Goal: Task Accomplishment & Management: Manage account settings

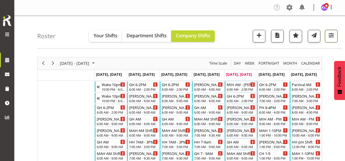
drag, startPoint x: 331, startPoint y: 39, endPoint x: 325, endPoint y: 41, distance: 6.3
click at [331, 39] on button "button" at bounding box center [331, 36] width 13 height 13
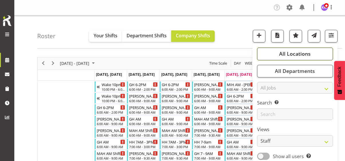
click at [298, 55] on span "All Locations" at bounding box center [296, 53] width 32 height 7
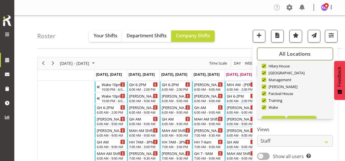
scroll to position [55, 0]
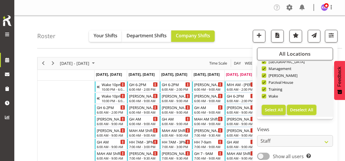
click at [304, 110] on span "Deselect All" at bounding box center [301, 109] width 23 height 5
checkbox input "false"
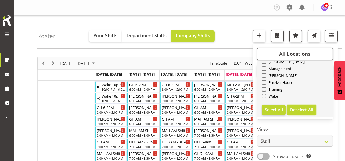
checkbox input "false"
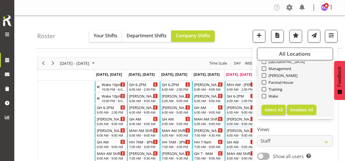
checkbox input "false"
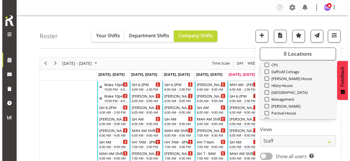
scroll to position [0, 0]
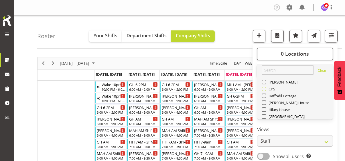
click at [263, 88] on span at bounding box center [264, 89] width 5 height 5
click at [263, 88] on input "CPS" at bounding box center [264, 89] width 4 height 4
checkbox input "true"
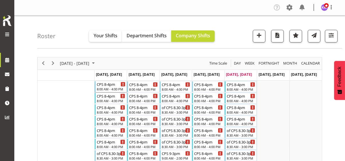
click at [110, 86] on div "CPS 8-4pm" at bounding box center [111, 84] width 29 height 6
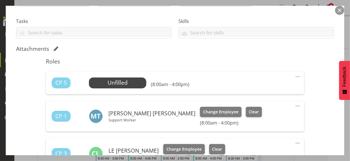
scroll to position [57, 0]
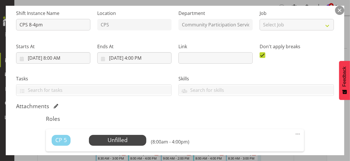
click at [340, 9] on button "button" at bounding box center [339, 10] width 9 height 9
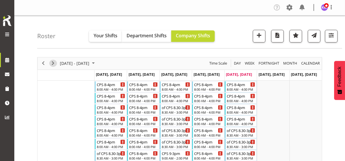
click at [52, 62] on span "Next" at bounding box center [53, 63] width 7 height 7
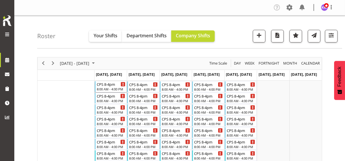
click at [108, 88] on div "8:00 AM - 4:00 PM" at bounding box center [111, 89] width 29 height 5
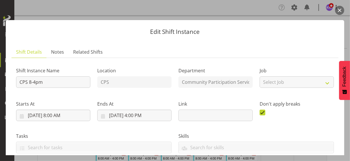
click at [132, 101] on label "Ends At" at bounding box center [134, 103] width 74 height 7
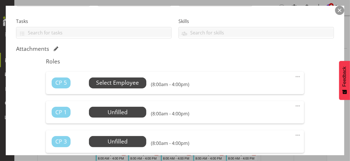
click at [118, 85] on span "Select Employee" at bounding box center [117, 83] width 43 height 8
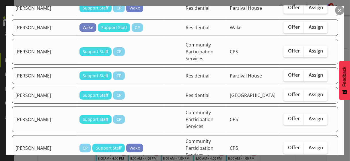
scroll to position [490, 0]
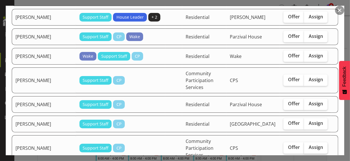
click at [309, 145] on span "Assign" at bounding box center [315, 148] width 14 height 6
click at [308, 146] on input "Assign" at bounding box center [306, 148] width 4 height 4
checkbox input "true"
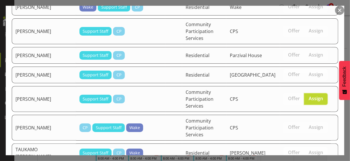
scroll to position [576, 0]
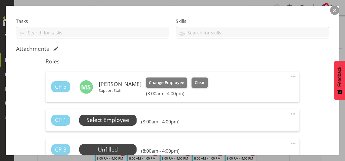
click at [122, 118] on span "Select Employee" at bounding box center [108, 120] width 43 height 8
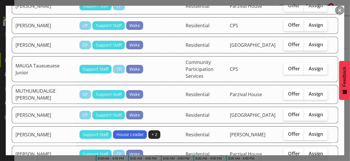
scroll to position [430, 0]
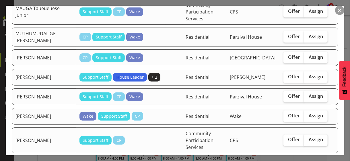
click at [309, 137] on span "Assign" at bounding box center [315, 140] width 14 height 6
click at [308, 138] on input "Assign" at bounding box center [306, 140] width 4 height 4
checkbox input "true"
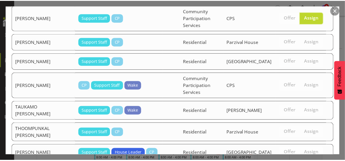
scroll to position [555, 0]
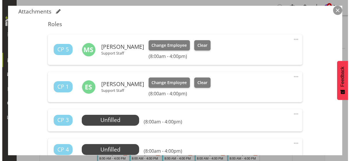
scroll to position [172, 0]
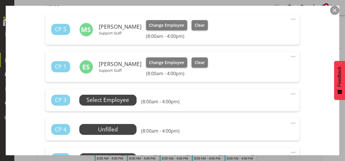
click at [117, 100] on span "Select Employee" at bounding box center [108, 100] width 43 height 8
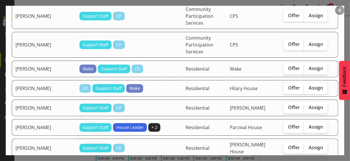
scroll to position [229, 0]
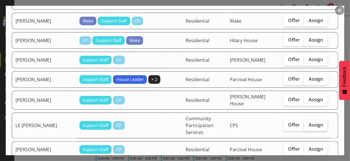
click at [313, 122] on span "Assign" at bounding box center [315, 125] width 14 height 6
click at [308, 123] on input "Assign" at bounding box center [306, 125] width 4 height 4
checkbox input "true"
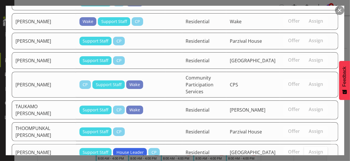
scroll to position [533, 0]
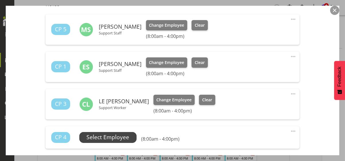
click at [121, 137] on span "Select Employee" at bounding box center [108, 137] width 43 height 8
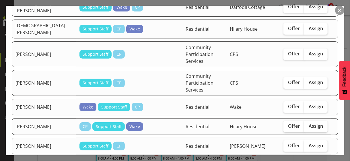
scroll to position [229, 0]
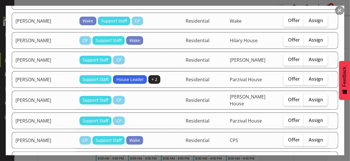
click at [308, 97] on span "Assign" at bounding box center [315, 100] width 14 height 6
click at [307, 98] on input "Assign" at bounding box center [306, 100] width 4 height 4
checkbox input "true"
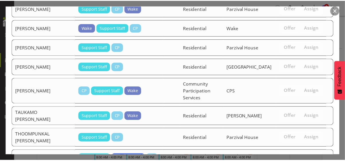
scroll to position [512, 0]
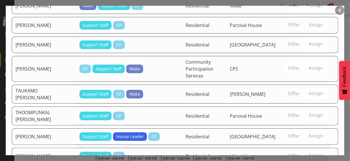
drag, startPoint x: 300, startPoint y: 141, endPoint x: 305, endPoint y: 136, distance: 6.7
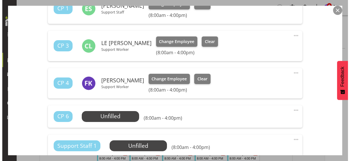
scroll to position [258, 0]
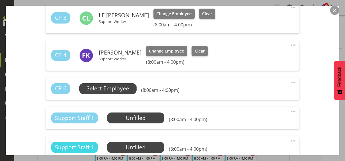
click at [116, 89] on span "Select Employee" at bounding box center [108, 88] width 43 height 8
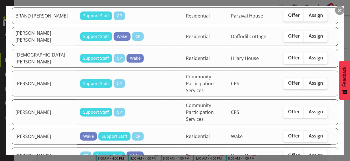
scroll to position [115, 0]
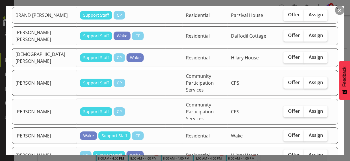
click at [311, 79] on span "Assign" at bounding box center [315, 82] width 14 height 6
click at [308, 81] on input "Assign" at bounding box center [306, 83] width 4 height 4
checkbox input "true"
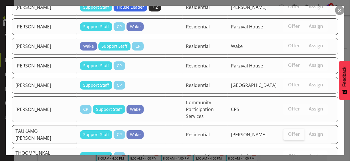
scroll to position [493, 0]
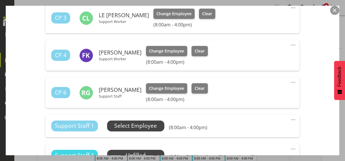
click at [136, 127] on span "Select Employee" at bounding box center [135, 126] width 43 height 8
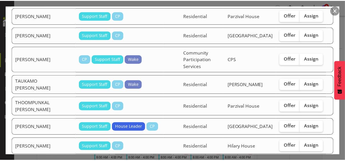
scroll to position [471, 0]
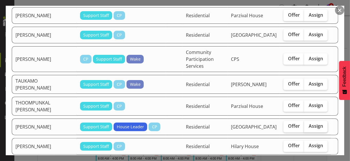
click at [309, 123] on span "Assign" at bounding box center [315, 126] width 14 height 6
click at [308, 124] on input "Assign" at bounding box center [306, 126] width 4 height 4
checkbox input "true"
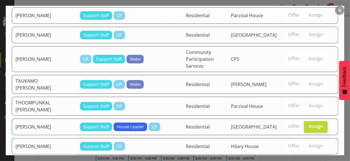
drag, startPoint x: 306, startPoint y: 143, endPoint x: 293, endPoint y: 138, distance: 14.2
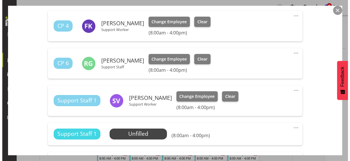
scroll to position [315, 0]
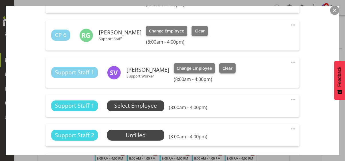
click at [148, 107] on span "Select Employee" at bounding box center [135, 105] width 43 height 8
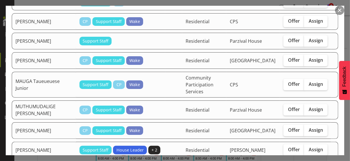
scroll to position [344, 0]
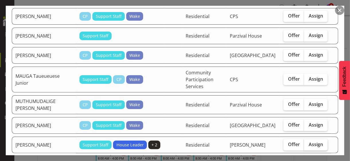
click at [306, 139] on label "Assign" at bounding box center [316, 144] width 24 height 11
click at [306, 142] on input "Assign" at bounding box center [306, 144] width 4 height 4
checkbox input "true"
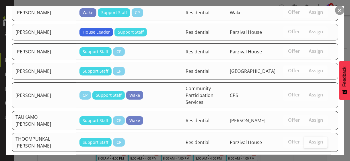
scroll to position [548, 0]
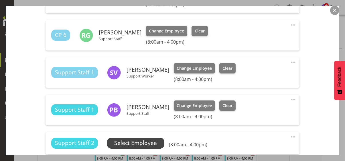
click at [157, 142] on span "Select Employee" at bounding box center [135, 143] width 43 height 8
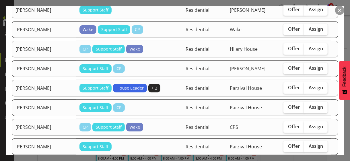
scroll to position [287, 0]
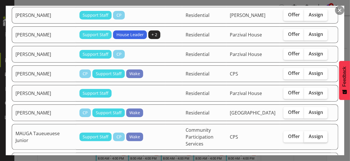
click at [315, 133] on span "Assign" at bounding box center [315, 136] width 14 height 6
click at [308, 134] on input "Assign" at bounding box center [306, 136] width 4 height 4
checkbox input "true"
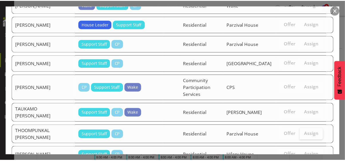
scroll to position [526, 0]
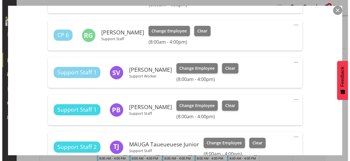
scroll to position [373, 0]
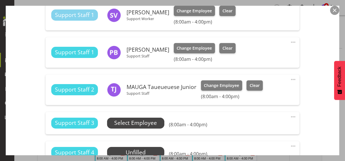
click at [144, 123] on span "Select Employee" at bounding box center [135, 123] width 43 height 8
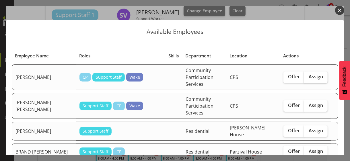
click at [310, 74] on span "Assign" at bounding box center [315, 77] width 14 height 6
click at [308, 75] on input "Assign" at bounding box center [306, 77] width 4 height 4
checkbox input "true"
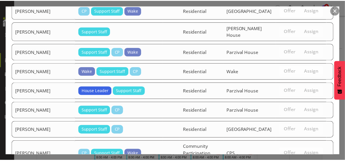
scroll to position [505, 0]
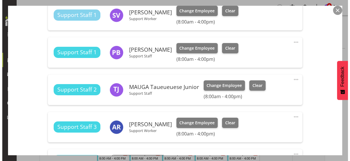
scroll to position [430, 0]
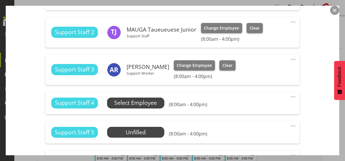
click at [144, 103] on span "Select Employee" at bounding box center [135, 103] width 43 height 8
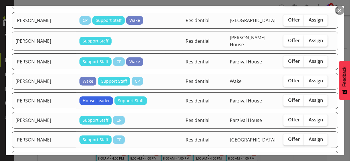
scroll to position [401, 0]
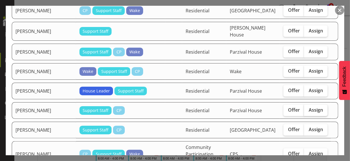
click at [308, 107] on span "Assign" at bounding box center [315, 110] width 14 height 6
click at [308, 108] on input "Assign" at bounding box center [306, 110] width 4 height 4
checkbox input "true"
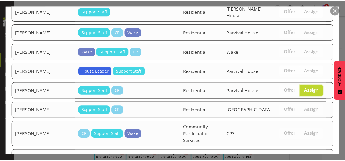
scroll to position [483, 0]
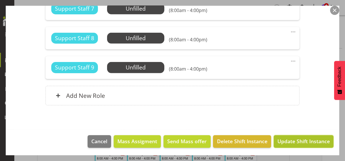
click at [298, 143] on span "Update Shift Instance" at bounding box center [304, 140] width 52 height 7
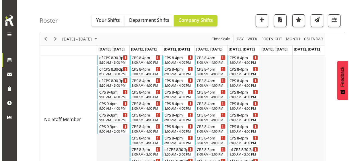
scroll to position [115, 0]
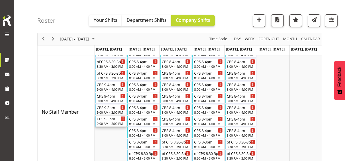
click at [114, 120] on div "CPS 9-3pm" at bounding box center [111, 119] width 29 height 6
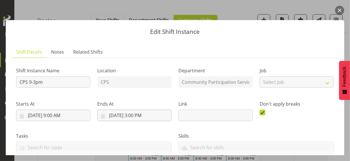
scroll to position [86, 0]
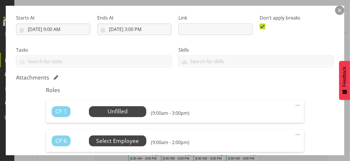
click at [0, 0] on span "Select Employee" at bounding box center [0, 0] width 0 height 0
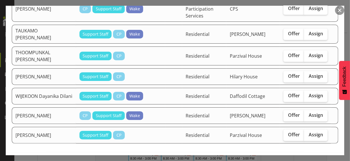
scroll to position [588, 0]
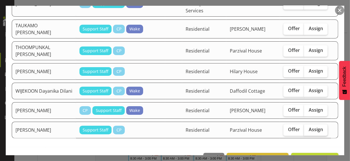
click at [313, 126] on span "Assign" at bounding box center [315, 129] width 14 height 6
click at [308, 128] on input "Assign" at bounding box center [306, 130] width 4 height 4
checkbox input "true"
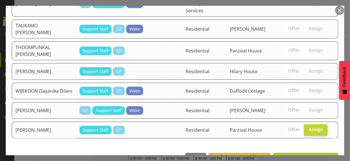
click at [306, 156] on span "Assign [PERSON_NAME]" at bounding box center [306, 159] width 58 height 7
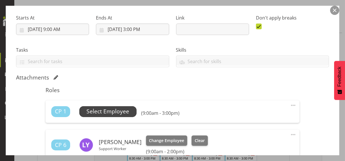
click at [121, 112] on span "Select Employee" at bounding box center [108, 111] width 43 height 8
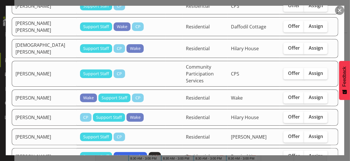
scroll to position [201, 0]
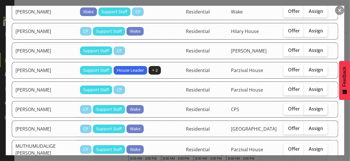
click at [311, 106] on span "Assign" at bounding box center [315, 109] width 14 height 6
click at [308, 107] on input "Assign" at bounding box center [306, 109] width 4 height 4
checkbox input "true"
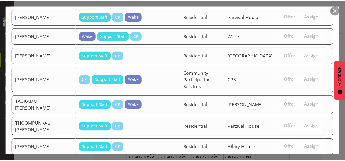
scroll to position [385, 0]
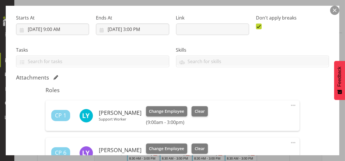
click at [247, 81] on div "Attachments" at bounding box center [172, 78] width 313 height 8
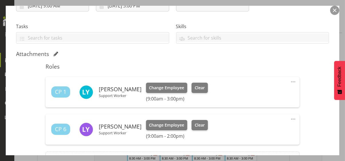
scroll to position [172, 0]
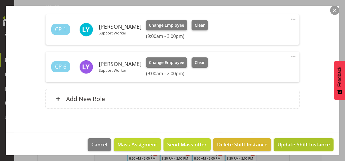
click at [296, 145] on span "Update Shift Instance" at bounding box center [304, 143] width 52 height 7
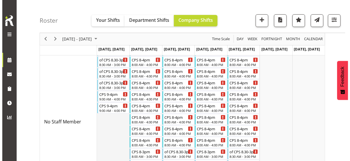
scroll to position [103, 0]
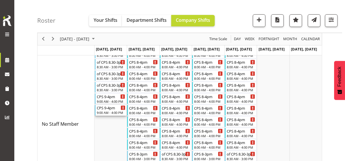
click at [113, 110] on div "CPS 9-4pm 9:00 AM - 4:00 PM" at bounding box center [111, 110] width 29 height 11
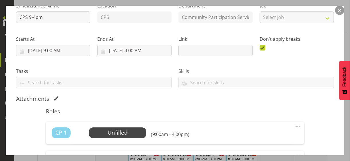
scroll to position [115, 0]
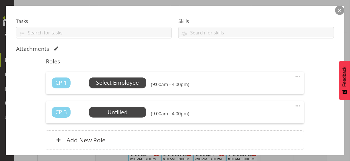
click at [118, 84] on span "Select Employee" at bounding box center [117, 83] width 43 height 8
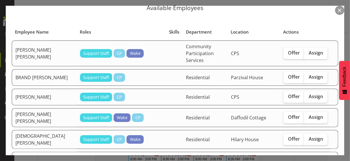
scroll to position [57, 0]
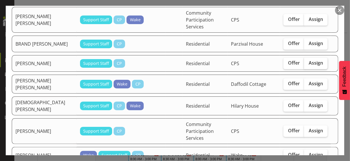
click at [309, 58] on label "Assign" at bounding box center [316, 63] width 24 height 11
click at [308, 61] on input "Assign" at bounding box center [306, 63] width 4 height 4
checkbox input "true"
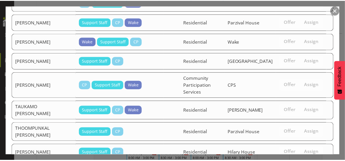
scroll to position [366, 0]
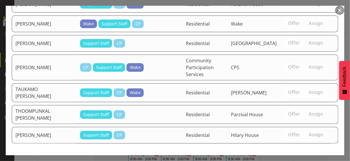
drag, startPoint x: 306, startPoint y: 138, endPoint x: 310, endPoint y: 134, distance: 6.1
click at [306, 161] on span "Assign [PERSON_NAME]" at bounding box center [306, 164] width 58 height 7
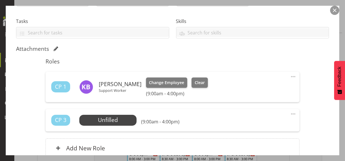
click at [306, 121] on div "Shift Instance Name CPS 9-4pm Location CPS Department Community Participation S…" at bounding box center [172, 56] width 313 height 217
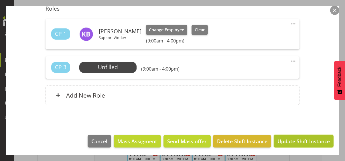
click at [298, 140] on span "Update Shift Instance" at bounding box center [304, 140] width 52 height 7
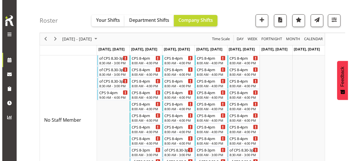
scroll to position [63, 0]
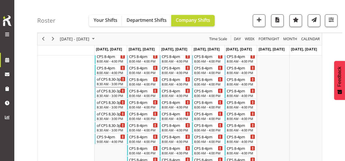
click at [110, 83] on div "8:30 AM - 3:00 PM" at bounding box center [111, 83] width 29 height 5
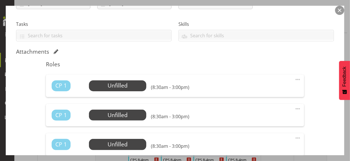
scroll to position [115, 0]
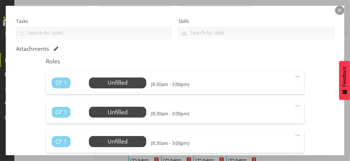
click at [294, 75] on span at bounding box center [297, 76] width 7 height 7
click at [267, 86] on link "Edit" at bounding box center [273, 89] width 55 height 10
select select "7"
select select "2025"
select select "8"
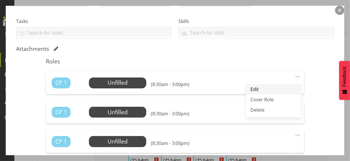
select select "30"
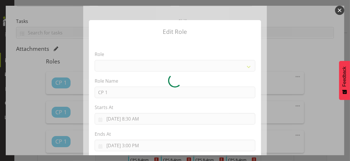
select select
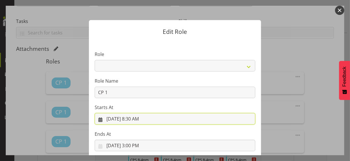
click at [132, 120] on input "[DATE] 8:30 AM" at bounding box center [175, 118] width 161 height 11
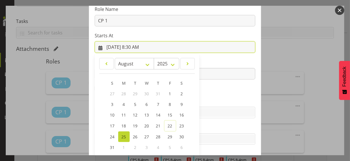
scroll to position [99, 0]
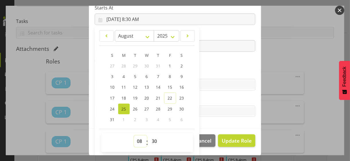
click at [138, 137] on select "00 01 02 03 04 05 06 07 08 09 10 11 12 13 14 15 16 17 18 19 20 21 22 23" at bounding box center [140, 140] width 13 height 11
select select "13"
click at [134, 135] on select "00 01 02 03 04 05 06 07 08 09 10 11 12 13 14 15 16 17 18 19 20 21 22 23" at bounding box center [140, 140] width 13 height 11
type input "[DATE] 1:30 PM"
drag, startPoint x: 152, startPoint y: 141, endPoint x: 153, endPoint y: 135, distance: 5.9
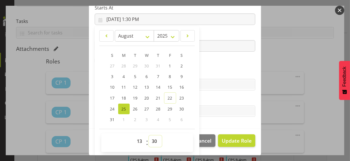
click at [152, 139] on select "00 01 02 03 04 05 06 07 08 09 10 11 12 13 14 15 16 17 18 19 20 21 22 23 24 25 2…" at bounding box center [155, 140] width 13 height 11
select select "0"
click at [149, 135] on select "00 01 02 03 04 05 06 07 08 09 10 11 12 13 14 15 16 17 18 19 20 21 22 23 24 25 2…" at bounding box center [155, 140] width 13 height 11
type input "[DATE] 1:00 PM"
click at [206, 58] on section "Role CP House Leader Support Staff Wake Role Name CP 1 Starts At [DATE] 1:00 PM…" at bounding box center [175, 35] width 172 height 188
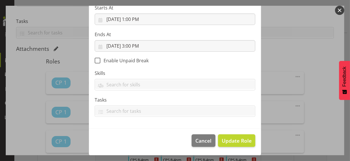
scroll to position [99, 0]
click at [235, 140] on span "Update Role" at bounding box center [237, 140] width 30 height 7
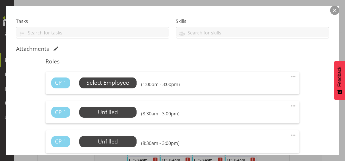
click at [116, 82] on span "Select Employee" at bounding box center [108, 83] width 43 height 8
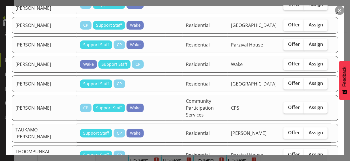
scroll to position [315, 0]
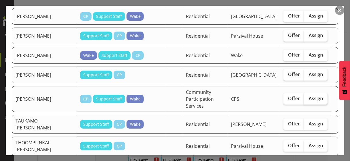
click at [309, 95] on span "Assign" at bounding box center [315, 98] width 14 height 6
click at [308, 97] on input "Assign" at bounding box center [306, 99] width 4 height 4
checkbox input "true"
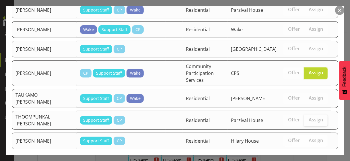
scroll to position [347, 0]
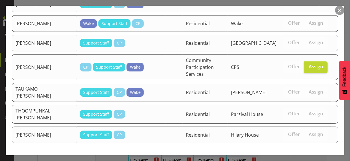
click at [305, 161] on span "Assign [PERSON_NAME]" at bounding box center [306, 164] width 58 height 7
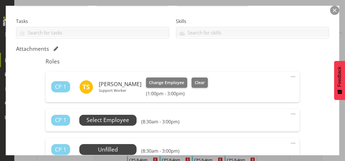
click at [117, 122] on span "Select Employee" at bounding box center [108, 120] width 43 height 8
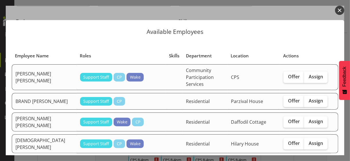
scroll to position [29, 0]
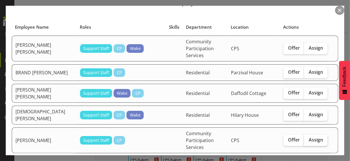
click at [310, 134] on label "Assign" at bounding box center [316, 139] width 24 height 11
click at [308, 138] on input "Assign" at bounding box center [306, 140] width 4 height 4
checkbox input "true"
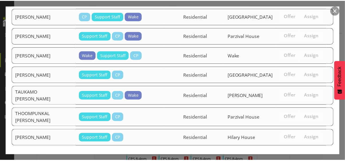
scroll to position [326, 0]
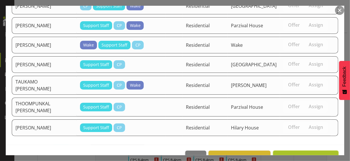
click at [306, 153] on span "Assign [PERSON_NAME]" at bounding box center [306, 156] width 58 height 7
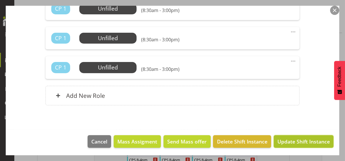
click at [302, 140] on span "Update Shift Instance" at bounding box center [304, 141] width 52 height 7
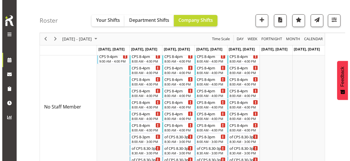
scroll to position [149, 0]
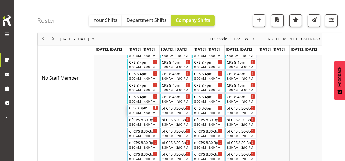
click at [143, 111] on div "8:00 AM - 3:00 PM" at bounding box center [143, 112] width 29 height 5
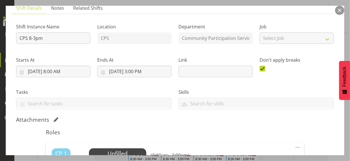
scroll to position [86, 0]
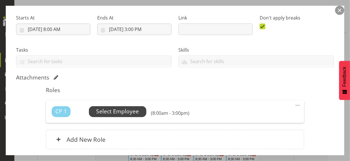
click at [126, 112] on span "Select Employee" at bounding box center [117, 111] width 43 height 8
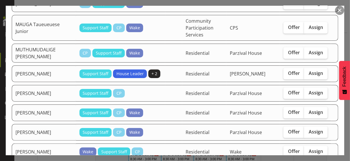
scroll to position [373, 0]
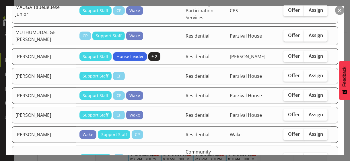
click at [308, 153] on label "Assign" at bounding box center [316, 158] width 24 height 11
click at [308, 156] on input "Assign" at bounding box center [306, 158] width 4 height 4
checkbox input "true"
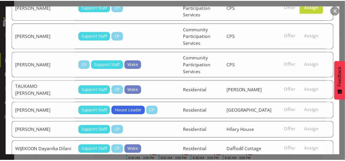
scroll to position [529, 0]
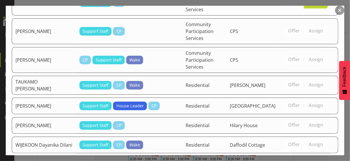
drag, startPoint x: 300, startPoint y: 141, endPoint x: 303, endPoint y: 138, distance: 4.9
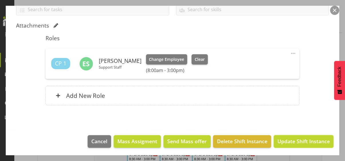
drag, startPoint x: 301, startPoint y: 141, endPoint x: 309, endPoint y: 135, distance: 9.9
click at [301, 141] on span "Update Shift Instance" at bounding box center [304, 140] width 52 height 7
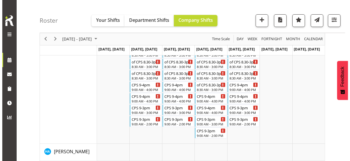
scroll to position [223, 0]
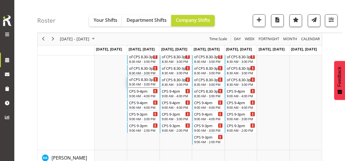
click at [143, 83] on div "8:30 AM - 3:00 PM" at bounding box center [143, 84] width 29 height 5
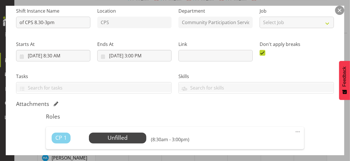
scroll to position [115, 0]
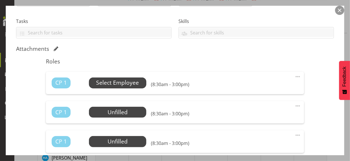
click at [120, 83] on span "Select Employee" at bounding box center [117, 83] width 43 height 8
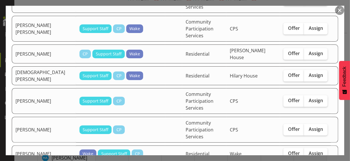
scroll to position [86, 0]
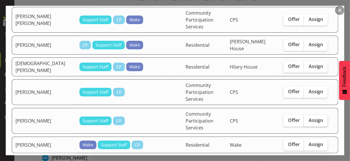
click at [313, 117] on span "Assign" at bounding box center [315, 120] width 14 height 6
click at [308, 118] on input "Assign" at bounding box center [306, 120] width 4 height 4
checkbox input "true"
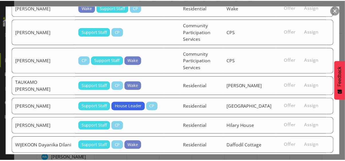
scroll to position [507, 0]
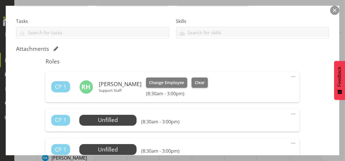
click at [319, 95] on div "Shift Instance Name of CPS 8.30-3pm Location CPS Department Community Participa…" at bounding box center [172, 100] width 313 height 305
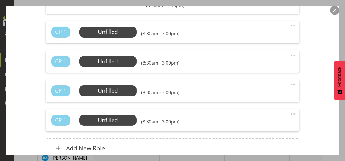
scroll to position [255, 0]
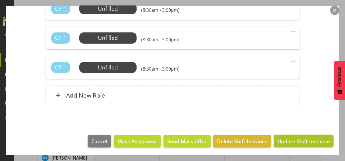
click at [298, 139] on span "Update Shift Instance" at bounding box center [304, 140] width 52 height 7
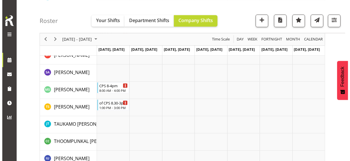
scroll to position [1042, 0]
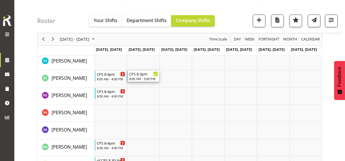
click at [147, 79] on div "8:00 AM - 3:00 PM" at bounding box center [143, 78] width 29 height 5
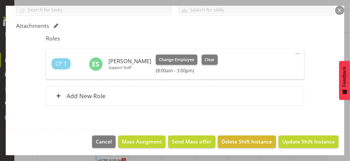
scroll to position [138, 0]
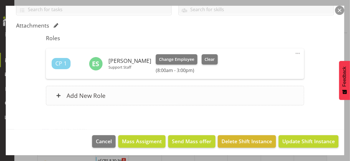
click at [139, 97] on div "Add New Role" at bounding box center [175, 95] width 258 height 19
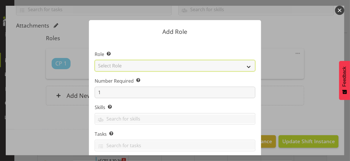
click at [123, 65] on select "Select Role CP House Leader Support Staff Wake" at bounding box center [175, 65] width 161 height 11
select select "1091"
click at [95, 60] on select "Select Role CP House Leader Support Staff Wake" at bounding box center [175, 65] width 161 height 11
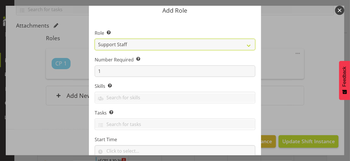
scroll to position [87, 0]
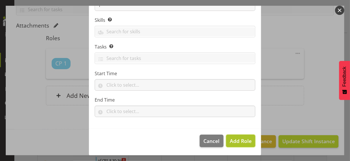
click at [234, 138] on span "Add Role" at bounding box center [241, 140] width 22 height 7
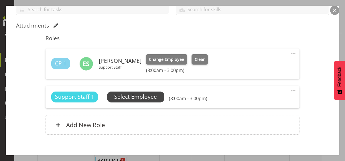
click at [145, 98] on span "Select Employee" at bounding box center [135, 97] width 43 height 8
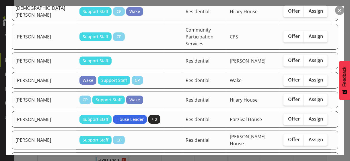
scroll to position [201, 0]
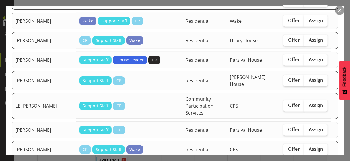
checkbox input "true"
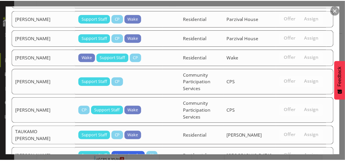
scroll to position [526, 0]
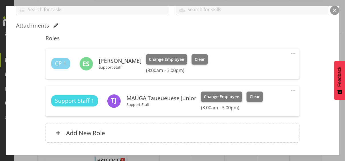
click at [309, 100] on div "Shift Instance Name CPS 8-3pm Location CPS Department Community Participation S…" at bounding box center [172, 37] width 313 height 225
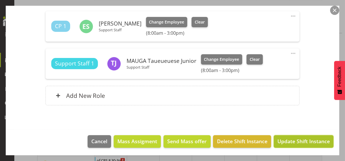
click at [304, 141] on span "Update Shift Instance" at bounding box center [304, 140] width 52 height 7
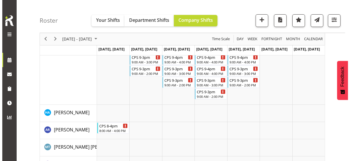
scroll to position [125, 0]
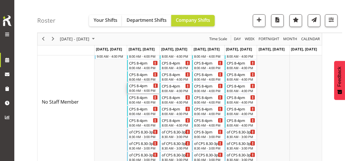
click at [140, 89] on div "8:00 AM - 4:00 PM" at bounding box center [143, 90] width 29 height 5
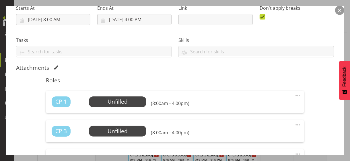
scroll to position [115, 0]
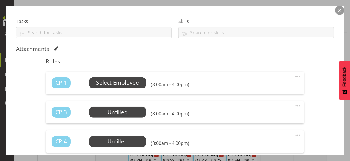
click at [127, 86] on span "Select Employee" at bounding box center [117, 83] width 43 height 8
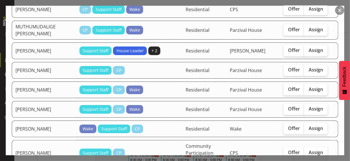
scroll to position [315, 0]
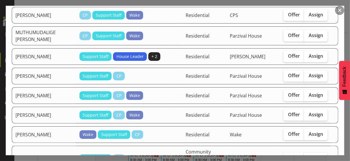
click at [308, 155] on span "Assign" at bounding box center [315, 158] width 14 height 6
click at [308, 156] on input "Assign" at bounding box center [306, 158] width 4 height 4
checkbox input "true"
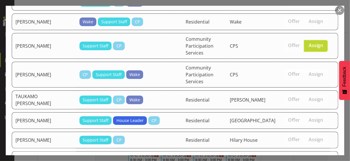
scroll to position [464, 0]
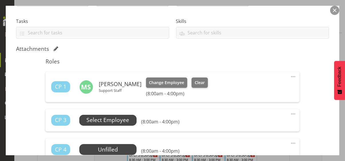
click at [123, 119] on span "Select Employee" at bounding box center [108, 120] width 43 height 8
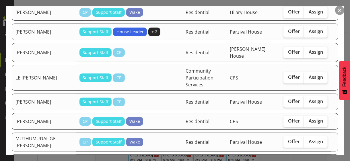
scroll to position [201, 0]
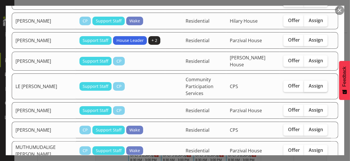
click at [311, 83] on span "Assign" at bounding box center [315, 86] width 14 height 6
click at [308, 84] on input "Assign" at bounding box center [306, 86] width 4 height 4
checkbox input "true"
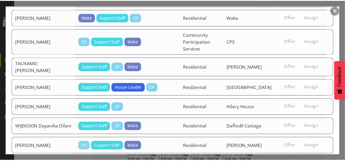
scroll to position [443, 0]
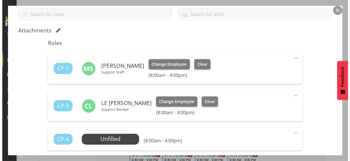
scroll to position [172, 0]
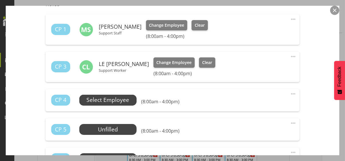
click at [115, 100] on span "Select Employee" at bounding box center [108, 100] width 43 height 8
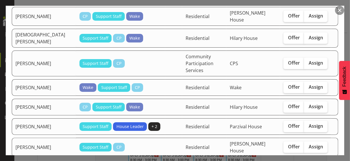
scroll to position [143, 0]
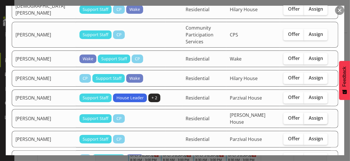
click at [312, 115] on span "Assign" at bounding box center [315, 118] width 14 height 6
click at [308, 116] on input "Assign" at bounding box center [306, 118] width 4 height 4
checkbox input "true"
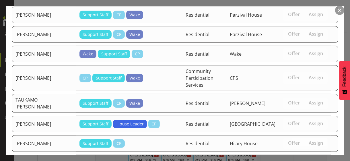
scroll to position [421, 0]
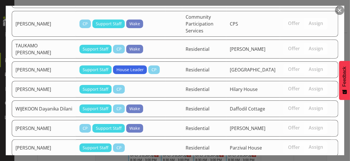
drag, startPoint x: 297, startPoint y: 140, endPoint x: 300, endPoint y: 135, distance: 5.4
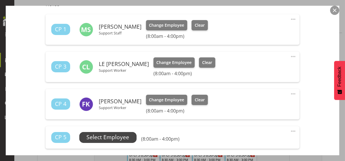
click at [117, 137] on span "Select Employee" at bounding box center [108, 137] width 43 height 8
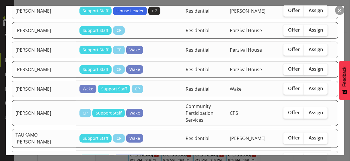
scroll to position [344, 0]
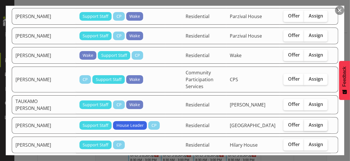
click at [317, 122] on span "Assign" at bounding box center [315, 125] width 14 height 6
click at [308, 123] on input "Assign" at bounding box center [306, 125] width 4 height 4
checkbox input "true"
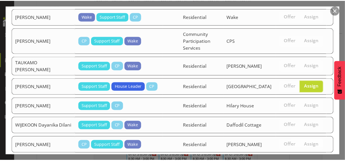
scroll to position [402, 0]
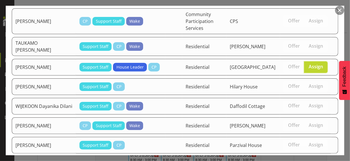
drag, startPoint x: 313, startPoint y: 139, endPoint x: 311, endPoint y: 135, distance: 4.1
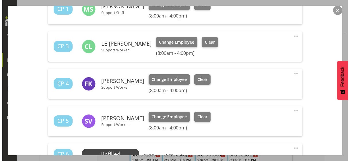
scroll to position [201, 0]
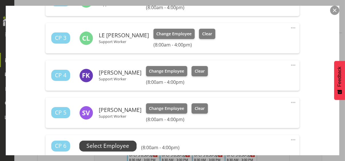
click at [128, 144] on span "Select Employee" at bounding box center [108, 146] width 43 height 8
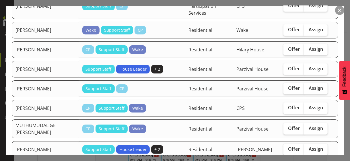
scroll to position [229, 0]
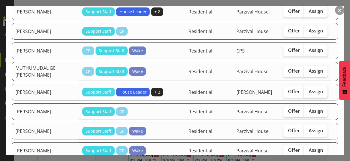
click at [313, 89] on span "Assign" at bounding box center [315, 92] width 14 height 6
click at [308, 90] on input "Assign" at bounding box center [306, 92] width 4 height 4
checkbox input "true"
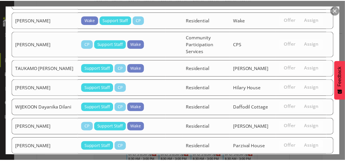
scroll to position [381, 0]
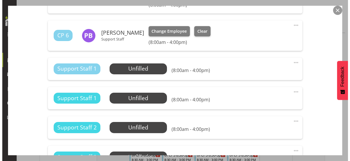
scroll to position [315, 0]
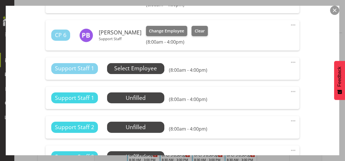
click at [145, 67] on span "Select Employee" at bounding box center [135, 68] width 43 height 8
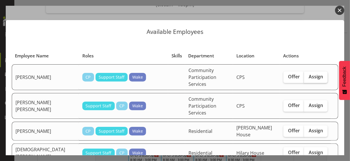
click at [308, 74] on span "Assign" at bounding box center [315, 77] width 14 height 6
click at [306, 75] on input "Assign" at bounding box center [306, 77] width 4 height 4
checkbox input "true"
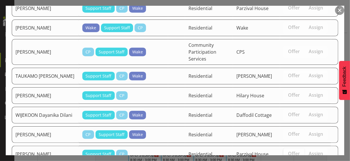
scroll to position [359, 0]
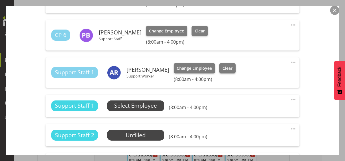
click at [139, 105] on span "Select Employee" at bounding box center [135, 105] width 43 height 8
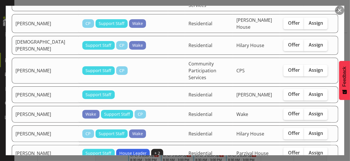
scroll to position [115, 0]
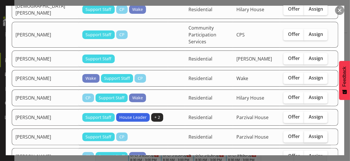
click at [311, 133] on span "Assign" at bounding box center [315, 136] width 14 height 6
click at [308, 134] on input "Assign" at bounding box center [306, 136] width 4 height 4
checkbox input "true"
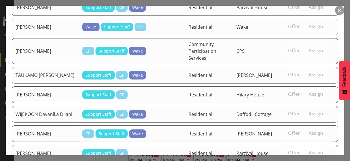
scroll to position [378, 0]
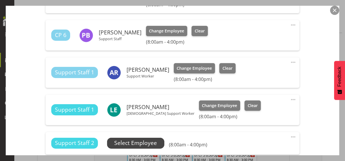
click at [149, 142] on span "Select Employee" at bounding box center [135, 143] width 43 height 8
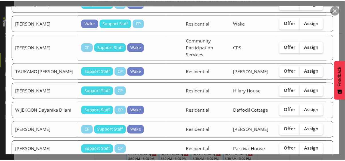
scroll to position [359, 0]
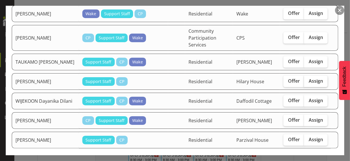
click at [309, 78] on span "Assign" at bounding box center [315, 81] width 14 height 6
click at [308, 79] on input "Assign" at bounding box center [306, 81] width 4 height 4
checkbox input "true"
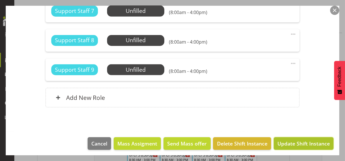
click at [300, 141] on span "Update Shift Instance" at bounding box center [304, 143] width 52 height 7
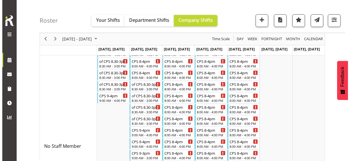
scroll to position [113, 0]
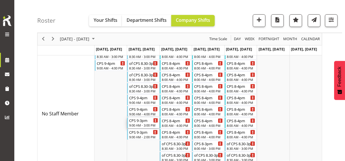
click at [141, 122] on div "CPS 9-3pm 9:00 AM - 3:00 PM" at bounding box center [143, 122] width 29 height 11
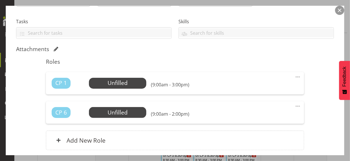
scroll to position [115, 0]
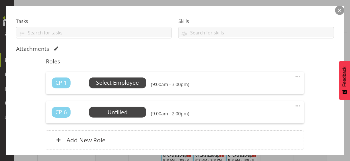
click at [121, 82] on span "Select Employee" at bounding box center [117, 83] width 43 height 8
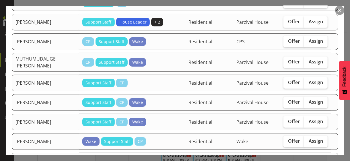
scroll to position [258, 0]
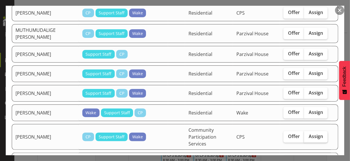
click at [308, 133] on span "Assign" at bounding box center [315, 136] width 14 height 6
click at [308, 134] on input "Assign" at bounding box center [306, 136] width 4 height 4
checkbox input "true"
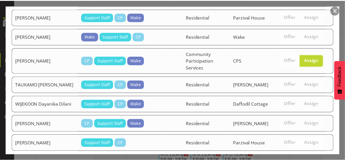
scroll to position [338, 0]
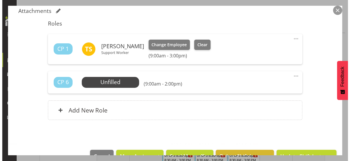
scroll to position [167, 0]
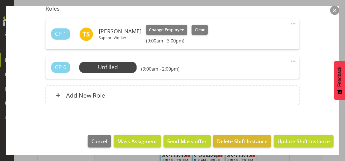
drag, startPoint x: 288, startPoint y: 59, endPoint x: 272, endPoint y: 68, distance: 18.4
click at [285, 60] on div "CP 6 Unfilled Select Employee (9:00am - 2:00pm) Edit Cover Role Delete" at bounding box center [173, 67] width 254 height 22
click at [290, 61] on span at bounding box center [293, 61] width 7 height 7
click at [251, 73] on link "Edit" at bounding box center [269, 74] width 55 height 10
select select "7"
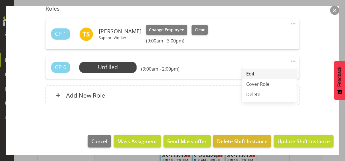
select select "2025"
select select "14"
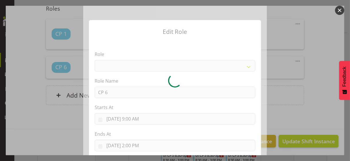
select select
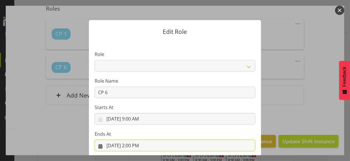
click at [137, 145] on input "[DATE] 2:00 PM" at bounding box center [175, 145] width 161 height 11
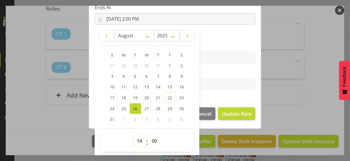
drag, startPoint x: 135, startPoint y: 139, endPoint x: 138, endPoint y: 135, distance: 5.7
click at [136, 139] on select "00 01 02 03 04 05 06 07 08 09 10 11 12 13 14 15 16 17 18 19 20 21 22 23" at bounding box center [140, 140] width 13 height 11
select select "15"
click at [134, 135] on select "00 01 02 03 04 05 06 07 08 09 10 11 12 13 14 15 16 17 18 19 20 21 22 23" at bounding box center [140, 140] width 13 height 11
type input "[DATE] 3:00 PM"
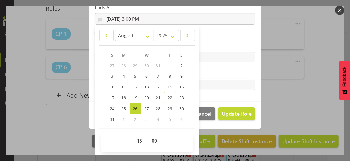
click at [210, 73] on label "Tasks" at bounding box center [175, 72] width 161 height 7
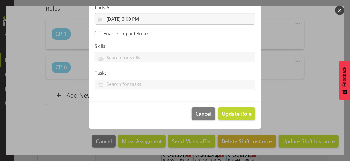
scroll to position [99, 0]
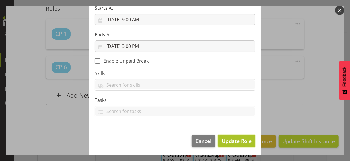
click at [237, 139] on span "Update Role" at bounding box center [237, 140] width 30 height 7
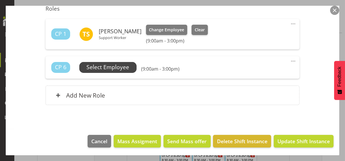
click at [123, 66] on span "Select Employee" at bounding box center [108, 67] width 43 height 8
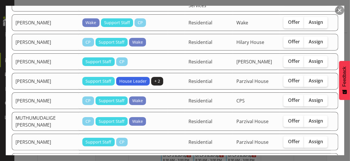
scroll to position [172, 0]
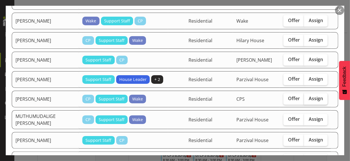
click at [308, 95] on span "Assign" at bounding box center [315, 98] width 14 height 6
click at [306, 97] on input "Assign" at bounding box center [306, 99] width 4 height 4
checkbox input "true"
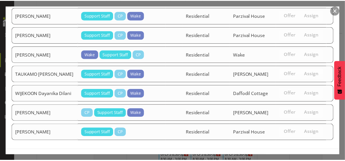
scroll to position [317, 0]
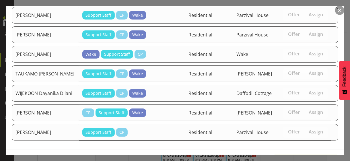
click at [300, 158] on span "Assign [PERSON_NAME]" at bounding box center [306, 161] width 58 height 7
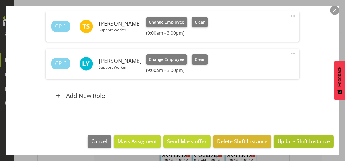
click at [296, 142] on span "Update Shift Instance" at bounding box center [304, 140] width 52 height 7
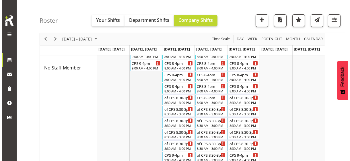
scroll to position [159, 0]
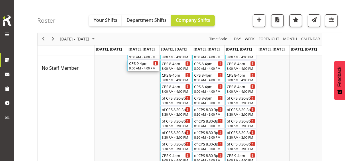
click at [142, 66] on div "9:00 AM - 4:00 PM" at bounding box center [143, 68] width 29 height 5
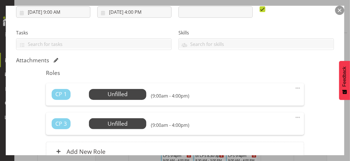
scroll to position [115, 0]
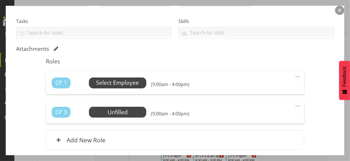
click at [117, 84] on span "Select Employee" at bounding box center [117, 83] width 43 height 8
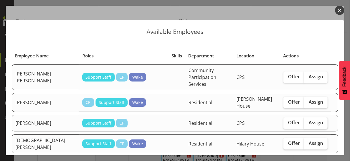
click at [312, 120] on span "Assign" at bounding box center [315, 123] width 14 height 6
click at [308, 121] on input "Assign" at bounding box center [306, 123] width 4 height 4
checkbox input "true"
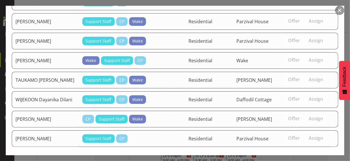
scroll to position [297, 0]
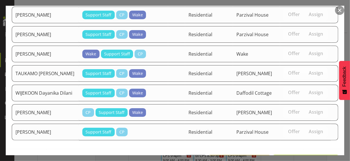
click at [291, 158] on span "Assign [PERSON_NAME]" at bounding box center [306, 161] width 58 height 7
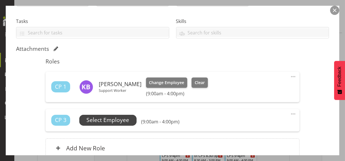
click at [126, 120] on span "Select Employee" at bounding box center [108, 120] width 43 height 8
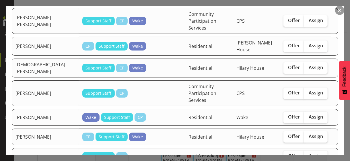
scroll to position [57, 0]
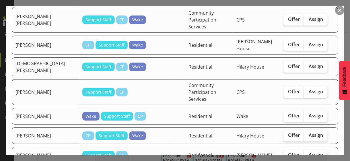
click at [308, 89] on span "Assign" at bounding box center [315, 92] width 14 height 6
click at [308, 90] on input "Assign" at bounding box center [306, 92] width 4 height 4
checkbox input "true"
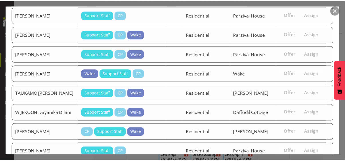
scroll to position [278, 0]
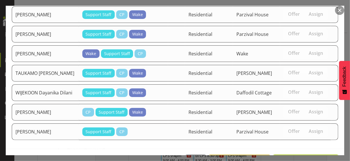
click at [292, 157] on span "Assign [PERSON_NAME]" at bounding box center [306, 160] width 58 height 7
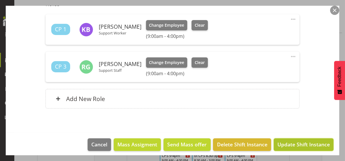
click at [296, 142] on span "Update Shift Instance" at bounding box center [304, 143] width 52 height 7
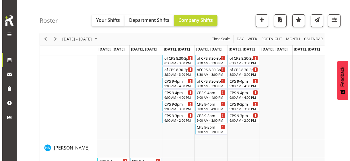
scroll to position [175, 0]
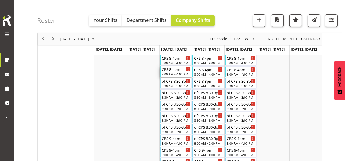
click at [174, 73] on div "8:00 AM - 4:00 PM" at bounding box center [176, 74] width 29 height 5
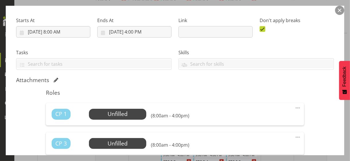
scroll to position [86, 0]
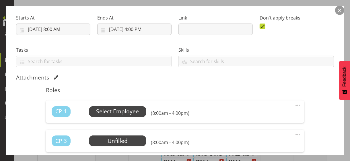
click at [120, 112] on span "Select Employee" at bounding box center [117, 111] width 43 height 8
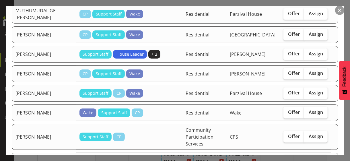
scroll to position [401, 0]
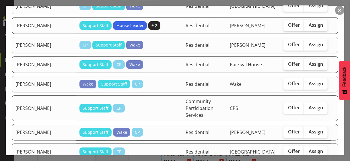
checkbox input "true"
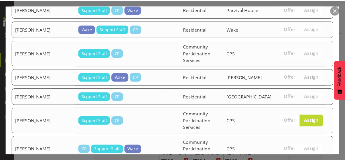
scroll to position [519, 0]
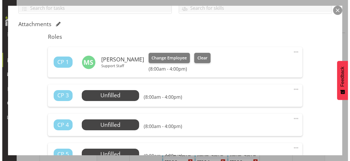
scroll to position [143, 0]
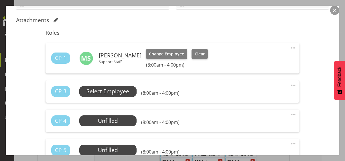
click at [120, 92] on span "Select Employee" at bounding box center [108, 91] width 43 height 8
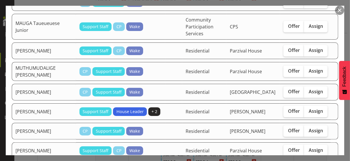
scroll to position [344, 0]
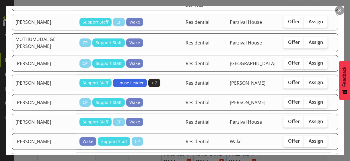
checkbox input "true"
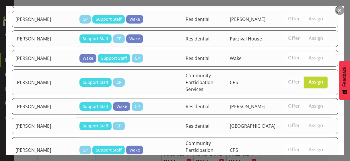
scroll to position [497, 0]
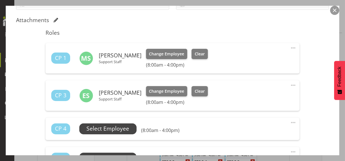
click at [110, 126] on span "Select Employee" at bounding box center [108, 128] width 43 height 8
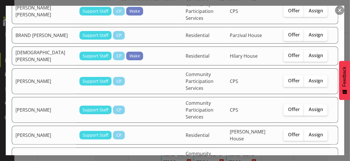
scroll to position [172, 0]
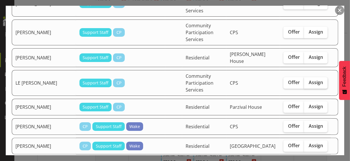
click at [314, 77] on label "Assign" at bounding box center [316, 82] width 24 height 11
click at [308, 81] on input "Assign" at bounding box center [306, 83] width 4 height 4
checkbox input "true"
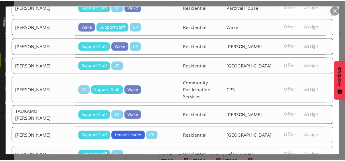
scroll to position [476, 0]
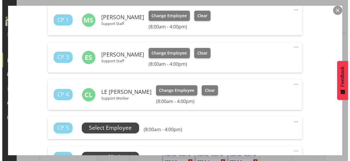
scroll to position [201, 0]
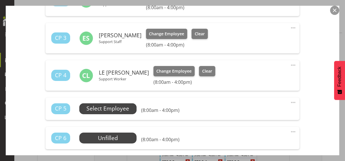
click at [124, 110] on span "Select Employee" at bounding box center [108, 108] width 43 height 8
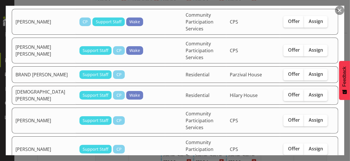
scroll to position [86, 0]
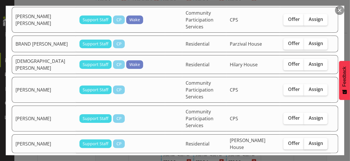
click at [310, 140] on span "Assign" at bounding box center [315, 143] width 14 height 6
click at [308, 141] on input "Assign" at bounding box center [306, 143] width 4 height 4
checkbox input "true"
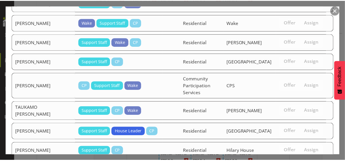
scroll to position [454, 0]
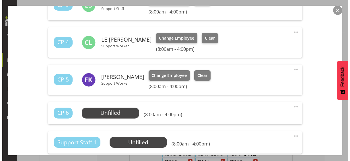
scroll to position [258, 0]
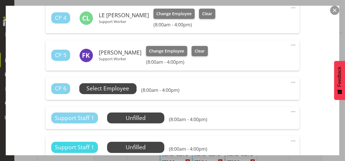
click at [113, 86] on span "Select Employee" at bounding box center [108, 88] width 43 height 8
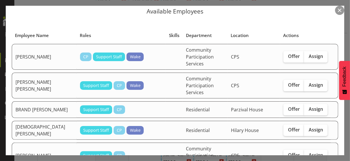
scroll to position [29, 0]
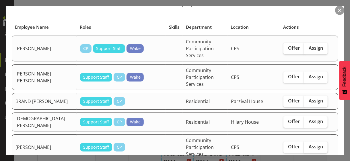
click at [309, 141] on label "Assign" at bounding box center [316, 146] width 24 height 11
click at [308, 145] on input "Assign" at bounding box center [306, 147] width 4 height 4
checkbox input "true"
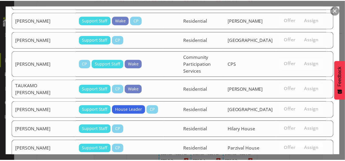
scroll to position [435, 0]
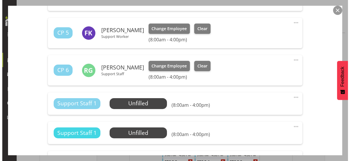
scroll to position [287, 0]
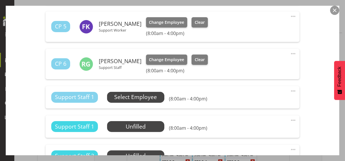
click at [147, 97] on span "Select Employee" at bounding box center [135, 97] width 43 height 8
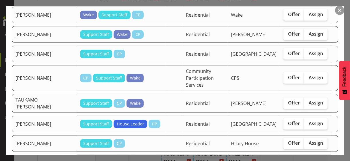
scroll to position [401, 0]
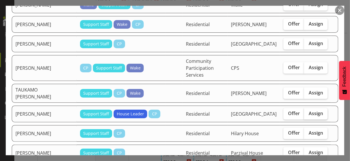
drag, startPoint x: 310, startPoint y: 85, endPoint x: 310, endPoint y: 89, distance: 4.3
click at [310, 110] on span "Assign" at bounding box center [315, 113] width 14 height 6
click at [308, 112] on input "Assign" at bounding box center [306, 114] width 4 height 4
checkbox input "true"
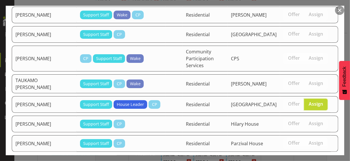
scroll to position [414, 0]
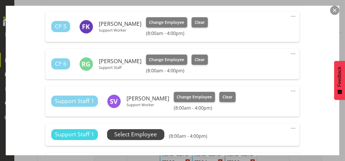
click at [143, 134] on span "Select Employee" at bounding box center [135, 134] width 43 height 8
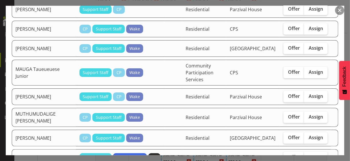
scroll to position [258, 0]
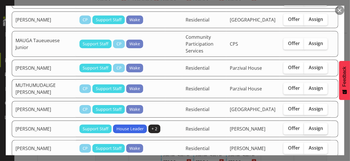
click at [311, 125] on span "Assign" at bounding box center [315, 128] width 14 height 6
click at [308, 126] on input "Assign" at bounding box center [306, 128] width 4 height 4
checkbox input "true"
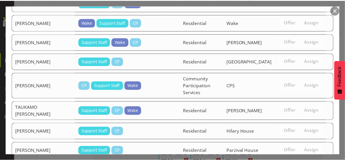
scroll to position [452, 0]
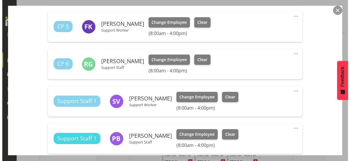
scroll to position [373, 0]
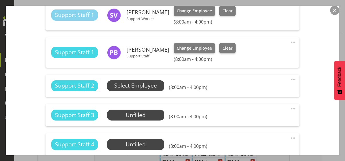
click at [143, 85] on span "Select Employee" at bounding box center [135, 85] width 43 height 8
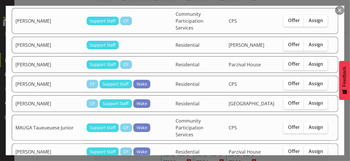
scroll to position [201, 0]
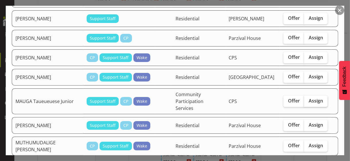
click at [319, 98] on span "Assign" at bounding box center [315, 101] width 14 height 6
click at [308, 99] on input "Assign" at bounding box center [306, 101] width 4 height 4
checkbox input "true"
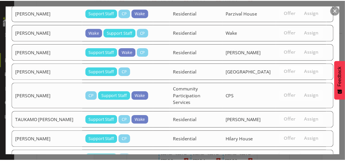
scroll to position [424, 0]
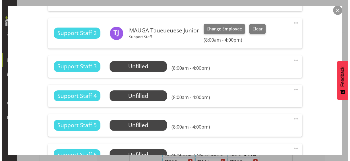
scroll to position [430, 0]
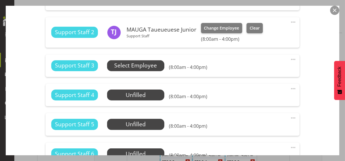
click at [148, 67] on span "Select Employee" at bounding box center [135, 65] width 43 height 8
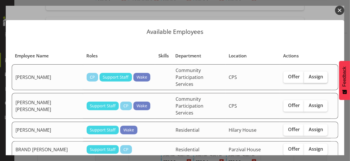
click at [311, 74] on span "Assign" at bounding box center [315, 77] width 14 height 6
click at [308, 75] on input "Assign" at bounding box center [306, 77] width 4 height 4
checkbox input "true"
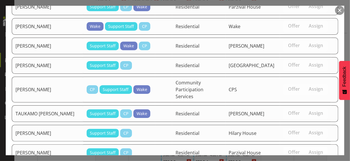
scroll to position [402, 0]
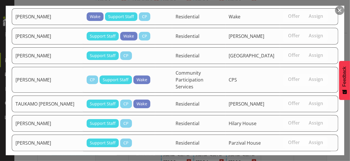
drag, startPoint x: 301, startPoint y: 138, endPoint x: 304, endPoint y: 135, distance: 4.5
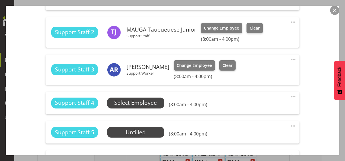
click at [145, 104] on span "Select Employee" at bounding box center [135, 103] width 43 height 8
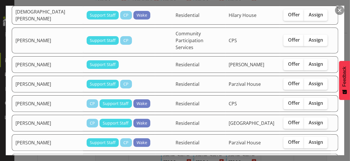
scroll to position [143, 0]
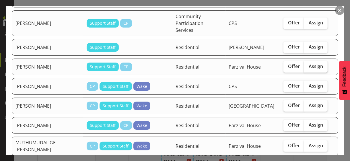
drag, startPoint x: 312, startPoint y: 49, endPoint x: 308, endPoint y: 52, distance: 4.7
click at [312, 63] on span "Assign" at bounding box center [315, 66] width 14 height 6
click at [308, 65] on input "Assign" at bounding box center [306, 67] width 4 height 4
checkbox input "true"
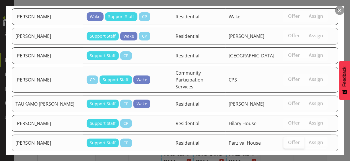
scroll to position [381, 0]
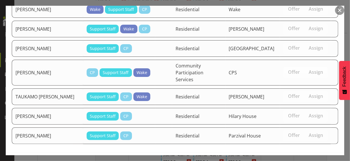
drag, startPoint x: 311, startPoint y: 139, endPoint x: 314, endPoint y: 137, distance: 4.0
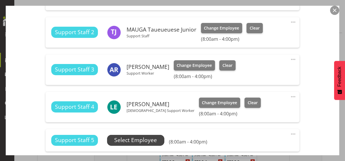
click at [140, 139] on span "Select Employee" at bounding box center [135, 140] width 43 height 8
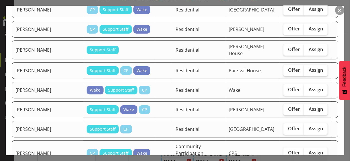
scroll to position [287, 0]
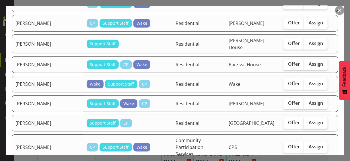
click at [311, 117] on label "Assign" at bounding box center [316, 122] width 24 height 11
click at [308, 121] on input "Assign" at bounding box center [306, 123] width 4 height 4
checkbox input "true"
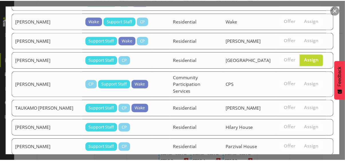
scroll to position [362, 0]
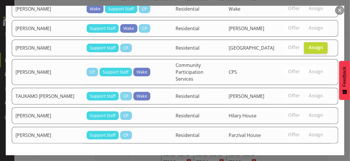
click at [304, 158] on button "Assign [PERSON_NAME]" at bounding box center [305, 164] width 65 height 13
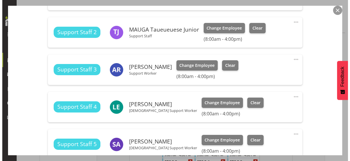
scroll to position [516, 0]
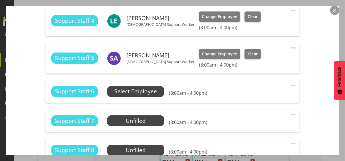
click at [149, 91] on span "Select Employee" at bounding box center [135, 91] width 43 height 8
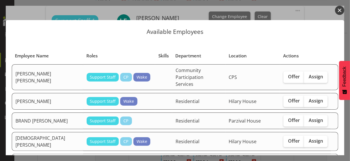
scroll to position [29, 0]
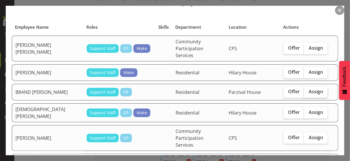
click at [311, 89] on span "Assign" at bounding box center [315, 92] width 14 height 6
click at [308, 90] on input "Assign" at bounding box center [306, 92] width 4 height 4
checkbox input "true"
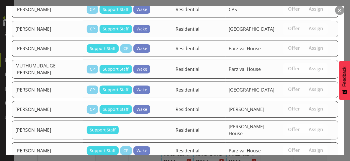
scroll to position [342, 0]
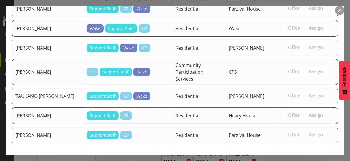
click at [304, 161] on span "Assign BRAND [PERSON_NAME]" at bounding box center [295, 164] width 77 height 7
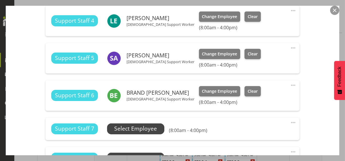
click at [145, 129] on span "Select Employee" at bounding box center [135, 128] width 43 height 8
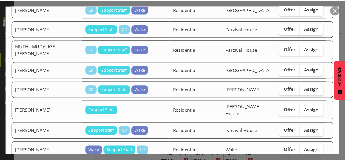
scroll to position [323, 0]
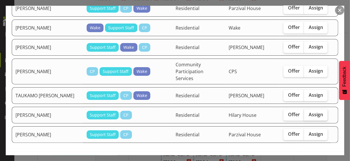
click at [314, 112] on span "Assign" at bounding box center [315, 115] width 14 height 6
click at [308, 113] on input "Assign" at bounding box center [306, 115] width 4 height 4
checkbox input "true"
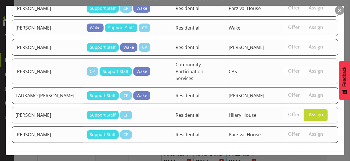
click at [300, 160] on span "Assign [PERSON_NAME]" at bounding box center [306, 163] width 58 height 7
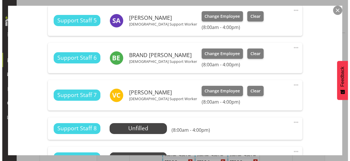
scroll to position [573, 0]
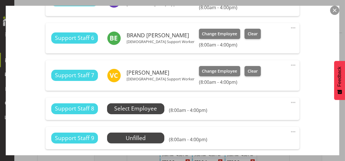
click at [155, 107] on span "Select Employee" at bounding box center [135, 108] width 43 height 8
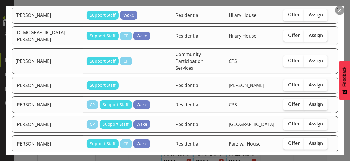
scroll to position [143, 0]
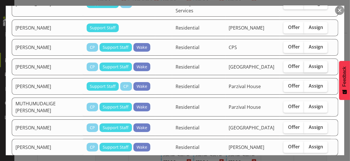
click at [308, 63] on span "Assign" at bounding box center [315, 66] width 14 height 6
click at [306, 65] on input "Assign" at bounding box center [306, 67] width 4 height 4
checkbox input "true"
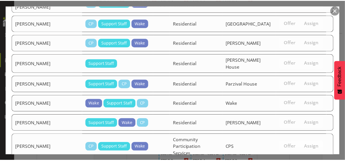
scroll to position [304, 0]
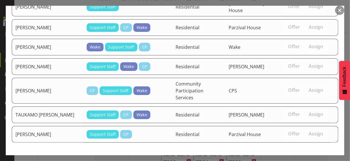
click at [300, 160] on span "Assign [PERSON_NAME]" at bounding box center [306, 163] width 58 height 7
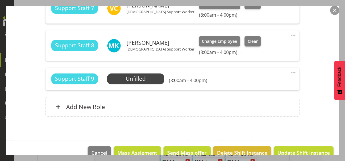
scroll to position [652, 0]
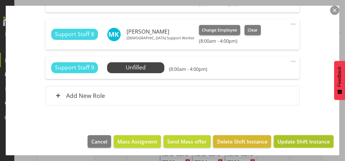
click at [299, 140] on span "Update Shift Instance" at bounding box center [304, 141] width 52 height 7
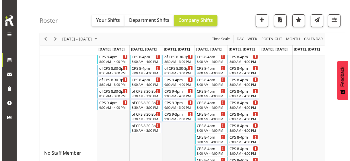
scroll to position [86, 0]
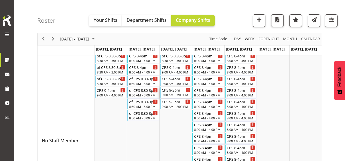
click at [178, 94] on div "9:00 AM - 3:00 PM" at bounding box center [176, 94] width 29 height 5
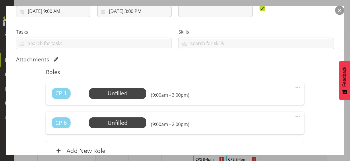
scroll to position [115, 0]
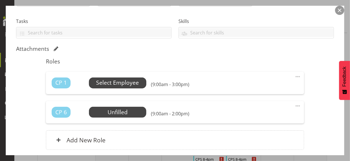
click at [118, 83] on span "Select Employee" at bounding box center [117, 83] width 43 height 8
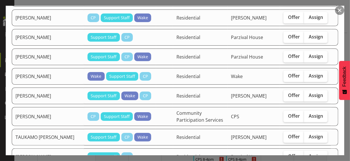
scroll to position [287, 0]
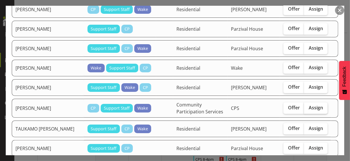
click at [310, 105] on span "Assign" at bounding box center [315, 108] width 14 height 6
click at [308, 106] on input "Assign" at bounding box center [306, 108] width 4 height 4
checkbox input "true"
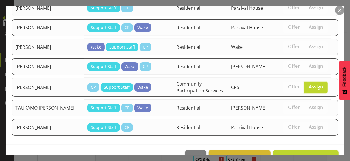
scroll to position [321, 0]
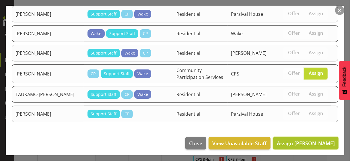
click at [304, 142] on span "Assign [PERSON_NAME]" at bounding box center [306, 143] width 58 height 7
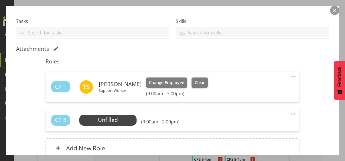
drag, startPoint x: 289, startPoint y: 113, endPoint x: 282, endPoint y: 116, distance: 8.0
click at [290, 113] on span at bounding box center [293, 113] width 7 height 7
click at [255, 127] on link "Edit" at bounding box center [269, 126] width 55 height 10
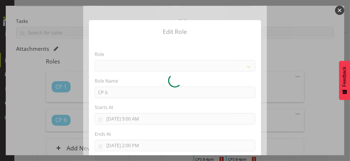
select select
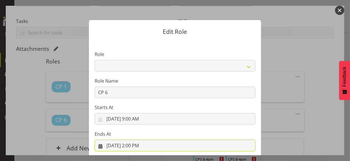
click at [134, 145] on input "[DATE] 2:00 PM" at bounding box center [175, 145] width 161 height 11
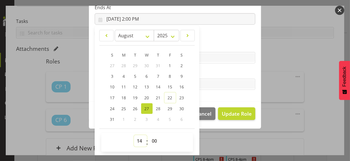
drag, startPoint x: 135, startPoint y: 139, endPoint x: 138, endPoint y: 136, distance: 4.5
click at [135, 139] on select "00 01 02 03 04 05 06 07 08 09 10 11 12 13 14 15 16 17 18 19 20 21 22 23" at bounding box center [140, 140] width 13 height 11
select select "15"
click at [134, 135] on select "00 01 02 03 04 05 06 07 08 09 10 11 12 13 14 15 16 17 18 19 20 21 22 23" at bounding box center [140, 140] width 13 height 11
type input "[DATE] 3:00 PM"
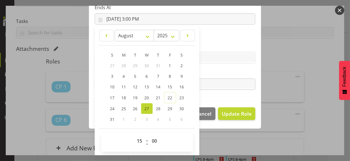
drag, startPoint x: 211, startPoint y: 74, endPoint x: 216, endPoint y: 85, distance: 12.2
click at [211, 74] on label "Tasks" at bounding box center [175, 72] width 161 height 7
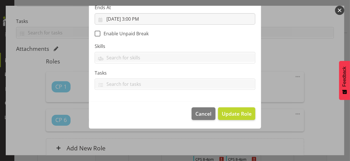
scroll to position [99, 0]
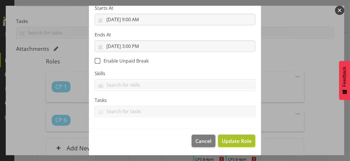
drag, startPoint x: 236, startPoint y: 141, endPoint x: 228, endPoint y: 140, distance: 8.1
click at [235, 140] on span "Update Role" at bounding box center [237, 140] width 30 height 7
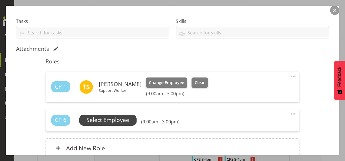
click at [128, 120] on span "Select Employee" at bounding box center [108, 120] width 43 height 8
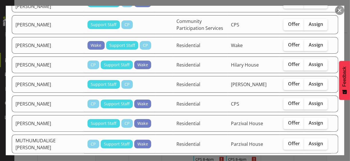
scroll to position [115, 0]
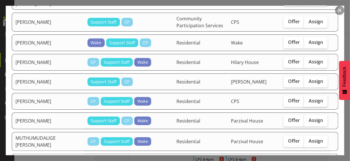
click at [308, 98] on span "Assign" at bounding box center [315, 101] width 14 height 6
click at [308, 99] on input "Assign" at bounding box center [306, 101] width 4 height 4
checkbox input "true"
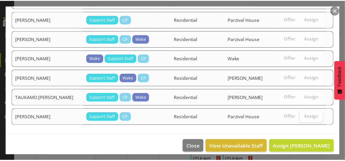
scroll to position [300, 0]
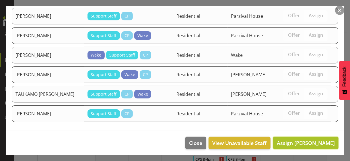
click at [301, 141] on span "Assign [PERSON_NAME]" at bounding box center [306, 142] width 58 height 7
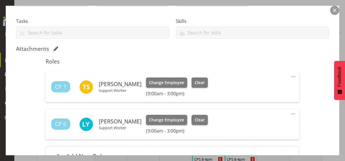
click at [313, 114] on div "Shift Instance Name CPS 9-3pm Location CPS Department Community Participation S…" at bounding box center [172, 60] width 313 height 225
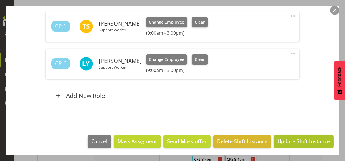
click at [307, 141] on span "Update Shift Instance" at bounding box center [304, 140] width 52 height 7
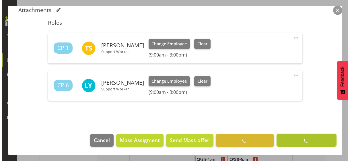
scroll to position [153, 0]
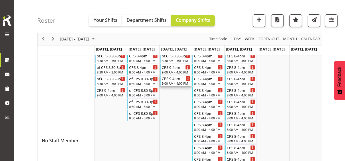
click at [180, 81] on div "9:00 AM - 4:00 PM" at bounding box center [176, 83] width 29 height 5
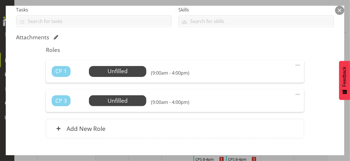
scroll to position [143, 0]
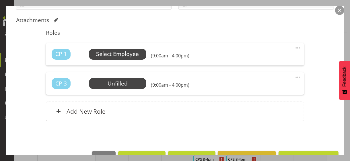
click at [116, 54] on span "Select Employee" at bounding box center [117, 54] width 43 height 8
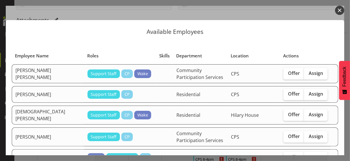
scroll to position [29, 0]
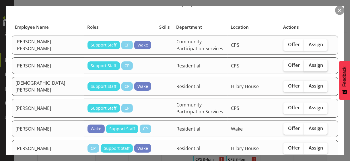
drag, startPoint x: 307, startPoint y: 63, endPoint x: 307, endPoint y: 70, distance: 6.3
click at [308, 64] on span "Assign" at bounding box center [315, 65] width 14 height 6
click at [307, 64] on input "Assign" at bounding box center [306, 65] width 4 height 4
checkbox input "true"
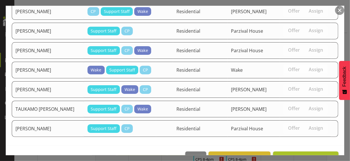
scroll to position [281, 0]
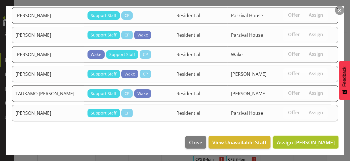
click at [299, 140] on span "Assign [PERSON_NAME]" at bounding box center [306, 142] width 58 height 7
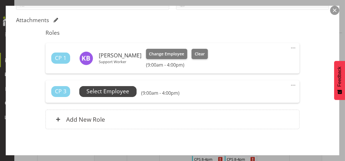
click at [124, 91] on span "Select Employee" at bounding box center [108, 91] width 43 height 8
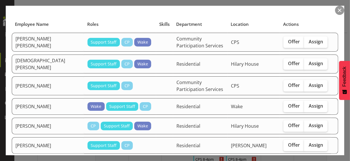
scroll to position [57, 0]
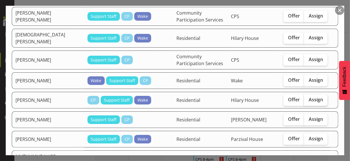
click at [311, 97] on span "Assign" at bounding box center [315, 100] width 14 height 6
click at [308, 98] on input "Assign" at bounding box center [306, 100] width 4 height 4
checkbox input "true"
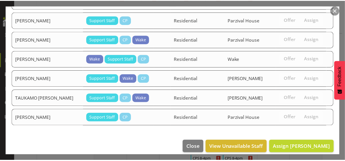
scroll to position [261, 0]
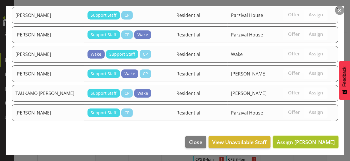
click at [300, 138] on span "Assign [PERSON_NAME]" at bounding box center [306, 141] width 58 height 7
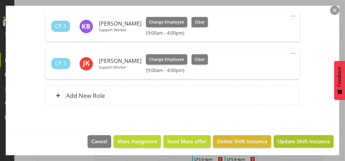
click at [299, 141] on span "Update Shift Instance" at bounding box center [304, 140] width 52 height 7
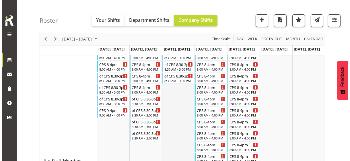
scroll to position [57, 0]
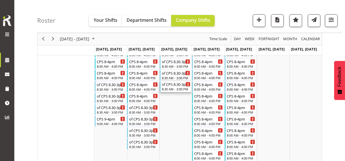
click at [177, 89] on div "8:30 AM - 3:00 PM" at bounding box center [176, 89] width 29 height 5
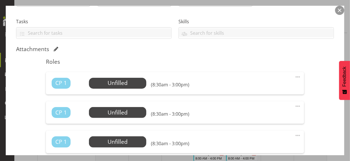
scroll to position [115, 0]
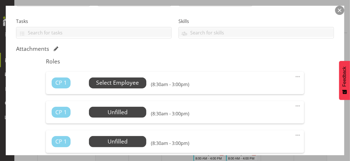
click at [118, 83] on span "Select Employee" at bounding box center [117, 83] width 43 height 8
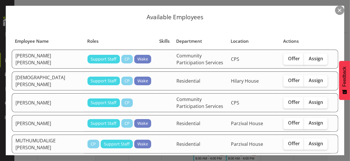
scroll to position [29, 0]
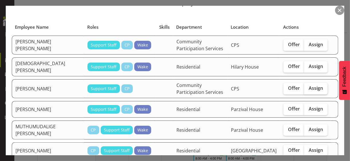
click at [315, 85] on span "Assign" at bounding box center [315, 88] width 14 height 6
click at [308, 86] on input "Assign" at bounding box center [306, 88] width 4 height 4
checkbox input "true"
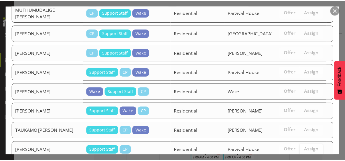
scroll to position [185, 0]
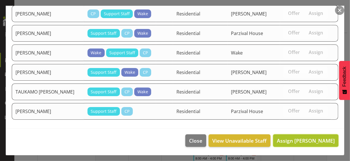
click at [305, 139] on span "Assign [PERSON_NAME]" at bounding box center [306, 140] width 58 height 7
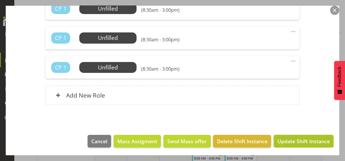
click at [303, 140] on span "Update Shift Instance" at bounding box center [304, 140] width 52 height 7
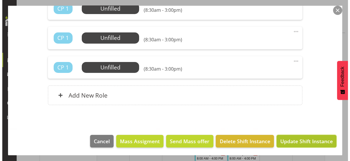
scroll to position [233, 0]
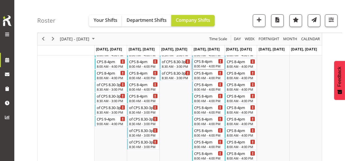
click at [205, 63] on div "CPS 8-4pm 8:00 AM - 4:00 PM" at bounding box center [208, 63] width 29 height 11
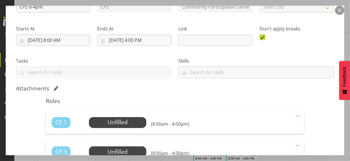
scroll to position [86, 0]
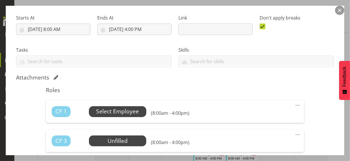
click at [114, 113] on span "Select Employee" at bounding box center [117, 111] width 43 height 8
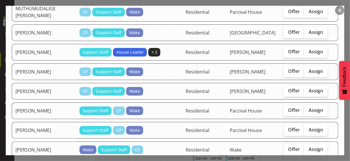
scroll to position [373, 0]
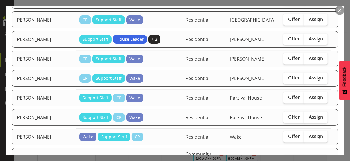
checkbox input "true"
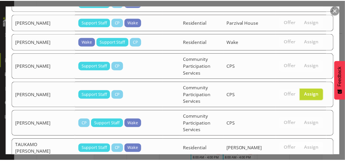
scroll to position [476, 0]
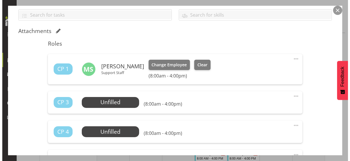
scroll to position [143, 0]
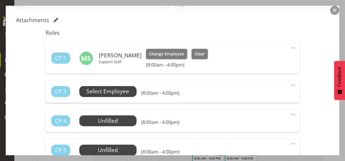
click at [114, 91] on span "Select Employee" at bounding box center [108, 91] width 43 height 8
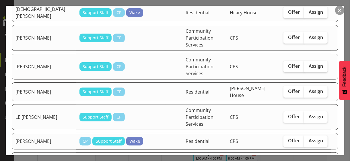
scroll to position [172, 0]
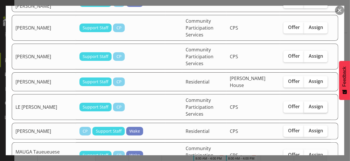
click at [308, 104] on span "Assign" at bounding box center [315, 107] width 14 height 6
click at [307, 105] on input "Assign" at bounding box center [306, 107] width 4 height 4
checkbox input "true"
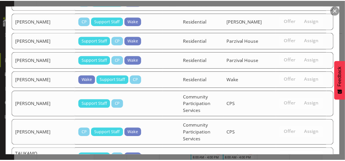
scroll to position [454, 0]
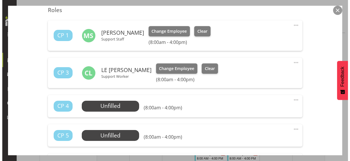
scroll to position [172, 0]
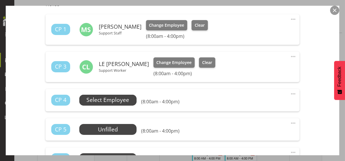
click at [117, 98] on span "Select Employee" at bounding box center [108, 100] width 43 height 8
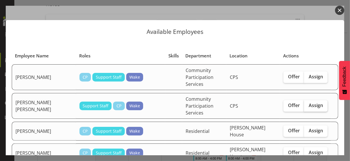
click at [308, 102] on span "Assign" at bounding box center [315, 105] width 14 height 6
click at [308, 104] on input "Assign" at bounding box center [306, 106] width 4 height 4
checkbox input "true"
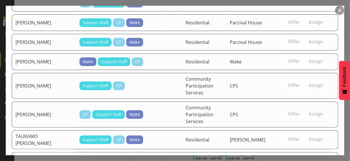
scroll to position [433, 0]
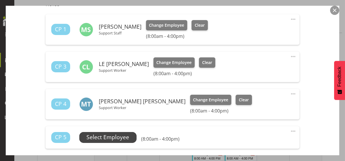
click at [129, 136] on span "Select Employee" at bounding box center [108, 137] width 43 height 8
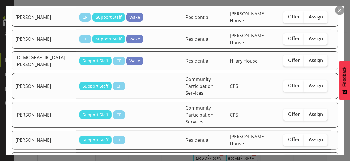
scroll to position [86, 0]
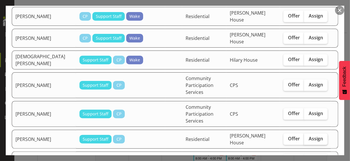
click at [310, 136] on span "Assign" at bounding box center [315, 139] width 14 height 6
click at [308, 137] on input "Assign" at bounding box center [306, 139] width 4 height 4
checkbox input "true"
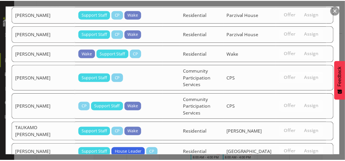
scroll to position [411, 0]
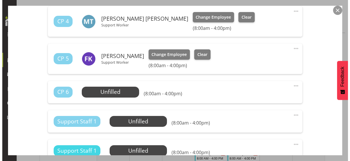
scroll to position [258, 0]
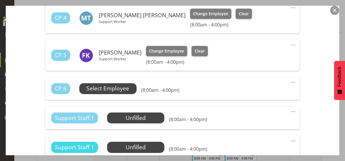
click at [112, 88] on span "Select Employee" at bounding box center [108, 88] width 43 height 8
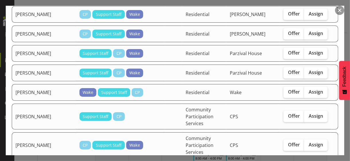
scroll to position [373, 0]
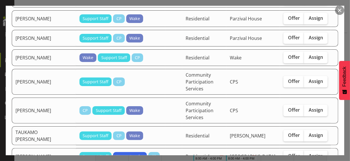
click at [315, 153] on span "Assign" at bounding box center [315, 156] width 14 height 6
click at [308, 154] on input "Assign" at bounding box center [306, 156] width 4 height 4
checkbox input "true"
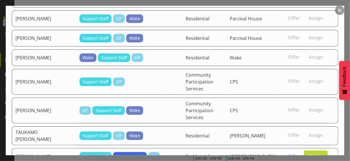
scroll to position [392, 0]
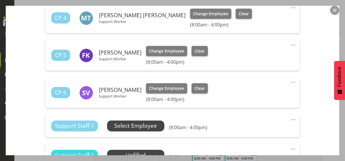
click at [138, 126] on span "Select Employee" at bounding box center [135, 126] width 43 height 8
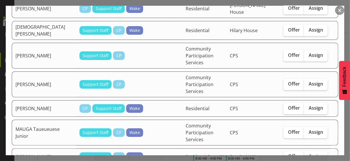
scroll to position [201, 0]
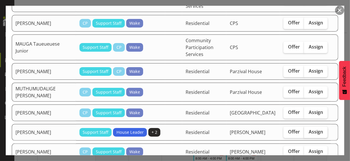
click at [308, 129] on span "Assign" at bounding box center [315, 132] width 14 height 6
click at [308, 130] on input "Assign" at bounding box center [306, 132] width 4 height 4
checkbox input "true"
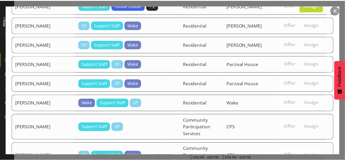
scroll to position [371, 0]
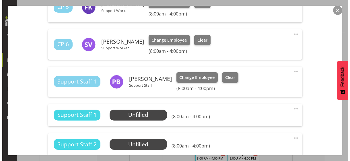
scroll to position [315, 0]
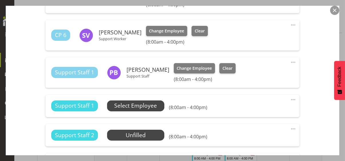
click at [146, 105] on span "Select Employee" at bounding box center [135, 105] width 43 height 8
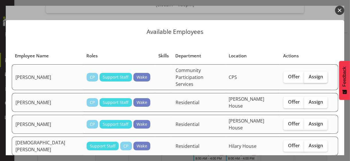
click at [310, 74] on span "Assign" at bounding box center [315, 77] width 14 height 6
click at [308, 75] on input "Assign" at bounding box center [306, 77] width 4 height 4
checkbox input "true"
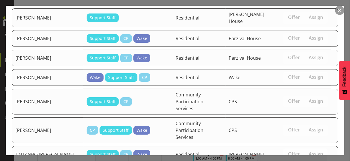
scroll to position [388, 0]
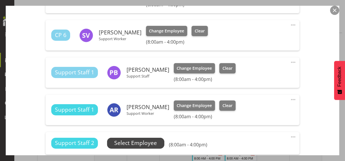
click at [146, 142] on span "Select Employee" at bounding box center [135, 143] width 43 height 8
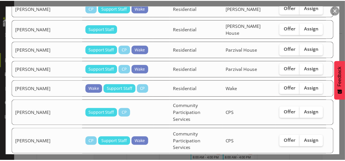
scroll to position [366, 0]
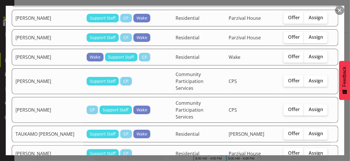
click at [313, 150] on span "Assign" at bounding box center [315, 153] width 14 height 6
click at [308, 151] on input "Assign" at bounding box center [306, 153] width 4 height 4
checkbox input "true"
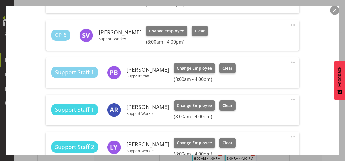
click at [311, 108] on div "Shift Instance Name CPS 8-4pm Location CPS Department Community Participation S…" at bounding box center [172, 74] width 313 height 654
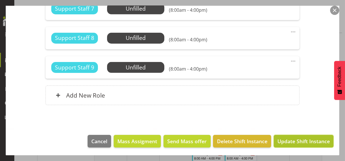
click at [294, 141] on span "Update Shift Instance" at bounding box center [304, 140] width 52 height 7
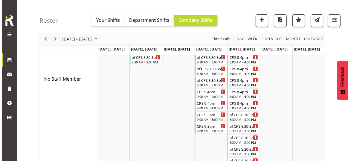
scroll to position [172, 0]
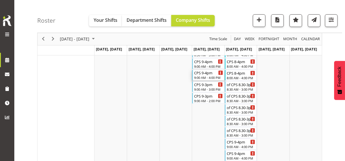
click at [206, 76] on div "9:00 AM - 4:00 PM" at bounding box center [208, 77] width 29 height 5
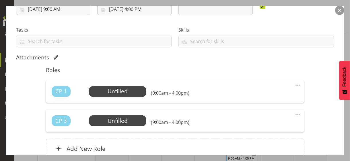
scroll to position [115, 0]
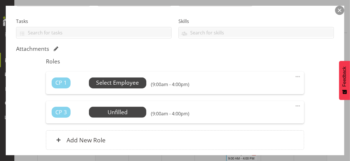
click at [122, 81] on span "Select Employee" at bounding box center [117, 83] width 43 height 8
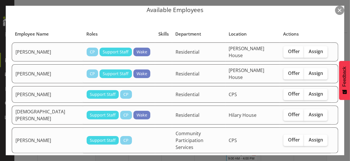
scroll to position [29, 0]
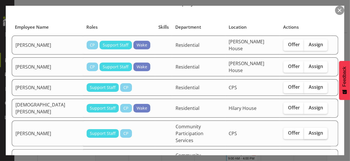
click at [308, 130] on span "Assign" at bounding box center [315, 133] width 14 height 6
click at [307, 131] on input "Assign" at bounding box center [306, 133] width 4 height 4
checkbox input "true"
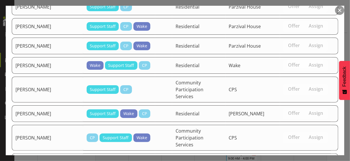
scroll to position [424, 0]
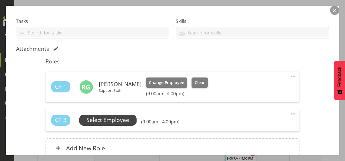
click at [117, 120] on span "Select Employee" at bounding box center [108, 120] width 43 height 8
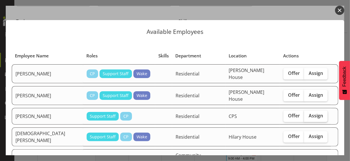
click at [310, 113] on span "Assign" at bounding box center [315, 116] width 14 height 6
click at [308, 114] on input "Assign" at bounding box center [306, 116] width 4 height 4
checkbox input "true"
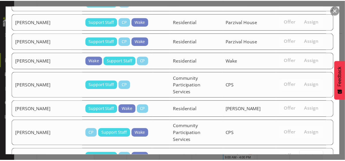
scroll to position [402, 0]
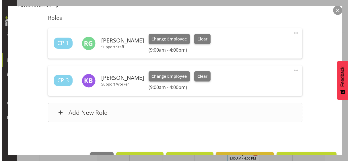
scroll to position [172, 0]
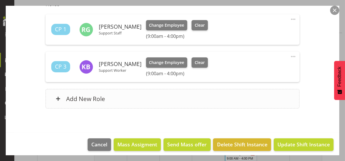
click at [150, 102] on div "Add New Role" at bounding box center [173, 98] width 254 height 19
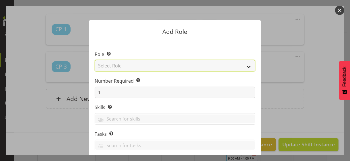
click at [128, 69] on select "Select Role CP House Leader Support Staff Wake" at bounding box center [175, 65] width 161 height 11
select select "1091"
click at [95, 60] on select "Select Role CP House Leader Support Staff Wake" at bounding box center [175, 65] width 161 height 11
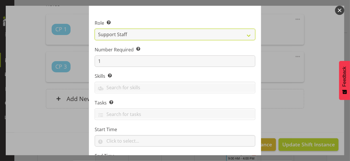
scroll to position [87, 0]
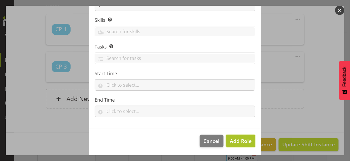
click at [240, 140] on span "Add Role" at bounding box center [241, 140] width 22 height 7
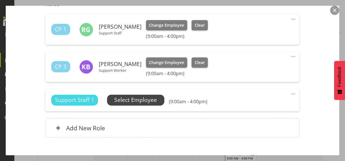
click at [145, 101] on span "Select Employee" at bounding box center [135, 100] width 43 height 8
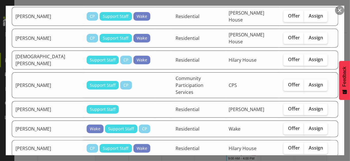
scroll to position [86, 0]
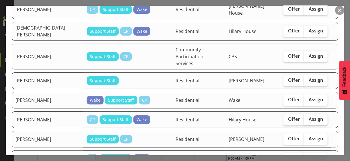
click at [311, 116] on span "Assign" at bounding box center [315, 119] width 14 height 6
click at [308, 117] on input "Assign" at bounding box center [306, 119] width 4 height 4
checkbox input "true"
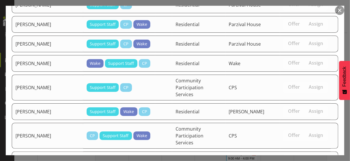
scroll to position [424, 0]
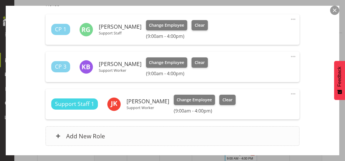
click at [148, 138] on div "Add New Role" at bounding box center [173, 135] width 254 height 19
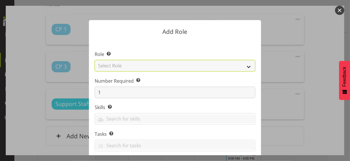
click at [136, 67] on select "Select Role CP House Leader Support Staff Wake" at bounding box center [175, 65] width 161 height 11
select select "1091"
click at [95, 60] on select "Select Role CP House Leader Support Staff Wake" at bounding box center [175, 65] width 161 height 11
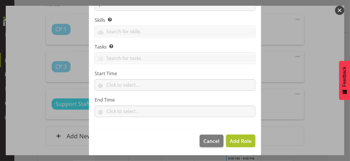
click at [245, 142] on span "Add Role" at bounding box center [241, 140] width 22 height 7
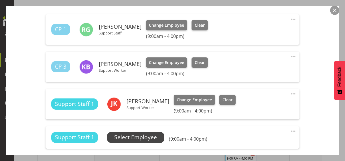
click at [146, 137] on span "Select Employee" at bounding box center [135, 137] width 43 height 8
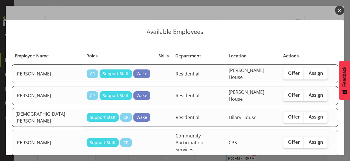
scroll to position [115, 0]
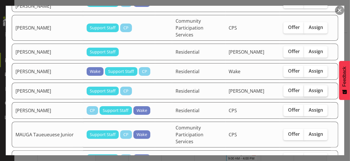
click at [309, 87] on span "Assign" at bounding box center [315, 90] width 14 height 6
click at [308, 89] on input "Assign" at bounding box center [306, 91] width 4 height 4
checkbox input "true"
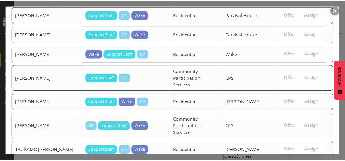
scroll to position [405, 0]
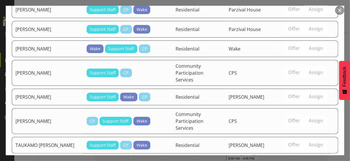
drag, startPoint x: 300, startPoint y: 140, endPoint x: 302, endPoint y: 137, distance: 3.7
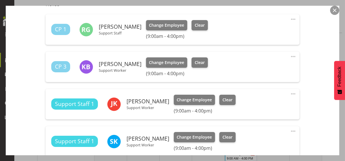
click at [310, 107] on div "Shift Instance Name CPS 9-4pm Location CPS Department Community Participation S…" at bounding box center [172, 39] width 313 height 299
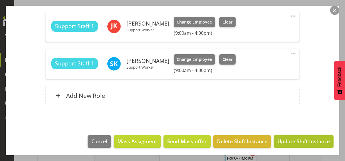
click at [300, 139] on span "Update Shift Instance" at bounding box center [304, 140] width 52 height 7
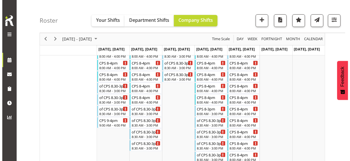
scroll to position [57, 0]
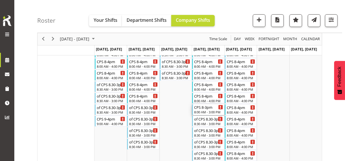
click at [210, 110] on div "8:00 AM - 3:00 PM" at bounding box center [208, 112] width 29 height 5
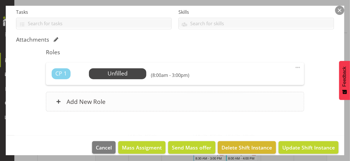
scroll to position [130, 0]
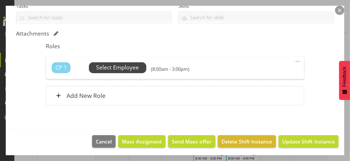
click at [124, 68] on span "Select Employee" at bounding box center [117, 67] width 43 height 8
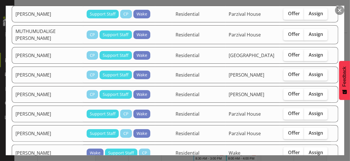
scroll to position [229, 0]
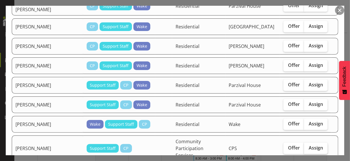
click at [314, 145] on span "Assign" at bounding box center [315, 148] width 14 height 6
click at [308, 146] on input "Assign" at bounding box center [306, 148] width 4 height 4
checkbox input "true"
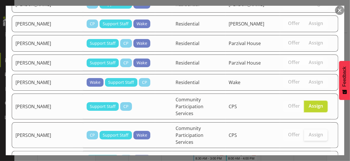
scroll to position [285, 0]
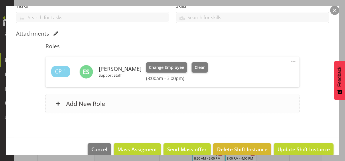
click at [170, 100] on div "Add New Role" at bounding box center [173, 103] width 254 height 19
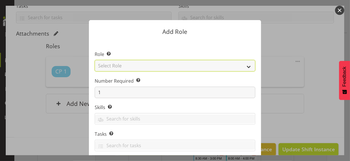
click at [131, 66] on select "Select Role CP House Leader Support Staff Wake" at bounding box center [175, 65] width 161 height 11
select select "1091"
click at [95, 60] on select "Select Role CP House Leader Support Staff Wake" at bounding box center [175, 65] width 161 height 11
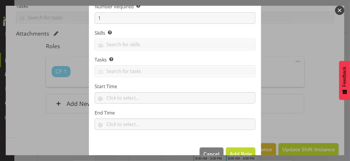
scroll to position [87, 0]
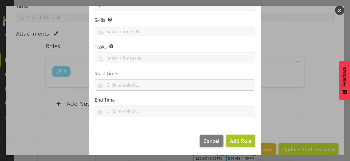
click at [235, 139] on span "Add Role" at bounding box center [241, 140] width 22 height 7
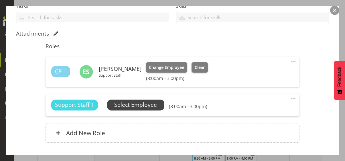
click at [148, 103] on span "Select Employee" at bounding box center [135, 105] width 43 height 8
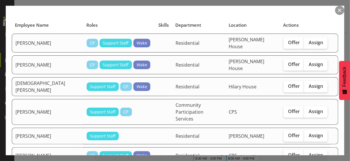
scroll to position [86, 0]
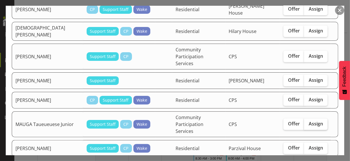
click at [311, 118] on label "Assign" at bounding box center [316, 123] width 24 height 11
click at [308, 122] on input "Assign" at bounding box center [306, 124] width 4 height 4
checkbox input "true"
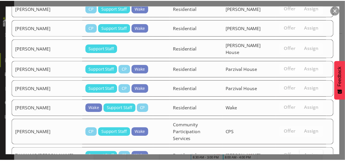
scroll to position [304, 0]
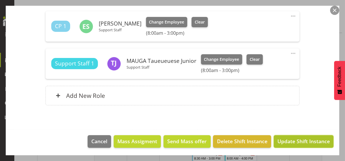
click at [300, 140] on span "Update Shift Instance" at bounding box center [304, 140] width 52 height 7
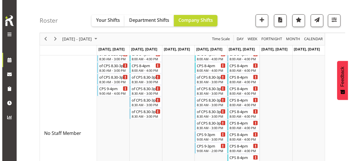
scroll to position [115, 0]
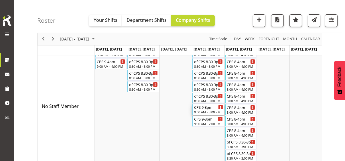
click at [210, 110] on div "9:00 AM - 3:00 PM" at bounding box center [208, 112] width 29 height 5
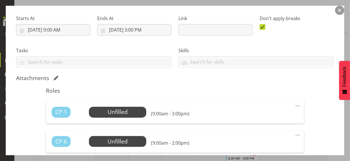
scroll to position [86, 0]
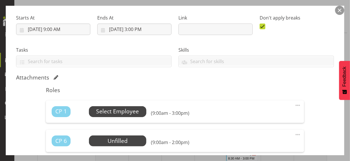
click at [122, 112] on span "Select Employee" at bounding box center [117, 111] width 43 height 8
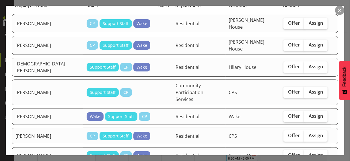
scroll to position [57, 0]
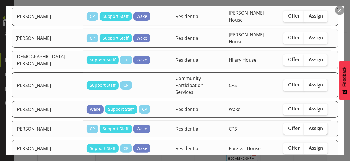
click at [311, 125] on span "Assign" at bounding box center [315, 128] width 14 height 6
click at [308, 126] on input "Assign" at bounding box center [306, 128] width 4 height 4
checkbox input "true"
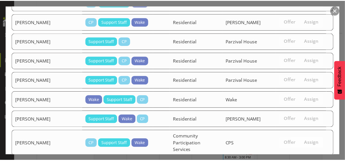
scroll to position [302, 0]
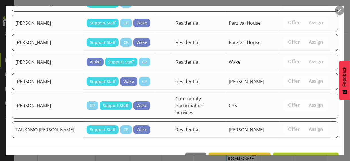
click at [307, 155] on span "Assign [PERSON_NAME]" at bounding box center [306, 158] width 58 height 7
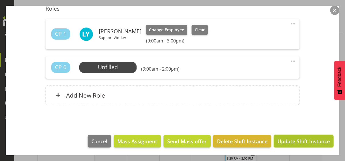
click at [297, 141] on span "Update Shift Instance" at bounding box center [304, 140] width 52 height 7
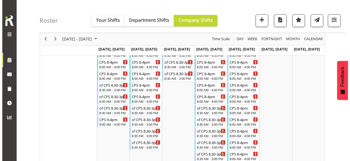
scroll to position [5, 0]
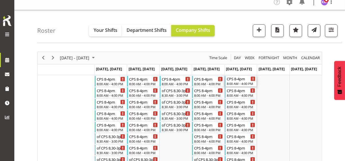
click at [241, 82] on div "8:00 AM - 4:00 PM" at bounding box center [241, 83] width 29 height 5
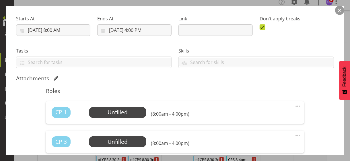
scroll to position [86, 0]
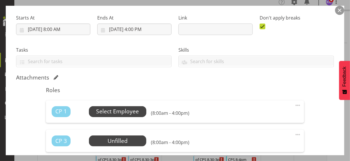
click at [122, 111] on span "Select Employee" at bounding box center [117, 111] width 43 height 8
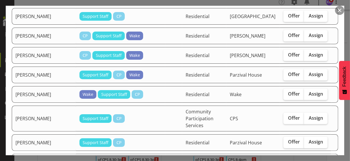
scroll to position [459, 0]
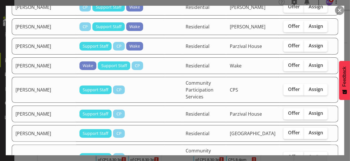
click at [309, 152] on label "Assign" at bounding box center [316, 157] width 24 height 11
click at [308, 155] on input "Assign" at bounding box center [306, 157] width 4 height 4
checkbox input "true"
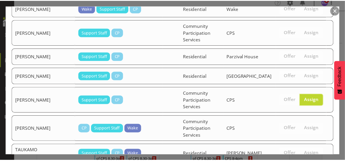
scroll to position [576, 0]
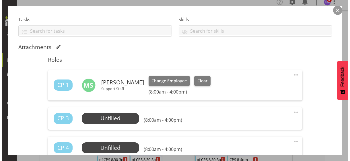
scroll to position [143, 0]
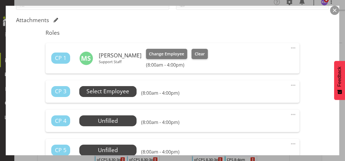
click at [127, 91] on span "Select Employee" at bounding box center [108, 91] width 43 height 8
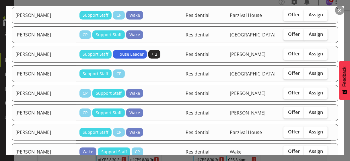
scroll to position [401, 0]
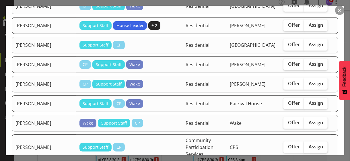
click at [309, 144] on span "Assign" at bounding box center [315, 147] width 14 height 6
click at [308, 145] on input "Assign" at bounding box center [306, 147] width 4 height 4
checkbox input "true"
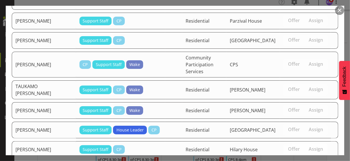
scroll to position [555, 0]
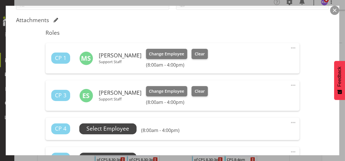
click at [122, 129] on span "Select Employee" at bounding box center [108, 128] width 43 height 8
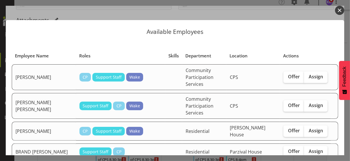
scroll to position [57, 0]
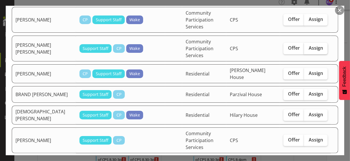
click at [311, 45] on span "Assign" at bounding box center [315, 48] width 14 height 6
click at [308, 46] on input "Assign" at bounding box center [306, 48] width 4 height 4
checkbox input "true"
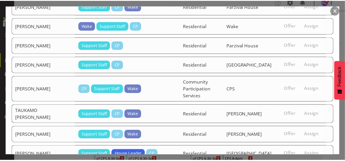
scroll to position [533, 0]
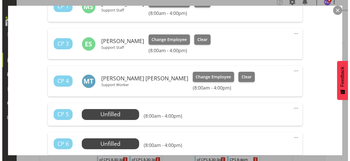
scroll to position [229, 0]
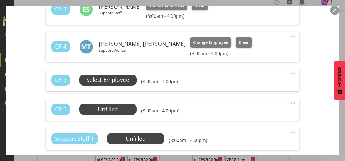
click at [118, 81] on span "Select Employee" at bounding box center [108, 80] width 43 height 8
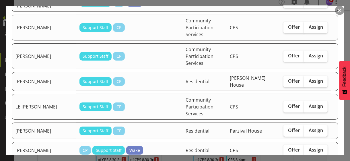
scroll to position [143, 0]
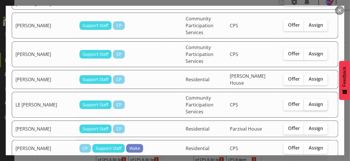
click at [310, 101] on span "Assign" at bounding box center [315, 104] width 14 height 6
click at [308, 102] on input "Assign" at bounding box center [306, 104] width 4 height 4
checkbox input "true"
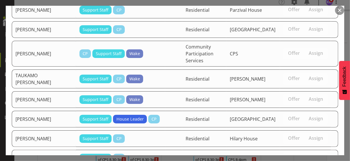
scroll to position [512, 0]
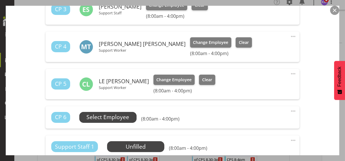
click at [121, 116] on span "Select Employee" at bounding box center [108, 117] width 43 height 8
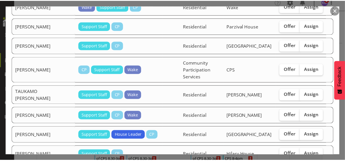
scroll to position [490, 0]
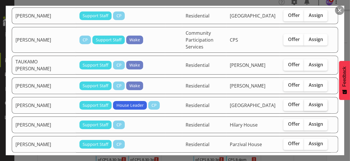
click at [308, 102] on span "Assign" at bounding box center [315, 105] width 14 height 6
click at [306, 103] on input "Assign" at bounding box center [306, 105] width 4 height 4
checkbox input "true"
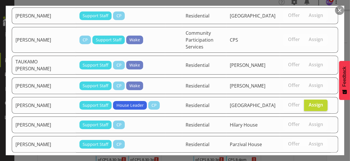
drag, startPoint x: 307, startPoint y: 139, endPoint x: 343, endPoint y: 124, distance: 38.7
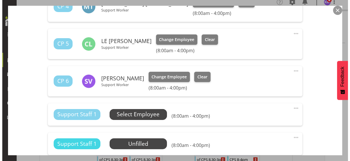
scroll to position [287, 0]
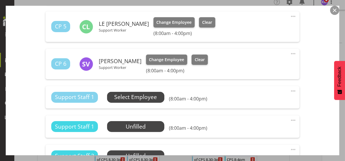
click at [140, 98] on span "Select Employee" at bounding box center [135, 97] width 43 height 8
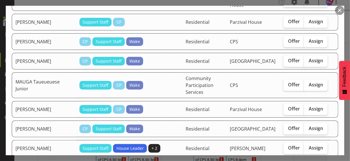
scroll to position [229, 0]
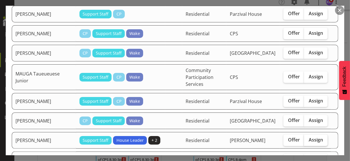
click at [315, 134] on label "Assign" at bounding box center [316, 139] width 24 height 11
click at [308, 138] on input "Assign" at bounding box center [306, 140] width 4 height 4
checkbox input "true"
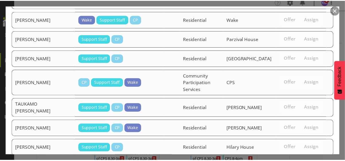
scroll to position [469, 0]
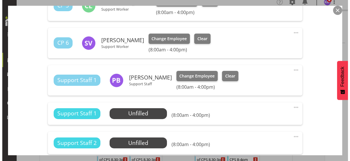
scroll to position [315, 0]
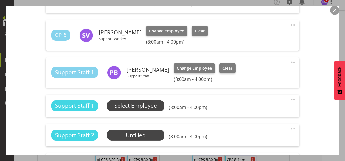
click at [144, 107] on span "Select Employee" at bounding box center [135, 105] width 43 height 8
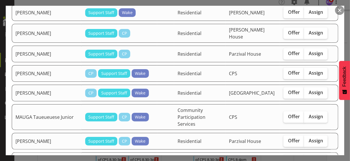
scroll to position [287, 0]
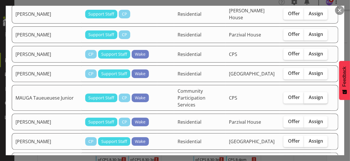
click at [311, 94] on span "Assign" at bounding box center [315, 97] width 14 height 6
click at [308, 95] on input "Assign" at bounding box center [306, 97] width 4 height 4
checkbox input "true"
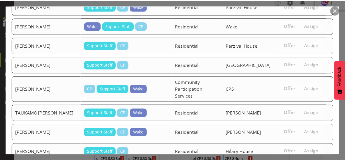
scroll to position [543, 0]
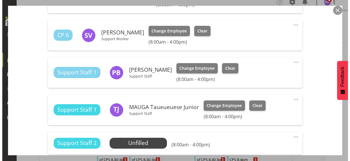
scroll to position [373, 0]
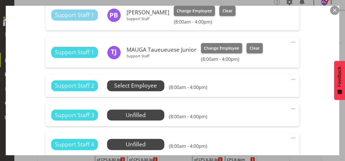
click at [144, 86] on span "Select Employee" at bounding box center [135, 85] width 43 height 8
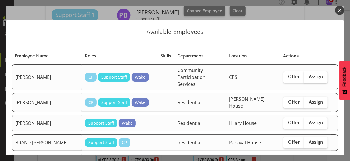
click at [308, 74] on span "Assign" at bounding box center [315, 77] width 14 height 6
click at [308, 75] on input "Assign" at bounding box center [306, 77] width 4 height 4
checkbox input "true"
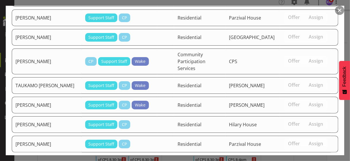
scroll to position [522, 0]
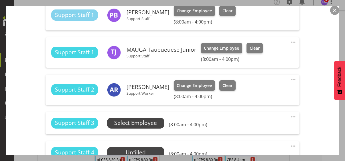
click at [142, 123] on span "Select Employee" at bounding box center [135, 123] width 43 height 8
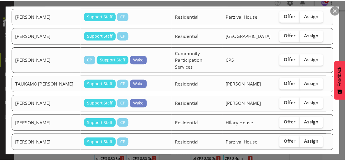
scroll to position [500, 0]
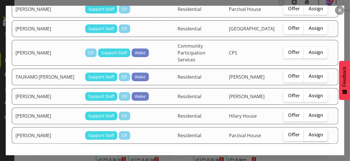
click at [311, 132] on span "Assign" at bounding box center [315, 135] width 14 height 6
click at [308, 133] on input "Assign" at bounding box center [306, 135] width 4 height 4
checkbox input "true"
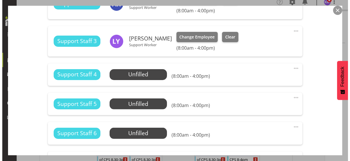
scroll to position [459, 0]
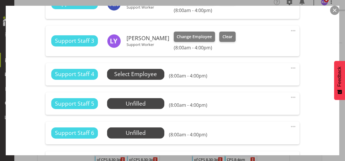
click at [142, 74] on span "Select Employee" at bounding box center [135, 74] width 43 height 8
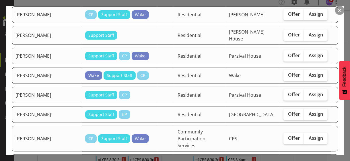
scroll to position [430, 0]
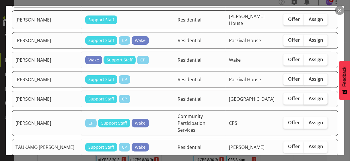
click at [310, 95] on span "Assign" at bounding box center [315, 98] width 14 height 6
click at [308, 97] on input "Assign" at bounding box center [306, 99] width 4 height 4
checkbox input "true"
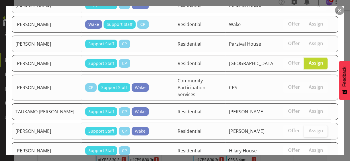
scroll to position [481, 0]
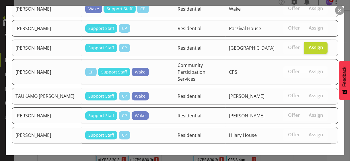
click at [305, 161] on span "Assign [PERSON_NAME]" at bounding box center [306, 164] width 58 height 7
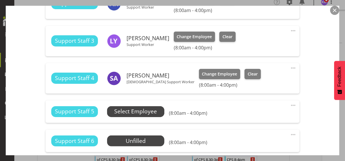
click at [151, 112] on span "Select Employee" at bounding box center [135, 111] width 43 height 8
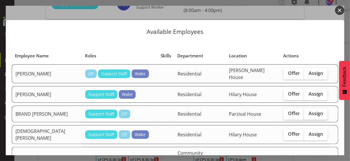
click at [309, 110] on span "Assign" at bounding box center [315, 113] width 14 height 6
click at [308, 112] on input "Assign" at bounding box center [306, 114] width 4 height 4
checkbox input "true"
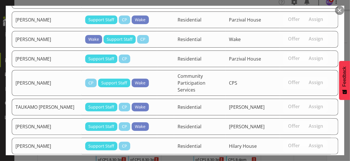
scroll to position [462, 0]
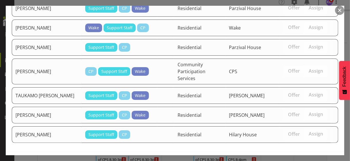
click at [309, 160] on span "Assign BRAND [PERSON_NAME]" at bounding box center [295, 163] width 77 height 7
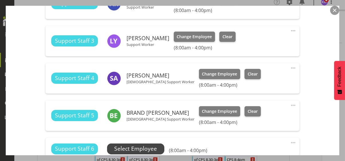
click at [143, 146] on span "Select Employee" at bounding box center [135, 149] width 43 height 8
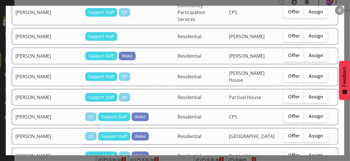
scroll to position [201, 0]
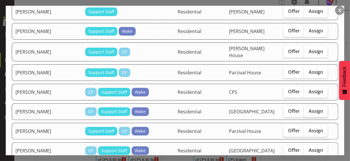
click at [311, 108] on span "Assign" at bounding box center [315, 111] width 14 height 6
click at [308, 109] on input "Assign" at bounding box center [306, 111] width 4 height 4
checkbox input "true"
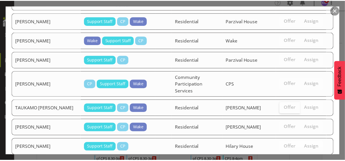
scroll to position [443, 0]
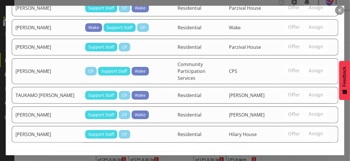
click at [300, 160] on span "Assign [PERSON_NAME]" at bounding box center [306, 163] width 58 height 7
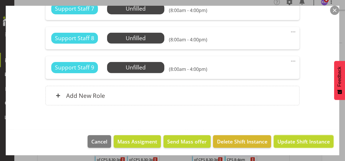
drag, startPoint x: 304, startPoint y: 141, endPoint x: 316, endPoint y: 132, distance: 14.9
click at [304, 141] on span "Update Shift Instance" at bounding box center [304, 141] width 52 height 7
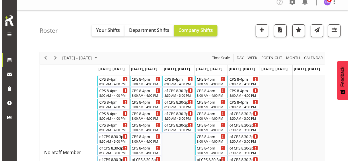
scroll to position [63, 0]
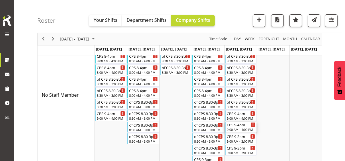
click at [240, 128] on div "9:00 AM - 4:00 PM" at bounding box center [241, 129] width 29 height 5
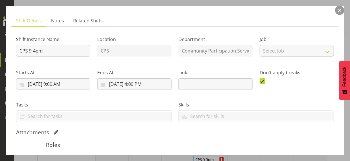
scroll to position [57, 0]
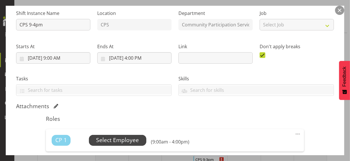
click at [107, 139] on span "Select Employee" at bounding box center [117, 140] width 43 height 8
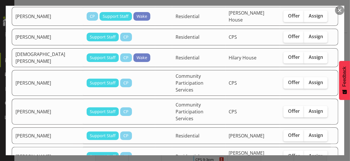
scroll to position [86, 0]
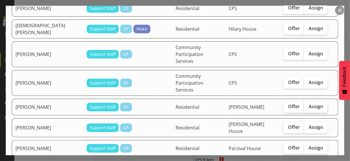
click at [315, 104] on span "Assign" at bounding box center [315, 107] width 14 height 6
click at [308, 105] on input "Assign" at bounding box center [306, 107] width 4 height 4
checkbox input "true"
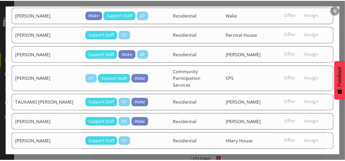
scroll to position [381, 0]
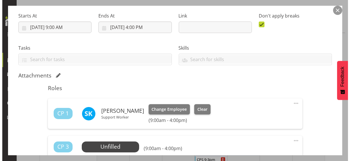
scroll to position [115, 0]
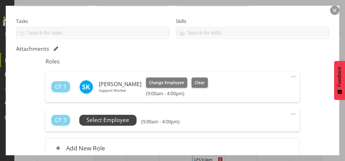
click at [118, 120] on span "Select Employee" at bounding box center [108, 120] width 43 height 8
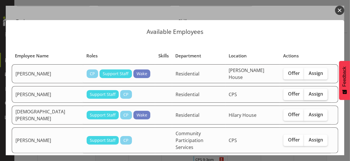
click at [308, 91] on span "Assign" at bounding box center [315, 94] width 14 height 6
click at [308, 92] on input "Assign" at bounding box center [306, 94] width 4 height 4
checkbox input "true"
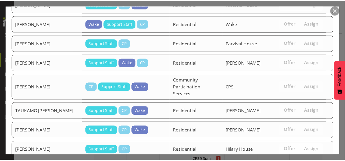
scroll to position [362, 0]
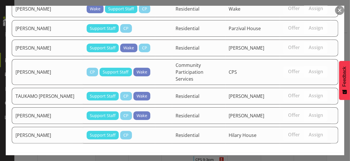
click at [303, 161] on span "Assign [PERSON_NAME]" at bounding box center [306, 164] width 58 height 7
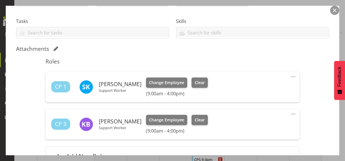
click at [304, 96] on div "Shift Instance Name CPS 9-4pm Location CPS Department Community Participation S…" at bounding box center [172, 60] width 313 height 225
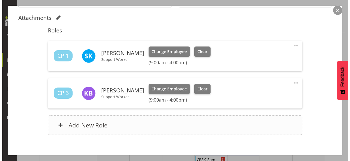
scroll to position [175, 0]
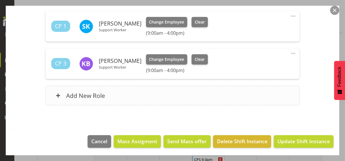
click at [174, 98] on div "Add New Role" at bounding box center [173, 95] width 254 height 19
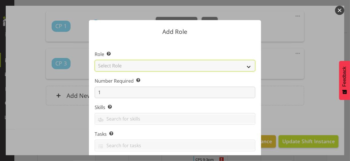
click at [138, 65] on select "Select Role CP House Leader Support Staff Wake" at bounding box center [175, 65] width 161 height 11
select select "1091"
click at [95, 60] on select "Select Role CP House Leader Support Staff Wake" at bounding box center [175, 65] width 161 height 11
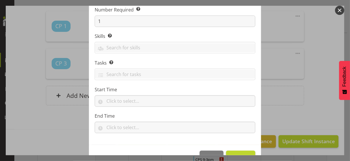
scroll to position [87, 0]
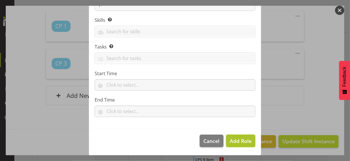
click at [239, 141] on span "Add Role" at bounding box center [241, 140] width 22 height 7
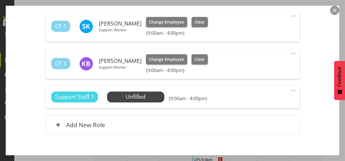
click at [290, 89] on span at bounding box center [293, 90] width 7 height 7
click at [249, 102] on link "Edit" at bounding box center [269, 103] width 55 height 10
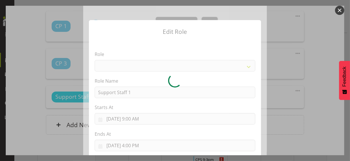
select select "1091"
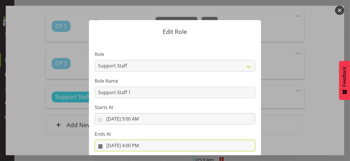
click at [136, 144] on input "[DATE] 4:00 PM" at bounding box center [175, 145] width 161 height 11
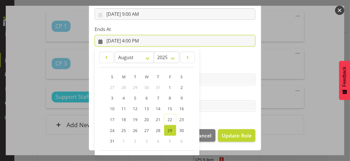
scroll to position [126, 0]
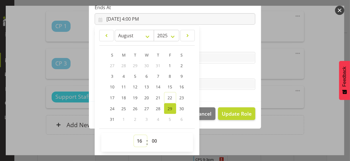
drag, startPoint x: 136, startPoint y: 138, endPoint x: 138, endPoint y: 134, distance: 4.8
click at [138, 134] on div "00 01 02 03 04 05 06 07 08 09 10 11 12 13 14 15 16 17 18 19 20 21 22 23 : 00 01…" at bounding box center [147, 142] width 92 height 19
select select "12"
click at [134, 135] on select "00 01 02 03 04 05 06 07 08 09 10 11 12 13 14 15 16 17 18 19 20 21 22 23" at bounding box center [140, 140] width 13 height 11
type input "[DATE] 12:00 PM"
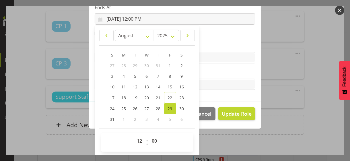
drag, startPoint x: 207, startPoint y: 73, endPoint x: 212, endPoint y: 77, distance: 5.9
click at [208, 74] on label "Tasks" at bounding box center [175, 72] width 161 height 7
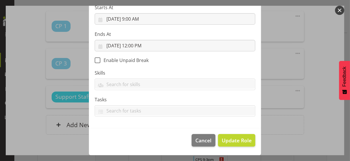
scroll to position [99, 0]
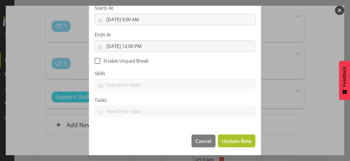
click at [234, 140] on span "Update Role" at bounding box center [237, 140] width 30 height 7
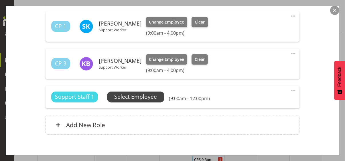
click at [153, 98] on span "Select Employee" at bounding box center [135, 97] width 43 height 8
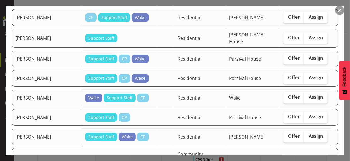
scroll to position [545, 0]
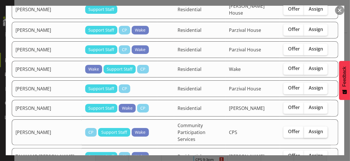
click at [308, 129] on span "Assign" at bounding box center [315, 132] width 14 height 6
click at [308, 130] on input "Assign" at bounding box center [306, 132] width 4 height 4
checkbox input "true"
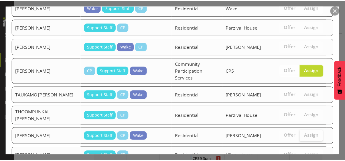
scroll to position [627, 0]
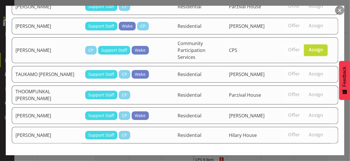
click at [302, 161] on span "Assign [PERSON_NAME]" at bounding box center [306, 164] width 58 height 7
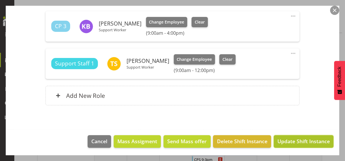
click at [298, 141] on span "Update Shift Instance" at bounding box center [304, 140] width 52 height 7
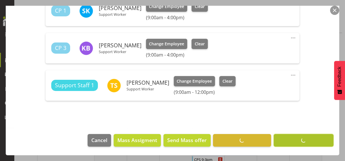
scroll to position [190, 0]
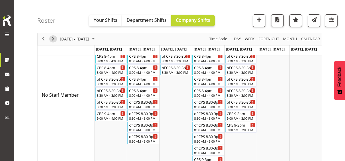
click at [54, 40] on span "Next" at bounding box center [53, 39] width 7 height 7
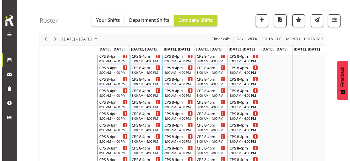
scroll to position [5, 0]
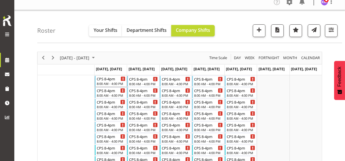
click at [108, 82] on div "8:00 AM - 4:00 PM" at bounding box center [111, 83] width 29 height 5
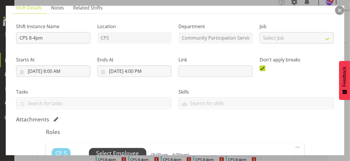
scroll to position [86, 0]
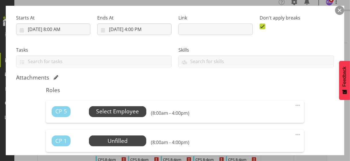
click at [112, 110] on span "Select Employee" at bounding box center [117, 111] width 43 height 8
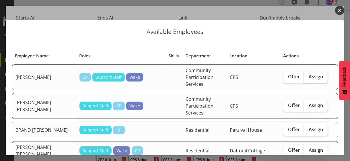
click at [310, 75] on span "Assign" at bounding box center [315, 77] width 14 height 6
click at [308, 75] on input "Assign" at bounding box center [306, 77] width 4 height 4
checkbox input "true"
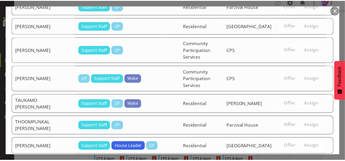
scroll to position [597, 0]
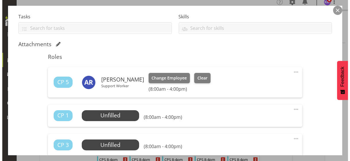
scroll to position [143, 0]
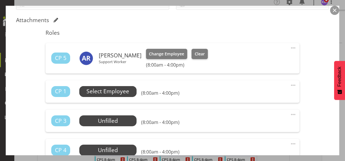
click at [114, 91] on span "Select Employee" at bounding box center [108, 91] width 43 height 8
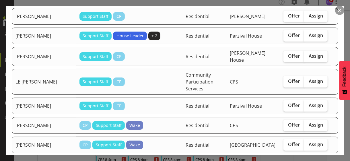
scroll to position [229, 0]
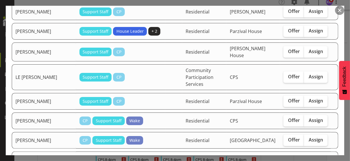
click at [309, 161] on span "Assign" at bounding box center [315, 164] width 14 height 6
click at [308, 161] on input "Assign" at bounding box center [306, 164] width 4 height 4
checkbox input "true"
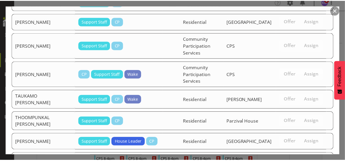
scroll to position [576, 0]
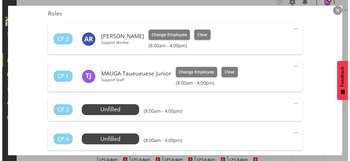
scroll to position [201, 0]
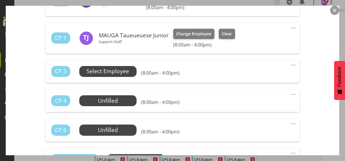
click at [110, 72] on span "Select Employee" at bounding box center [108, 71] width 43 height 8
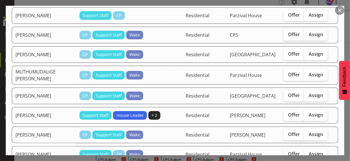
scroll to position [315, 0]
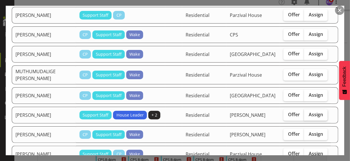
click at [307, 109] on label "Assign" at bounding box center [316, 114] width 24 height 11
click at [307, 113] on input "Assign" at bounding box center [306, 115] width 4 height 4
checkbox input "true"
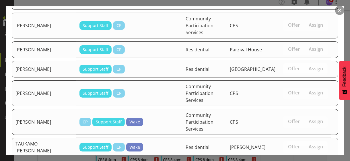
scroll to position [555, 0]
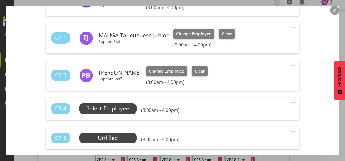
click at [123, 109] on span "Select Employee" at bounding box center [108, 108] width 43 height 8
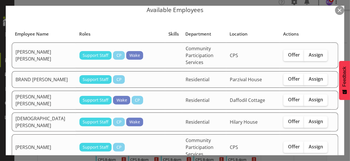
scroll to position [29, 0]
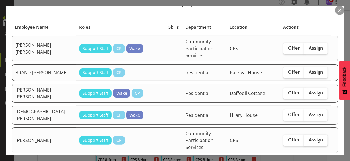
click at [310, 134] on label "Assign" at bounding box center [316, 139] width 24 height 11
click at [308, 138] on input "Assign" at bounding box center [306, 140] width 4 height 4
checkbox input "true"
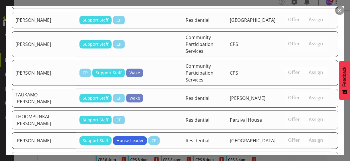
scroll to position [533, 0]
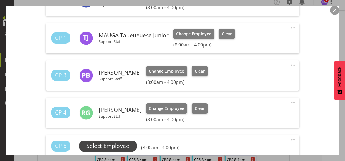
click at [124, 145] on span "Select Employee" at bounding box center [108, 146] width 43 height 8
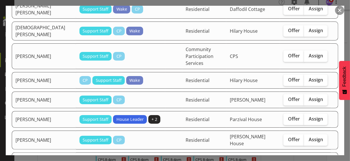
scroll to position [115, 0]
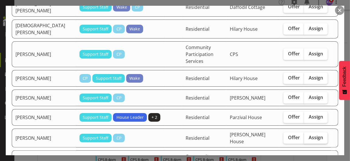
click at [308, 134] on span "Assign" at bounding box center [315, 137] width 14 height 6
click at [307, 136] on input "Assign" at bounding box center [306, 138] width 4 height 4
checkbox input "true"
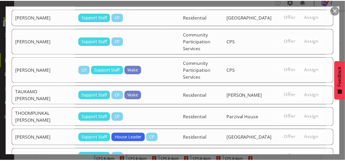
scroll to position [512, 0]
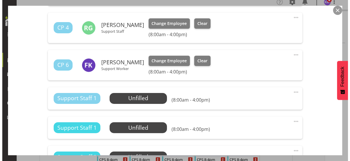
scroll to position [287, 0]
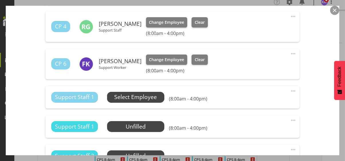
click at [141, 97] on span "Select Employee" at bounding box center [135, 97] width 43 height 8
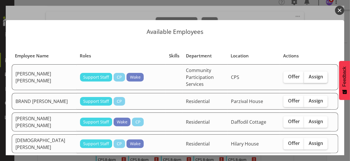
click at [313, 74] on span "Assign" at bounding box center [315, 77] width 14 height 6
click at [308, 75] on input "Assign" at bounding box center [306, 77] width 4 height 4
checkbox input "true"
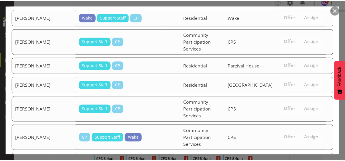
scroll to position [493, 0]
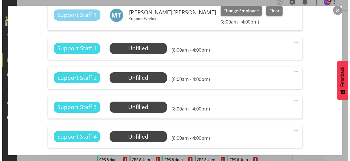
scroll to position [344, 0]
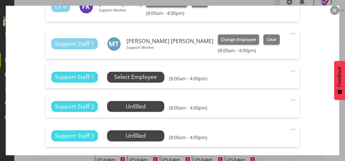
click at [145, 75] on span "Select Employee" at bounding box center [135, 77] width 43 height 8
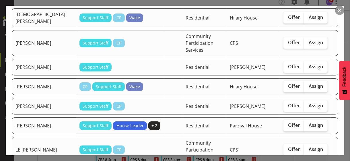
scroll to position [143, 0]
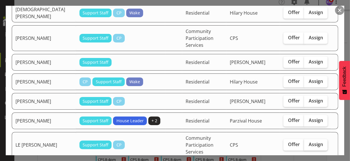
click at [311, 141] on span "Assign" at bounding box center [315, 144] width 14 height 6
click at [308, 142] on input "Assign" at bounding box center [306, 144] width 4 height 4
checkbox input "true"
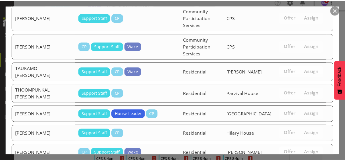
scroll to position [588, 0]
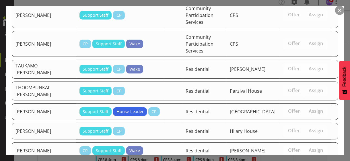
drag, startPoint x: 302, startPoint y: 141, endPoint x: 305, endPoint y: 131, distance: 10.2
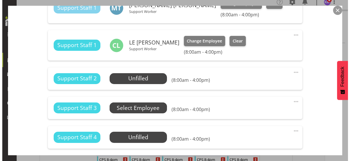
scroll to position [401, 0]
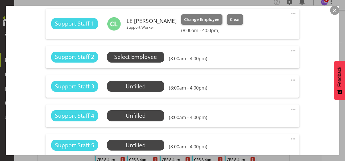
click at [148, 58] on span "Select Employee" at bounding box center [135, 57] width 43 height 8
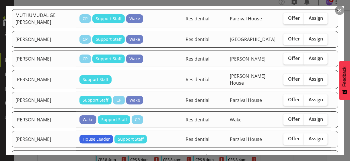
scroll to position [373, 0]
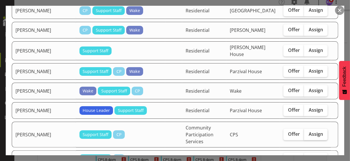
click at [313, 131] on span "Assign" at bounding box center [315, 134] width 14 height 6
click at [308, 132] on input "Assign" at bounding box center [306, 134] width 4 height 4
checkbox input "true"
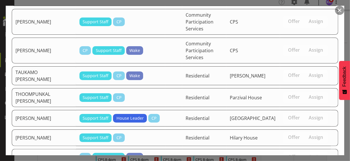
scroll to position [567, 0]
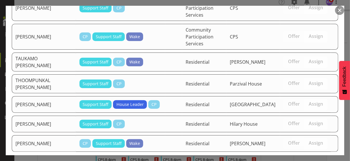
drag, startPoint x: 303, startPoint y: 142, endPoint x: 305, endPoint y: 138, distance: 3.8
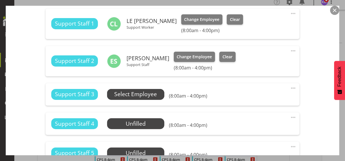
click at [146, 94] on span "Select Employee" at bounding box center [135, 94] width 43 height 8
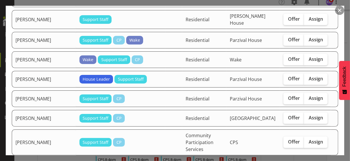
scroll to position [430, 0]
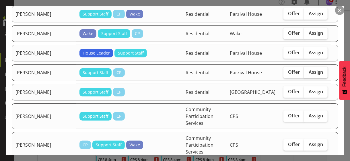
click at [312, 69] on span "Assign" at bounding box center [315, 72] width 14 height 6
click at [308, 70] on input "Assign" at bounding box center [306, 72] width 4 height 4
checkbox input "true"
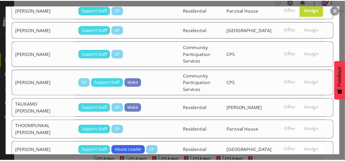
scroll to position [545, 0]
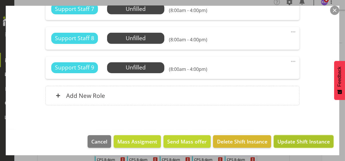
click at [304, 140] on span "Update Shift Instance" at bounding box center [304, 141] width 52 height 7
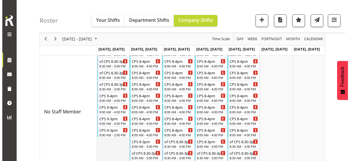
scroll to position [149, 0]
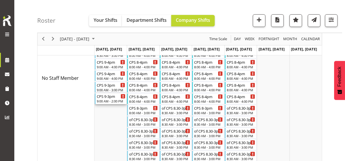
click at [109, 99] on div "9:00 AM - 2:00 PM" at bounding box center [111, 101] width 29 height 5
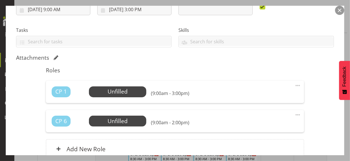
scroll to position [115, 0]
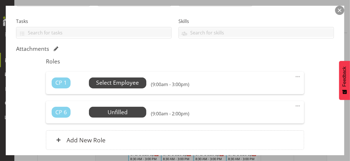
click at [120, 85] on span "Select Employee" at bounding box center [117, 83] width 43 height 8
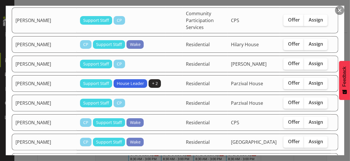
scroll to position [143, 0]
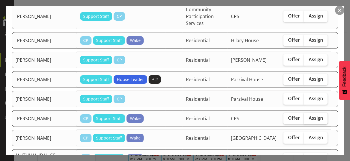
click at [308, 115] on span "Assign" at bounding box center [315, 118] width 14 height 6
click at [306, 116] on input "Assign" at bounding box center [306, 118] width 4 height 4
checkbox input "true"
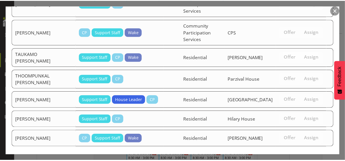
scroll to position [428, 0]
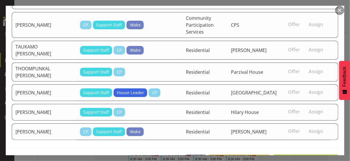
click at [300, 157] on span "Assign [PERSON_NAME]" at bounding box center [306, 160] width 58 height 7
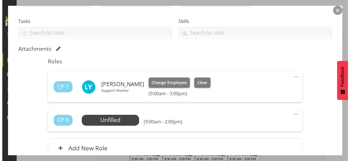
scroll to position [167, 0]
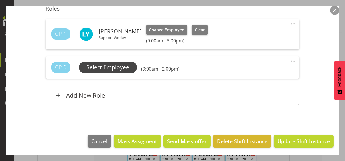
click at [119, 70] on span "Select Employee" at bounding box center [108, 67] width 43 height 8
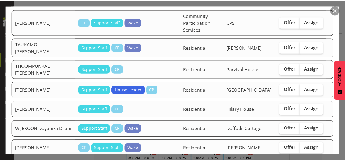
scroll to position [543, 0]
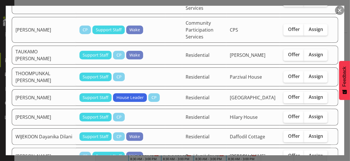
click at [341, 10] on button "button" at bounding box center [339, 10] width 9 height 9
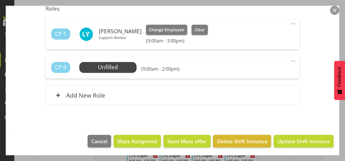
scroll to position [177, 0]
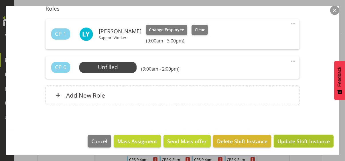
click at [299, 139] on span "Update Shift Instance" at bounding box center [304, 140] width 52 height 7
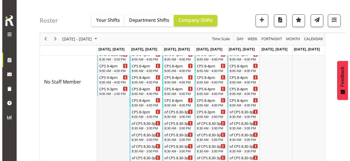
scroll to position [137, 0]
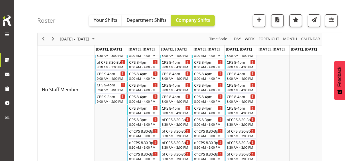
click at [106, 89] on div "9:00 AM - 4:00 PM" at bounding box center [111, 89] width 29 height 5
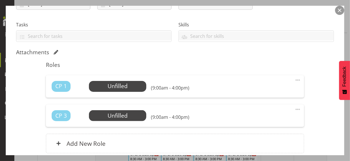
scroll to position [115, 0]
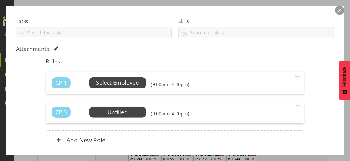
click at [120, 82] on span "Select Employee" at bounding box center [117, 83] width 43 height 8
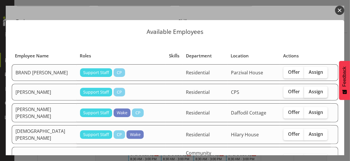
click at [309, 94] on label "Assign" at bounding box center [316, 91] width 24 height 11
click at [308, 93] on input "Assign" at bounding box center [306, 92] width 4 height 4
checkbox input "true"
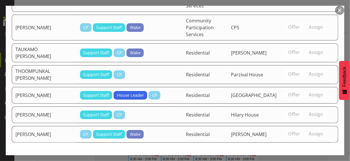
scroll to position [409, 0]
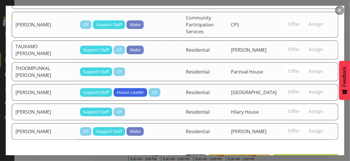
click at [296, 157] on span "Assign [PERSON_NAME]" at bounding box center [306, 160] width 58 height 7
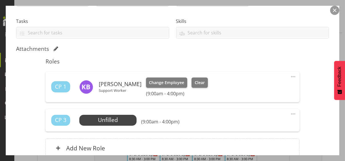
click at [290, 112] on span at bounding box center [293, 113] width 7 height 7
click at [250, 126] on link "Edit" at bounding box center [269, 126] width 55 height 10
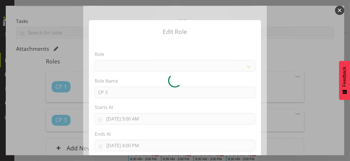
select select
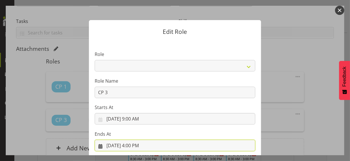
click at [130, 144] on input "[DATE] 4:00 PM" at bounding box center [175, 145] width 161 height 11
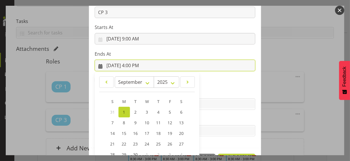
scroll to position [126, 0]
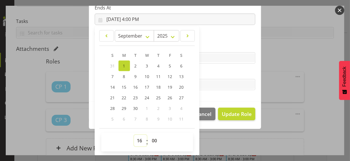
drag, startPoint x: 135, startPoint y: 140, endPoint x: 140, endPoint y: 126, distance: 15.0
click at [136, 138] on select "00 01 02 03 04 05 06 07 08 09 10 11 12 13 14 15 16 17 18 19 20 21 22 23" at bounding box center [140, 140] width 13 height 11
click at [137, 139] on select "00 01 02 03 04 05 06 07 08 09 10 11 12 13 14 15 16 17 18 19 20 21 22 23" at bounding box center [140, 140] width 13 height 11
select select "14"
click at [134, 135] on select "00 01 02 03 04 05 06 07 08 09 10 11 12 13 14 15 16 17 18 19 20 21 22 23" at bounding box center [140, 140] width 13 height 11
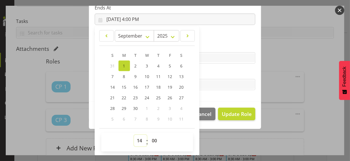
type input "[DATE] 2:00 PM"
drag, startPoint x: 213, startPoint y: 72, endPoint x: 220, endPoint y: 88, distance: 16.9
click at [213, 72] on label "Tasks" at bounding box center [175, 73] width 161 height 7
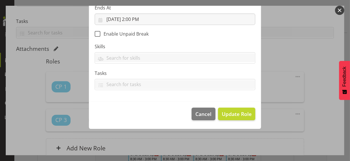
scroll to position [99, 0]
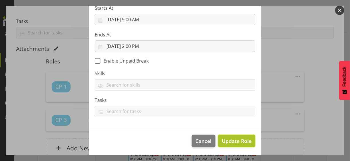
click at [240, 137] on span "Update Role" at bounding box center [237, 140] width 30 height 7
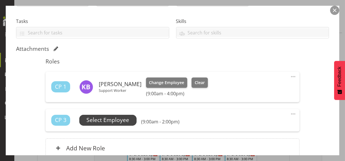
click at [128, 120] on span "Select Employee" at bounding box center [108, 120] width 43 height 8
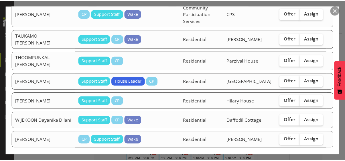
scroll to position [552, 0]
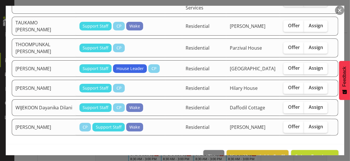
click at [340, 13] on button "button" at bounding box center [339, 10] width 9 height 9
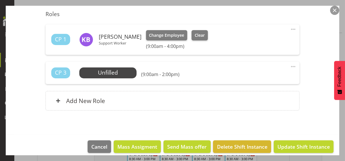
scroll to position [167, 0]
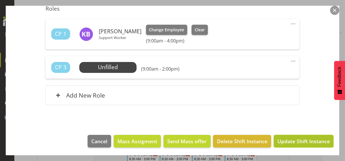
click at [292, 141] on span "Update Shift Instance" at bounding box center [304, 140] width 52 height 7
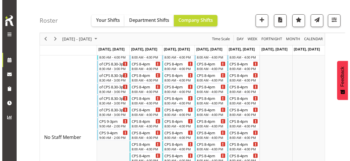
scroll to position [57, 0]
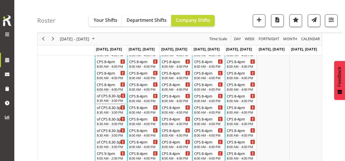
click at [108, 100] on div "8:30 AM - 3:00 PM" at bounding box center [111, 100] width 29 height 5
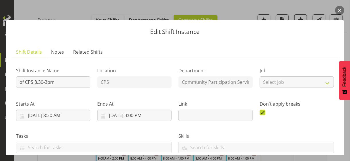
scroll to position [115, 0]
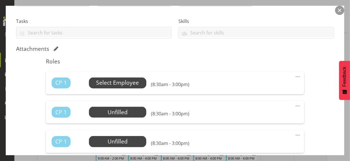
click at [125, 83] on span "Select Employee" at bounding box center [117, 83] width 43 height 8
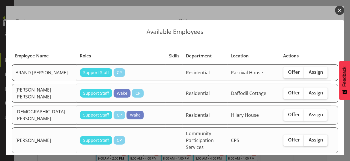
click at [313, 137] on span "Assign" at bounding box center [315, 140] width 14 height 6
click at [308, 138] on input "Assign" at bounding box center [306, 140] width 4 height 4
checkbox input "true"
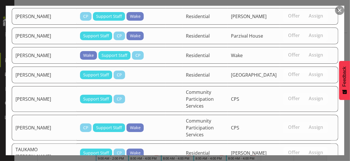
scroll to position [390, 0]
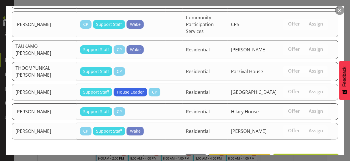
click at [308, 157] on span "Assign [PERSON_NAME]" at bounding box center [306, 160] width 58 height 7
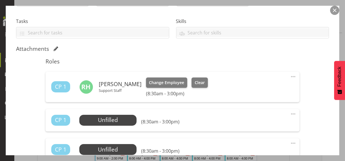
click at [290, 112] on span at bounding box center [293, 113] width 7 height 7
click at [263, 126] on link "Edit" at bounding box center [269, 126] width 55 height 10
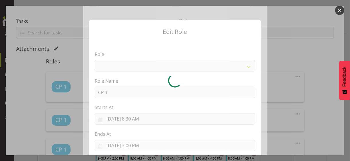
select select
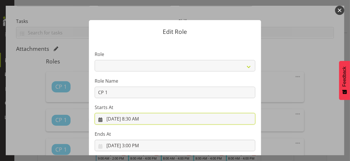
click at [130, 118] on input "[DATE] 8:30 AM" at bounding box center [175, 118] width 161 height 11
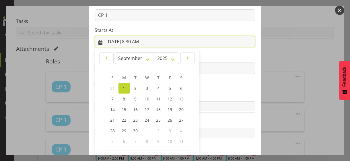
scroll to position [99, 0]
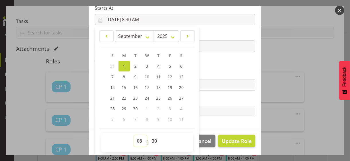
click at [137, 136] on select "00 01 02 03 04 05 06 07 08 09 10 11 12 13 14 15 16 17 18 19 20 21 22 23" at bounding box center [140, 140] width 13 height 11
select select "13"
click at [134, 135] on select "00 01 02 03 04 05 06 07 08 09 10 11 12 13 14 15 16 17 18 19 20 21 22 23" at bounding box center [140, 140] width 13 height 11
type input "[DATE] 1:30 PM"
drag, startPoint x: 150, startPoint y: 141, endPoint x: 152, endPoint y: 135, distance: 5.6
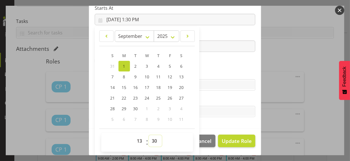
click at [151, 140] on select "00 01 02 03 04 05 06 07 08 09 10 11 12 13 14 15 16 17 18 19 20 21 22 23 24 25 2…" at bounding box center [155, 140] width 13 height 11
select select "0"
click at [149, 135] on select "00 01 02 03 04 05 06 07 08 09 10 11 12 13 14 15 16 17 18 19 20 21 22 23 24 25 2…" at bounding box center [155, 140] width 13 height 11
type input "[DATE] 1:00 PM"
click at [203, 62] on section "Role CP House Leader Support Staff Wake Role Name CP 1 Starts At [DATE] 1:00 PM…" at bounding box center [175, 35] width 172 height 188
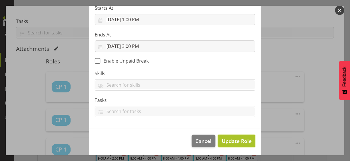
click at [234, 138] on span "Update Role" at bounding box center [237, 140] width 30 height 7
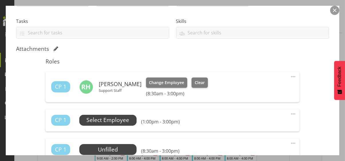
click at [124, 121] on span "Select Employee" at bounding box center [108, 120] width 43 height 8
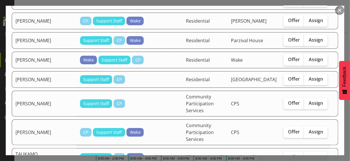
scroll to position [258, 0]
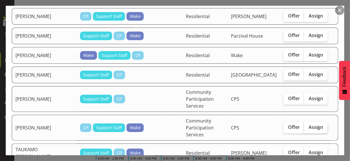
click at [304, 122] on label "Assign" at bounding box center [316, 127] width 24 height 11
click at [304, 125] on input "Assign" at bounding box center [306, 127] width 4 height 4
checkbox input "true"
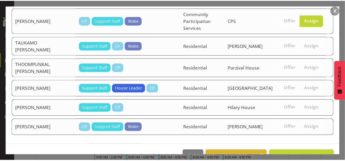
scroll to position [368, 0]
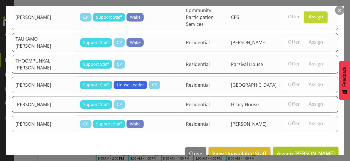
click at [298, 150] on span "Assign [PERSON_NAME]" at bounding box center [306, 153] width 58 height 7
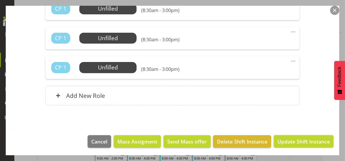
click at [299, 140] on span "Update Shift Instance" at bounding box center [304, 141] width 52 height 7
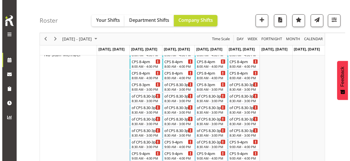
scroll to position [258, 0]
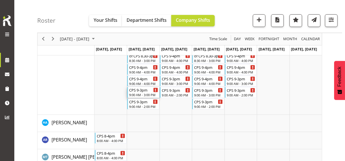
click at [143, 92] on div "CPS 9-3pm" at bounding box center [143, 90] width 29 height 6
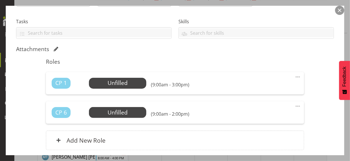
scroll to position [115, 0]
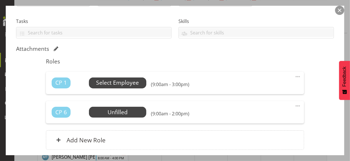
click at [124, 83] on span "Select Employee" at bounding box center [117, 83] width 43 height 8
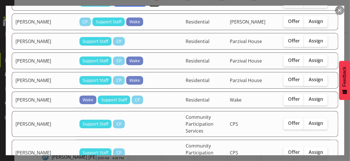
scroll to position [516, 0]
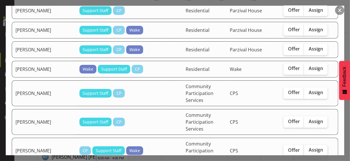
click at [313, 147] on span "Assign" at bounding box center [315, 150] width 14 height 6
click at [308, 148] on input "Assign" at bounding box center [306, 150] width 4 height 4
checkbox input "true"
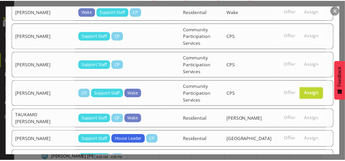
scroll to position [610, 0]
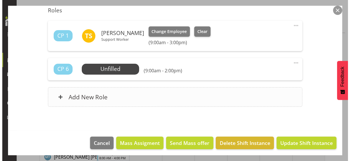
scroll to position [167, 0]
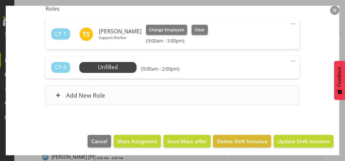
click at [165, 96] on div "Add New Role" at bounding box center [173, 94] width 254 height 19
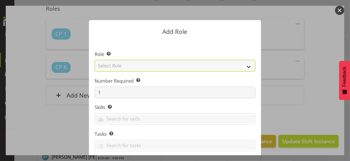
drag, startPoint x: 138, startPoint y: 65, endPoint x: 137, endPoint y: 69, distance: 3.9
click at [138, 65] on select "Select Role CP House Leader Support Staff Wake" at bounding box center [175, 65] width 161 height 11
select select "1091"
click at [95, 60] on select "Select Role CP House Leader Support Staff Wake" at bounding box center [175, 65] width 161 height 11
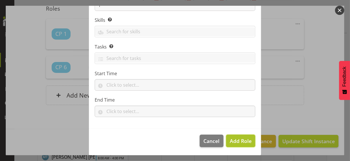
click at [231, 139] on span "Add Role" at bounding box center [241, 140] width 22 height 7
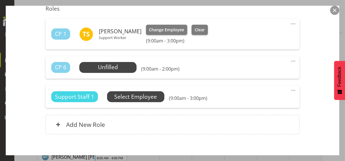
click at [0, 0] on span "Select Employee" at bounding box center [0, 0] width 0 height 0
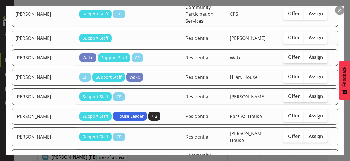
scroll to position [258, 0]
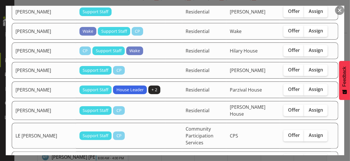
checkbox input "true"
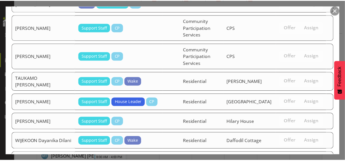
scroll to position [648, 0]
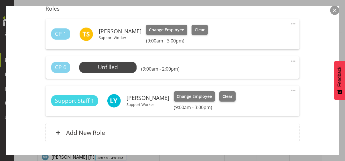
scroll to position [205, 0]
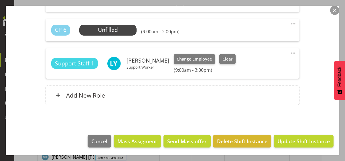
drag, startPoint x: 310, startPoint y: 106, endPoint x: 307, endPoint y: 111, distance: 6.0
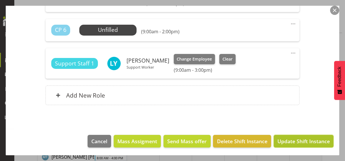
click at [292, 140] on span "Update Shift Instance" at bounding box center [304, 140] width 52 height 7
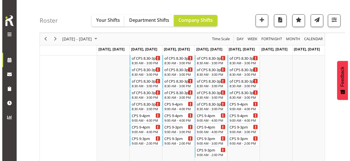
scroll to position [217, 0]
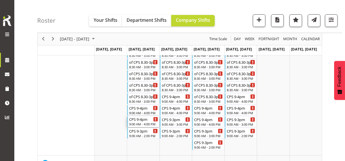
click at [144, 122] on div "9:00 AM - 4:00 PM" at bounding box center [143, 124] width 29 height 5
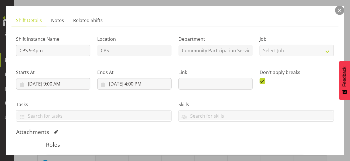
scroll to position [86, 0]
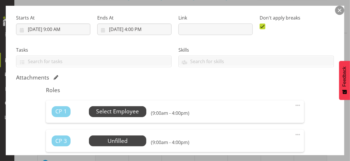
click at [120, 113] on span "Select Employee" at bounding box center [117, 111] width 43 height 8
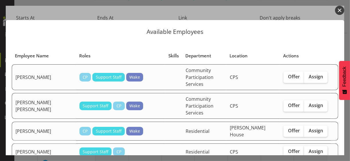
click at [310, 148] on span "Assign" at bounding box center [315, 151] width 14 height 6
click at [308, 149] on input "Assign" at bounding box center [306, 151] width 4 height 4
checkbox input "true"
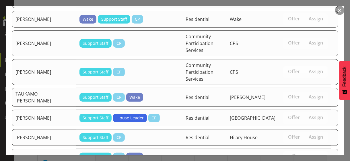
scroll to position [569, 0]
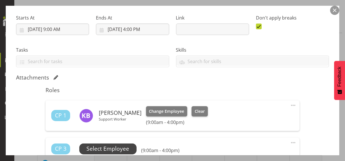
click at [119, 147] on span "Select Employee" at bounding box center [108, 149] width 43 height 8
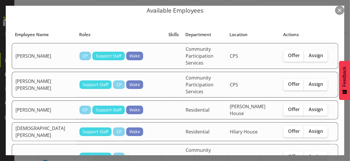
scroll to position [29, 0]
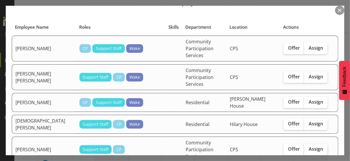
click at [308, 146] on span "Assign" at bounding box center [315, 149] width 14 height 6
click at [308, 147] on input "Assign" at bounding box center [306, 149] width 4 height 4
checkbox input "true"
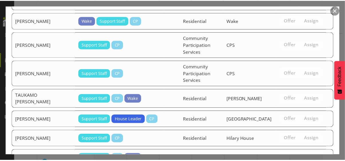
scroll to position [550, 0]
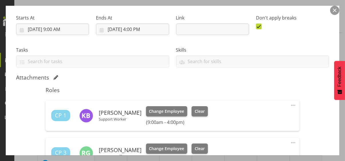
click at [311, 97] on div "Shift Instance Name CPS 9-4pm Location CPS Department Community Participation S…" at bounding box center [172, 88] width 313 height 225
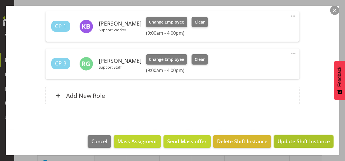
click at [292, 139] on span "Update Shift Instance" at bounding box center [304, 140] width 52 height 7
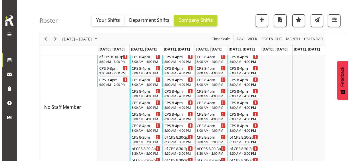
scroll to position [177, 0]
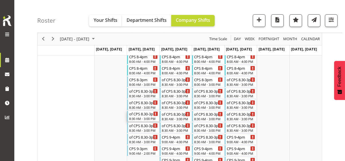
click at [139, 116] on div "8:30 AM - 3:00 PM" at bounding box center [143, 118] width 29 height 5
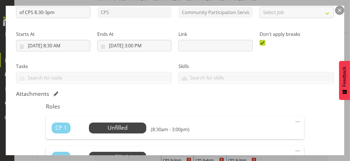
scroll to position [143, 0]
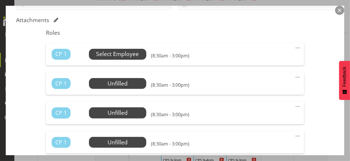
click at [116, 54] on span "Select Employee" at bounding box center [117, 54] width 43 height 8
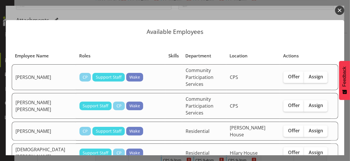
scroll to position [29, 0]
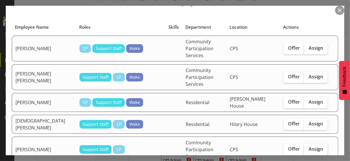
click at [312, 146] on span "Assign" at bounding box center [315, 149] width 14 height 6
click at [308, 147] on input "Assign" at bounding box center [306, 149] width 4 height 4
checkbox input "true"
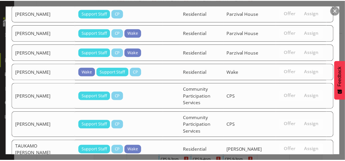
scroll to position [509, 0]
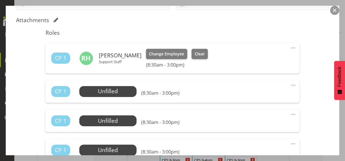
scroll to position [255, 0]
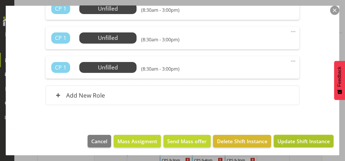
click at [293, 140] on span "Update Shift Instance" at bounding box center [304, 140] width 52 height 7
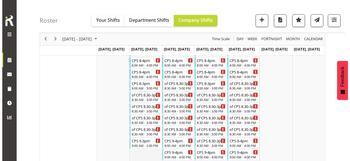
scroll to position [165, 0]
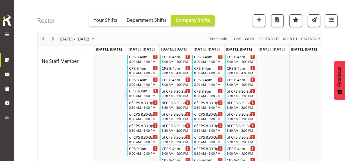
click at [142, 94] on div "8:00 AM - 3:00 PM" at bounding box center [143, 95] width 29 height 5
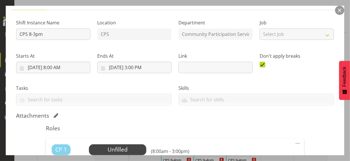
scroll to position [115, 0]
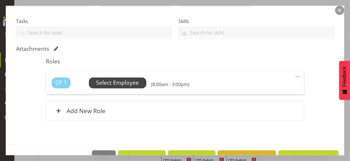
click at [124, 83] on span "Select Employee" at bounding box center [117, 83] width 43 height 8
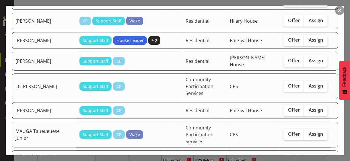
scroll to position [201, 0]
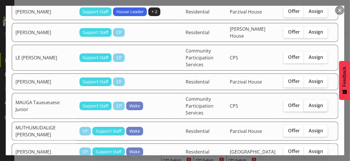
click at [308, 100] on label "Assign" at bounding box center [316, 105] width 24 height 11
click at [308, 104] on input "Assign" at bounding box center [306, 106] width 4 height 4
checkbox input "true"
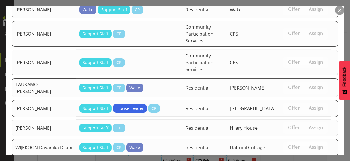
scroll to position [488, 0]
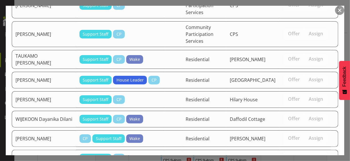
drag, startPoint x: 303, startPoint y: 139, endPoint x: 297, endPoint y: 137, distance: 6.5
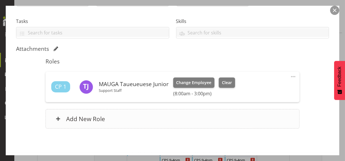
click at [166, 120] on div "Add New Role" at bounding box center [173, 118] width 254 height 19
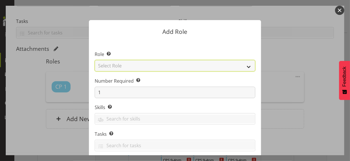
click at [130, 65] on select "Select Role CP House Leader Support Staff Wake" at bounding box center [175, 65] width 161 height 11
select select "1091"
click at [95, 60] on select "Select Role CP House Leader Support Staff Wake" at bounding box center [175, 65] width 161 height 11
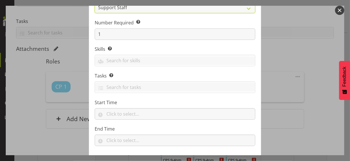
scroll to position [87, 0]
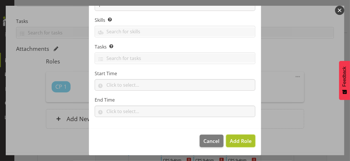
click at [236, 141] on span "Add Role" at bounding box center [241, 140] width 22 height 7
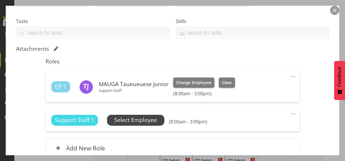
click at [147, 119] on span "Select Employee" at bounding box center [135, 120] width 43 height 8
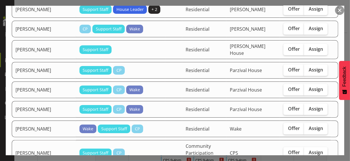
scroll to position [401, 0]
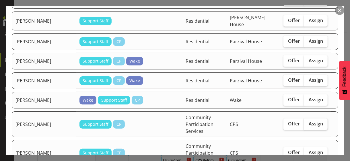
click at [311, 121] on span "Assign" at bounding box center [315, 124] width 14 height 6
click at [308, 122] on input "Assign" at bounding box center [306, 124] width 4 height 4
checkbox input "true"
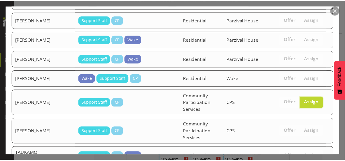
scroll to position [526, 0]
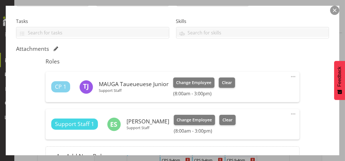
click at [302, 117] on div "Shift Instance Name CPS 8-3pm Location CPS Department Community Participation S…" at bounding box center [172, 60] width 313 height 225
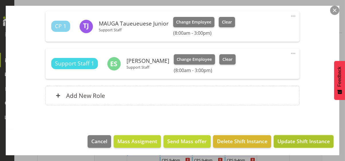
click at [295, 138] on span "Update Shift Instance" at bounding box center [304, 140] width 52 height 7
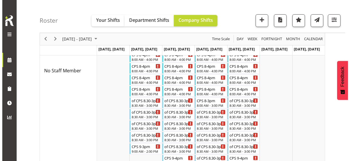
scroll to position [67, 0]
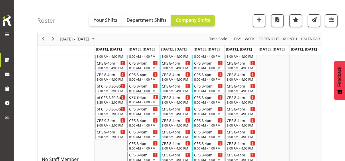
click at [142, 101] on div "8:00 AM - 4:00 PM" at bounding box center [143, 101] width 29 height 5
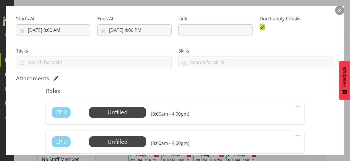
scroll to position [115, 0]
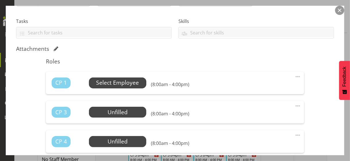
click at [118, 84] on span "Select Employee" at bounding box center [117, 83] width 43 height 8
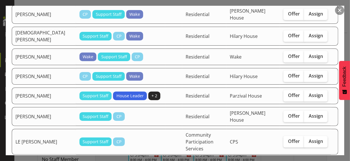
scroll to position [143, 0]
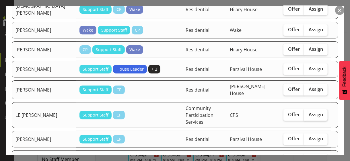
click at [308, 112] on span "Assign" at bounding box center [315, 115] width 14 height 6
click at [308, 113] on input "Assign" at bounding box center [306, 115] width 4 height 4
checkbox input "true"
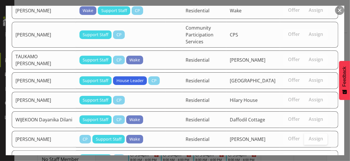
scroll to position [445, 0]
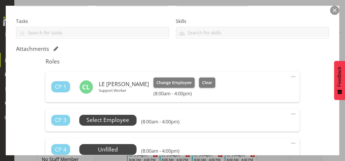
click at [126, 122] on span "Select Employee" at bounding box center [108, 120] width 43 height 8
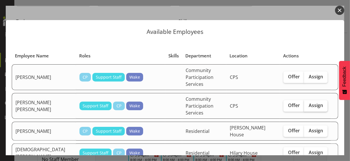
click at [308, 102] on span "Assign" at bounding box center [315, 105] width 14 height 6
click at [307, 104] on input "Assign" at bounding box center [306, 106] width 4 height 4
checkbox input "true"
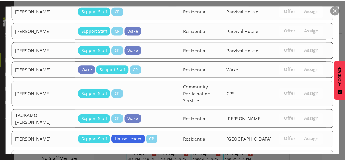
scroll to position [424, 0]
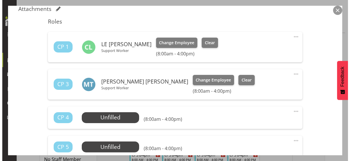
scroll to position [172, 0]
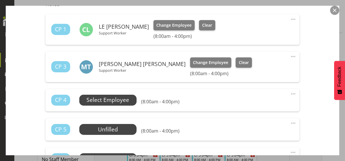
click at [120, 100] on span "Select Employee" at bounding box center [108, 100] width 43 height 8
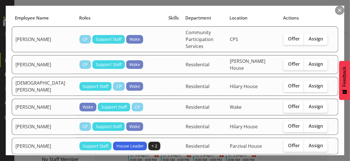
scroll to position [86, 0]
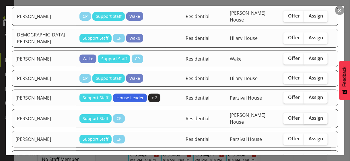
click at [310, 115] on span "Assign" at bounding box center [315, 118] width 14 height 6
click at [308, 116] on input "Assign" at bounding box center [306, 118] width 4 height 4
checkbox input "true"
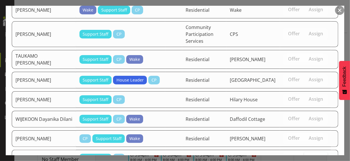
scroll to position [402, 0]
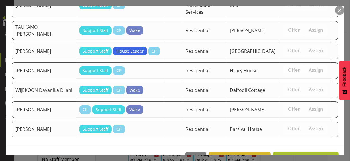
click at [300, 155] on span "Assign [PERSON_NAME]" at bounding box center [306, 158] width 58 height 7
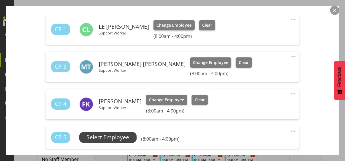
click at [129, 136] on span "Select Employee" at bounding box center [108, 137] width 43 height 8
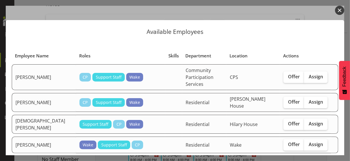
scroll to position [143, 0]
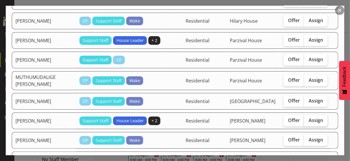
click at [309, 117] on span "Assign" at bounding box center [315, 120] width 14 height 6
click at [308, 118] on input "Assign" at bounding box center [306, 120] width 4 height 4
checkbox input "true"
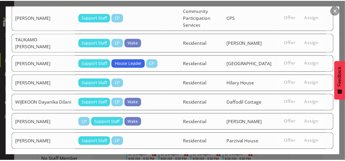
scroll to position [383, 0]
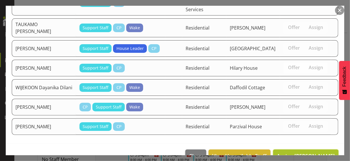
click at [297, 152] on span "Assign [PERSON_NAME]" at bounding box center [306, 155] width 58 height 7
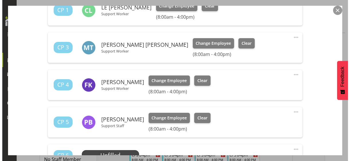
scroll to position [258, 0]
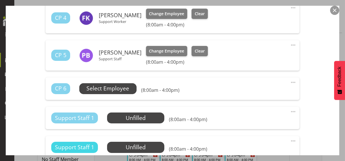
click at [129, 89] on span "Select Employee" at bounding box center [108, 88] width 43 height 8
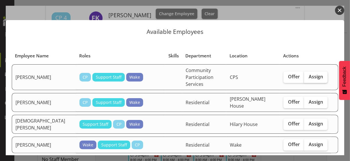
click at [313, 74] on span "Assign" at bounding box center [315, 77] width 14 height 6
click at [308, 75] on input "Assign" at bounding box center [306, 77] width 4 height 4
checkbox input "true"
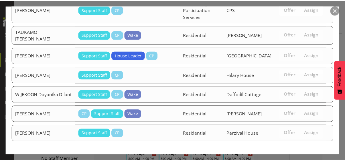
scroll to position [362, 0]
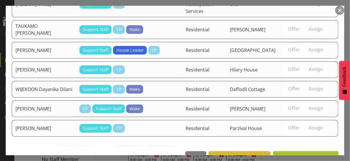
click at [298, 154] on span "Assign [PERSON_NAME]" at bounding box center [306, 157] width 58 height 7
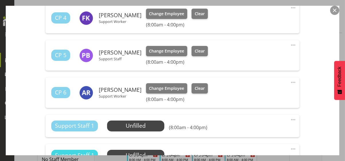
click at [321, 105] on div "Shift Instance Name CPS 8-4pm Location CPS Department Community Participation S…" at bounding box center [172, 119] width 313 height 630
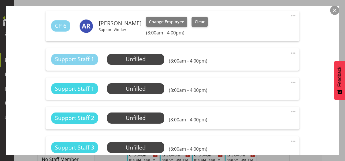
scroll to position [430, 0]
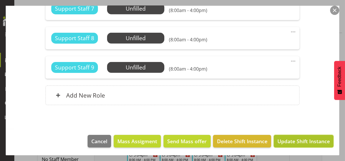
click at [298, 139] on span "Update Shift Instance" at bounding box center [304, 140] width 52 height 7
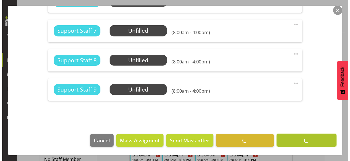
scroll to position [558, 0]
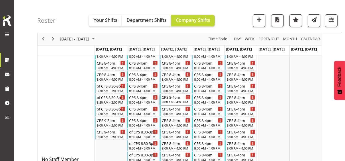
click at [174, 101] on div "8:00 AM - 4:00 PM" at bounding box center [176, 101] width 29 height 5
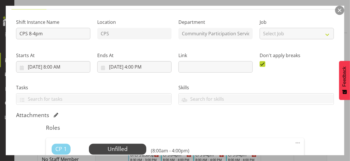
scroll to position [86, 0]
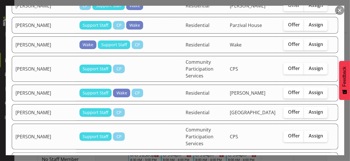
scroll to position [397, 0]
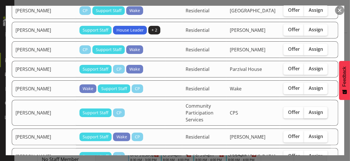
click at [308, 109] on span "Assign" at bounding box center [315, 112] width 14 height 6
click at [308, 110] on input "Assign" at bounding box center [306, 112] width 4 height 4
checkbox input "true"
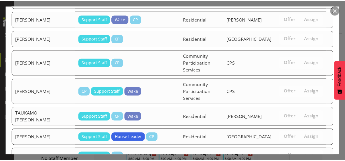
scroll to position [540, 0]
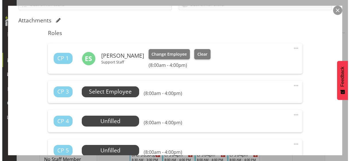
scroll to position [143, 0]
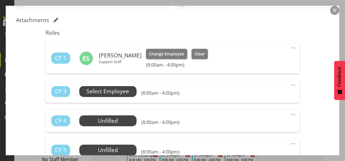
click at [111, 91] on span "Select Employee" at bounding box center [108, 91] width 43 height 8
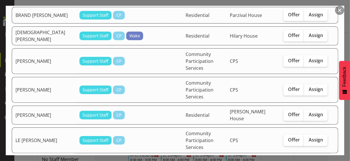
scroll to position [172, 0]
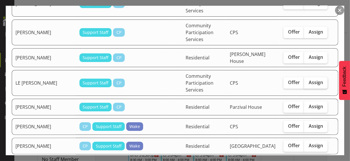
click at [313, 79] on span "Assign" at bounding box center [315, 82] width 14 height 6
click at [308, 81] on input "Assign" at bounding box center [306, 83] width 4 height 4
checkbox input "true"
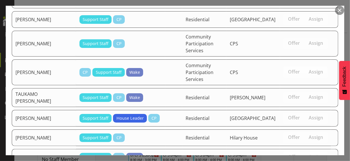
scroll to position [519, 0]
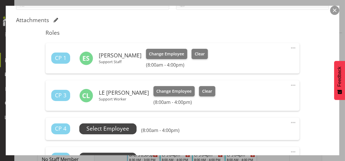
click at [126, 132] on span "Select Employee" at bounding box center [108, 128] width 43 height 8
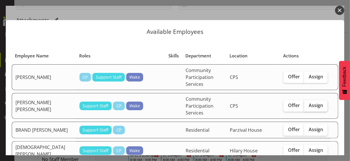
click at [310, 102] on span "Assign" at bounding box center [315, 105] width 14 height 6
click at [308, 104] on input "Assign" at bounding box center [306, 106] width 4 height 4
checkbox input "true"
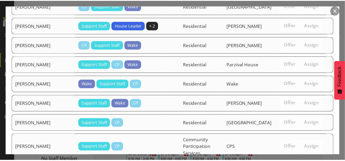
scroll to position [497, 0]
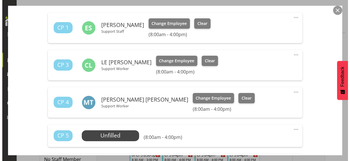
scroll to position [201, 0]
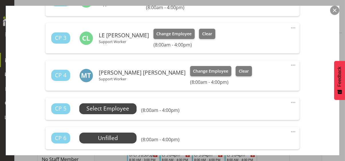
click at [128, 107] on span "Select Employee" at bounding box center [108, 108] width 43 height 8
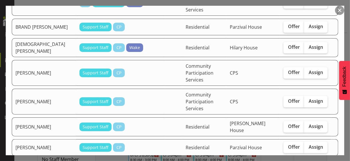
scroll to position [86, 0]
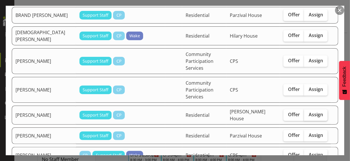
click at [308, 112] on span "Assign" at bounding box center [315, 115] width 14 height 6
click at [307, 113] on input "Assign" at bounding box center [306, 115] width 4 height 4
checkbox input "true"
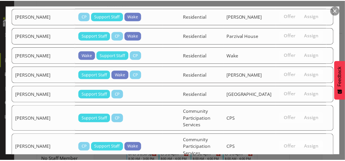
scroll to position [476, 0]
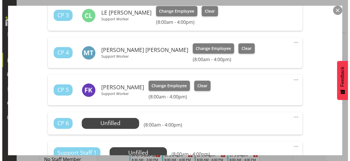
scroll to position [229, 0]
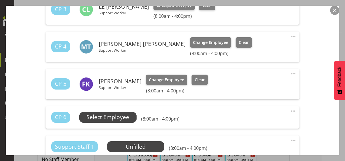
click at [116, 115] on span "Select Employee" at bounding box center [108, 117] width 43 height 8
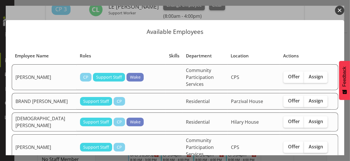
click at [308, 144] on span "Assign" at bounding box center [315, 147] width 14 height 6
click at [308, 145] on input "Assign" at bounding box center [306, 147] width 4 height 4
checkbox input "true"
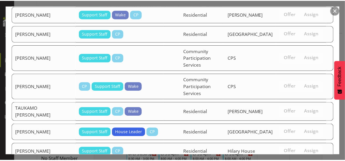
scroll to position [457, 0]
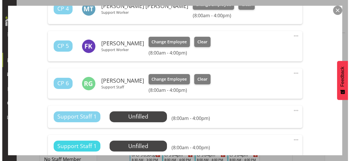
scroll to position [287, 0]
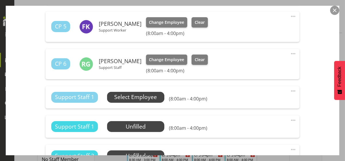
click at [138, 97] on span "Select Employee" at bounding box center [135, 97] width 43 height 8
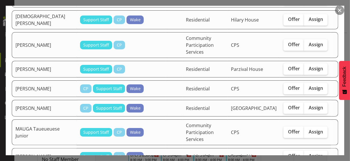
scroll to position [115, 0]
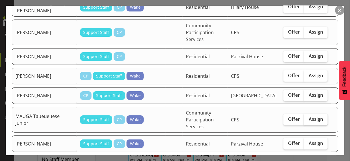
click at [313, 116] on span "Assign" at bounding box center [315, 119] width 14 height 6
click at [308, 117] on input "Assign" at bounding box center [306, 119] width 4 height 4
checkbox input "true"
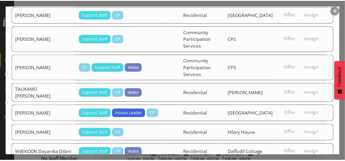
scroll to position [435, 0]
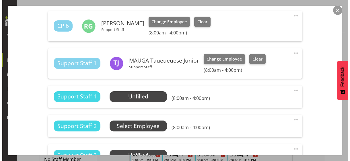
scroll to position [344, 0]
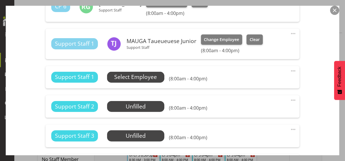
click at [144, 76] on span "Select Employee" at bounding box center [135, 77] width 43 height 8
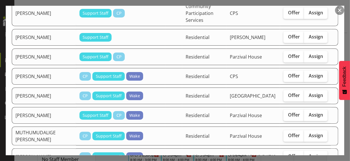
scroll to position [201, 0]
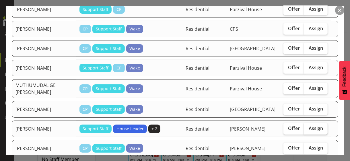
click at [308, 125] on span "Assign" at bounding box center [315, 128] width 14 height 6
click at [308, 126] on input "Assign" at bounding box center [306, 128] width 4 height 4
checkbox input "true"
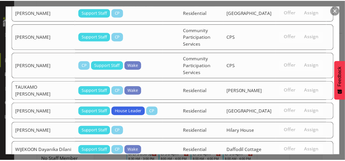
scroll to position [474, 0]
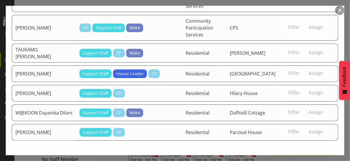
click at [303, 158] on span "Assign [PERSON_NAME]" at bounding box center [306, 161] width 58 height 7
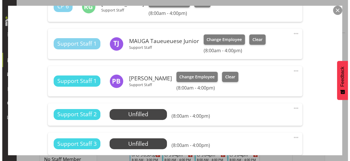
scroll to position [373, 0]
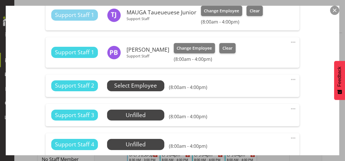
click at [147, 87] on span "Select Employee" at bounding box center [135, 85] width 43 height 8
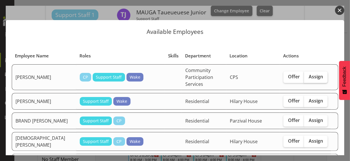
click at [308, 74] on span "Assign" at bounding box center [315, 77] width 14 height 6
click at [307, 75] on input "Assign" at bounding box center [306, 77] width 4 height 4
checkbox input "true"
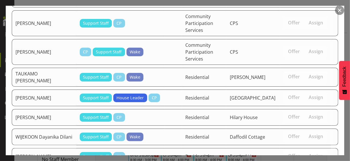
scroll to position [452, 0]
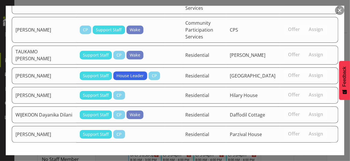
click at [293, 160] on span "Assign [PERSON_NAME]" at bounding box center [306, 163] width 58 height 7
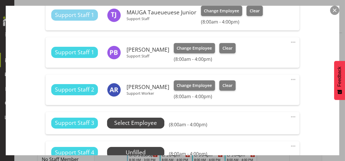
click at [149, 122] on span "Select Employee" at bounding box center [135, 123] width 43 height 8
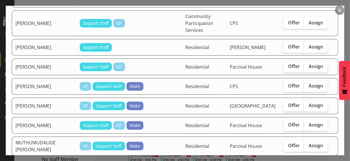
scroll to position [143, 0]
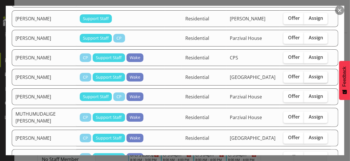
click at [313, 74] on span "Assign" at bounding box center [315, 77] width 14 height 6
click at [308, 75] on input "Assign" at bounding box center [306, 77] width 4 height 4
checkbox input "true"
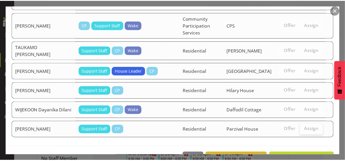
scroll to position [431, 0]
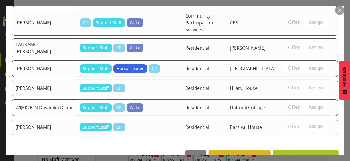
click at [297, 153] on span "Assign [PERSON_NAME]" at bounding box center [306, 156] width 58 height 7
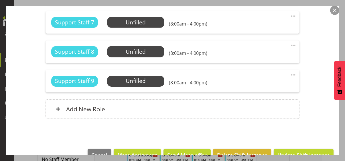
scroll to position [612, 0]
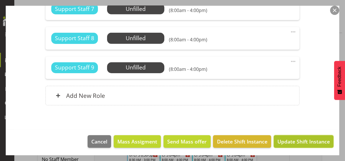
click at [298, 140] on span "Update Shift Instance" at bounding box center [304, 141] width 52 height 7
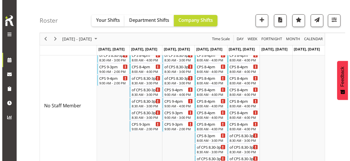
scroll to position [125, 0]
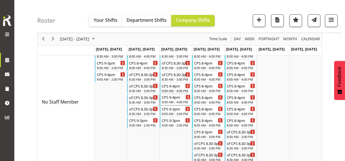
click at [177, 100] on div "9:00 AM - 4:00 PM" at bounding box center [176, 101] width 29 height 5
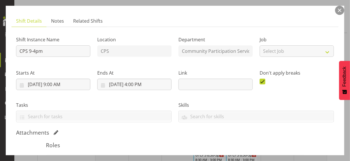
scroll to position [86, 0]
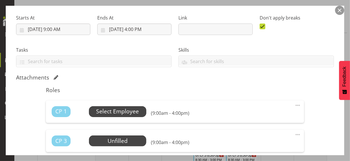
click at [121, 111] on span "Select Employee" at bounding box center [117, 111] width 43 height 8
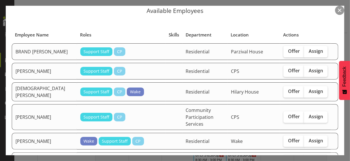
scroll to position [29, 0]
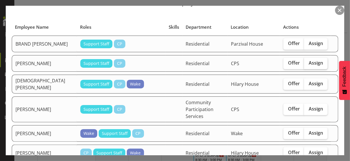
click at [308, 65] on span "Assign" at bounding box center [315, 63] width 14 height 6
click at [307, 65] on input "Assign" at bounding box center [306, 63] width 4 height 4
checkbox input "true"
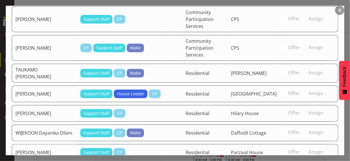
scroll to position [445, 0]
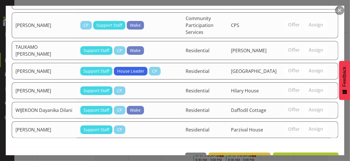
click at [291, 155] on span "Assign [PERSON_NAME]" at bounding box center [306, 158] width 58 height 7
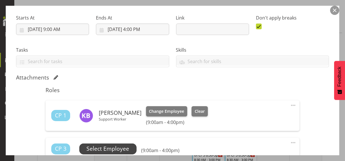
click at [121, 147] on span "Select Employee" at bounding box center [108, 149] width 43 height 8
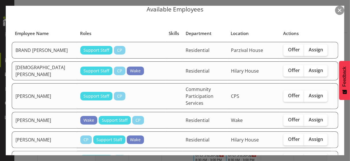
scroll to position [29, 0]
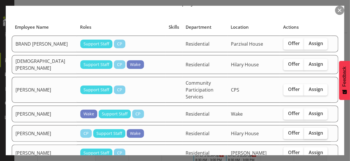
click at [311, 130] on span "Assign" at bounding box center [315, 133] width 14 height 6
click at [308, 131] on input "Assign" at bounding box center [306, 133] width 4 height 4
checkbox input "true"
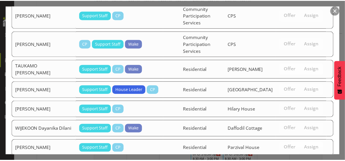
scroll to position [426, 0]
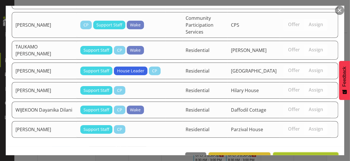
click at [298, 155] on span "Assign [PERSON_NAME]" at bounding box center [306, 158] width 58 height 7
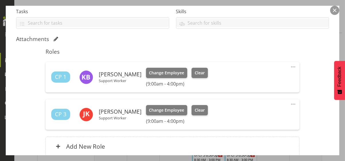
scroll to position [143, 0]
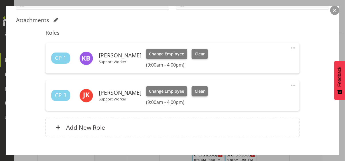
click at [308, 103] on div "Shift Instance Name CPS 9-4pm Location CPS Department Community Participation S…" at bounding box center [172, 31] width 313 height 225
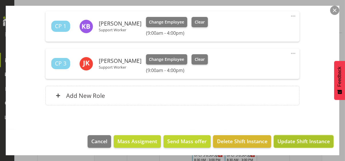
click at [291, 142] on span "Update Shift Instance" at bounding box center [304, 140] width 52 height 7
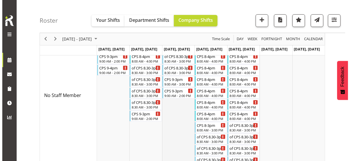
scroll to position [84, 0]
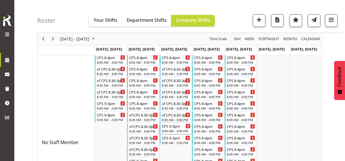
click at [174, 128] on div "CPS 9-3pm 9:00 AM - 3:00 PM" at bounding box center [176, 128] width 29 height 11
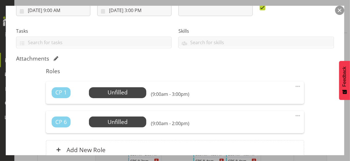
scroll to position [115, 0]
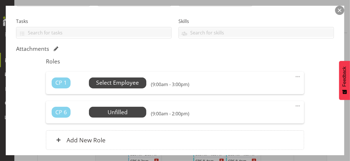
click at [122, 83] on span "Select Employee" at bounding box center [117, 83] width 43 height 8
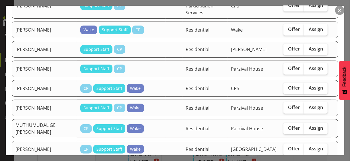
scroll to position [143, 0]
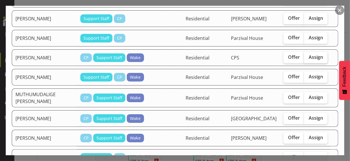
click at [308, 54] on span "Assign" at bounding box center [315, 57] width 14 height 6
click at [306, 55] on input "Assign" at bounding box center [306, 57] width 4 height 4
checkbox input "true"
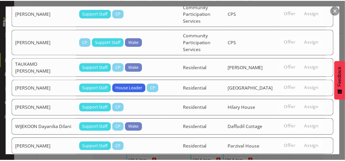
scroll to position [407, 0]
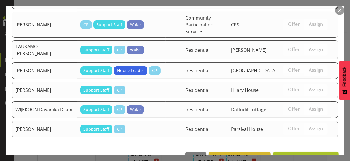
click at [310, 155] on span "Assign [PERSON_NAME]" at bounding box center [306, 158] width 58 height 7
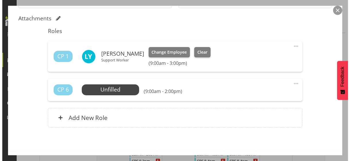
scroll to position [167, 0]
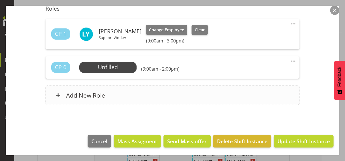
click at [176, 97] on div "Add New Role" at bounding box center [173, 94] width 254 height 19
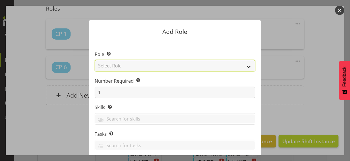
drag, startPoint x: 169, startPoint y: 64, endPoint x: 168, endPoint y: 67, distance: 3.1
click at [169, 64] on select "Select Role CP House Leader Support Staff Wake" at bounding box center [175, 65] width 161 height 11
select select "1091"
click at [95, 60] on select "Select Role CP House Leader Support Staff Wake" at bounding box center [175, 65] width 161 height 11
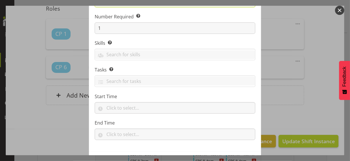
scroll to position [87, 0]
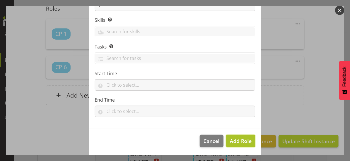
click at [231, 140] on span "Add Role" at bounding box center [241, 140] width 22 height 7
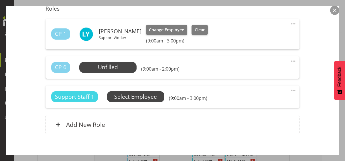
click at [0, 0] on span "Select Employee" at bounding box center [0, 0] width 0 height 0
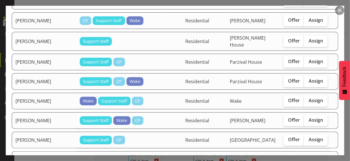
scroll to position [315, 0]
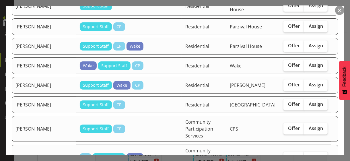
click at [308, 154] on span "Assign" at bounding box center [315, 157] width 14 height 6
click at [306, 155] on input "Assign" at bounding box center [306, 157] width 4 height 4
checkbox input "true"
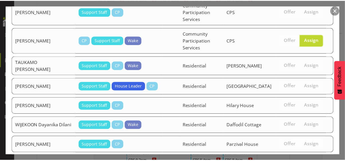
scroll to position [448, 0]
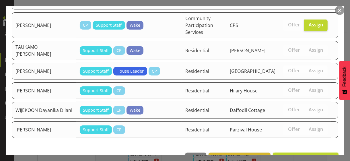
click at [305, 155] on span "Assign [PERSON_NAME]" at bounding box center [306, 158] width 58 height 7
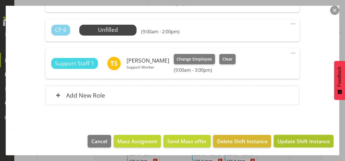
click at [303, 139] on span "Update Shift Instance" at bounding box center [304, 140] width 52 height 7
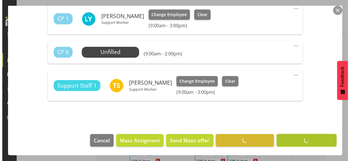
scroll to position [182, 0]
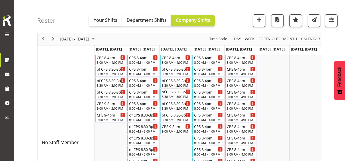
click at [173, 95] on div "8:30 AM - 3:00 PM" at bounding box center [176, 96] width 29 height 5
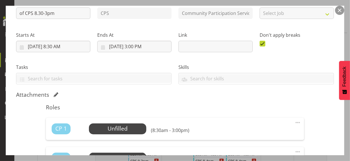
scroll to position [115, 0]
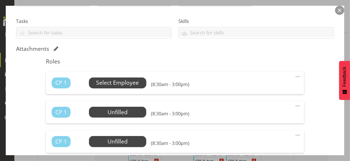
click at [123, 83] on span "Select Employee" at bounding box center [117, 83] width 43 height 8
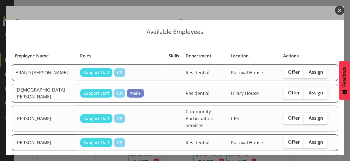
click at [310, 115] on span "Assign" at bounding box center [315, 118] width 14 height 6
click at [308, 116] on input "Assign" at bounding box center [306, 118] width 4 height 4
checkbox input "true"
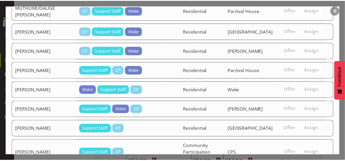
scroll to position [309, 0]
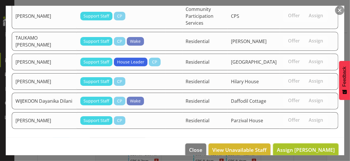
click at [304, 146] on span "Assign [PERSON_NAME]" at bounding box center [306, 149] width 58 height 7
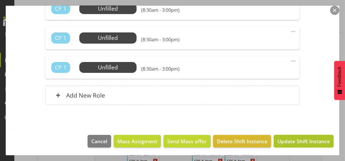
click at [304, 141] on span "Update Shift Instance" at bounding box center [304, 140] width 52 height 7
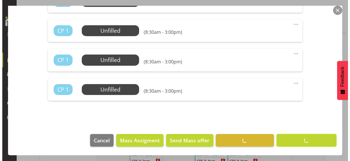
scroll to position [233, 0]
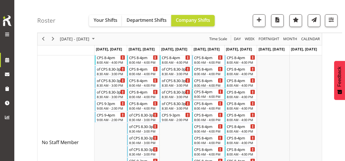
click at [209, 95] on div "8:00 AM - 4:00 PM" at bounding box center [208, 96] width 29 height 5
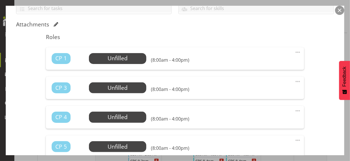
scroll to position [143, 0]
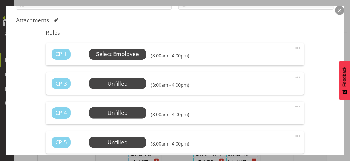
click at [125, 55] on span "Select Employee" at bounding box center [117, 54] width 43 height 8
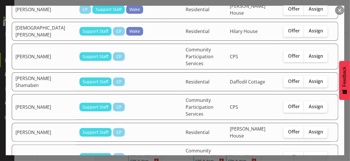
click at [314, 154] on span "Assign" at bounding box center [315, 157] width 14 height 6
click at [308, 155] on input "Assign" at bounding box center [306, 157] width 4 height 4
checkbox input "true"
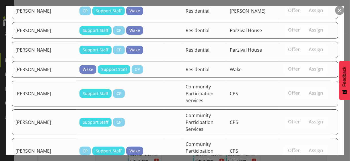
scroll to position [497, 0]
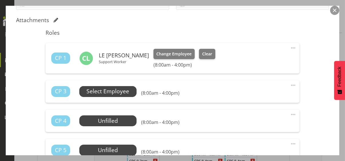
click at [113, 90] on span "Select Employee" at bounding box center [108, 91] width 43 height 8
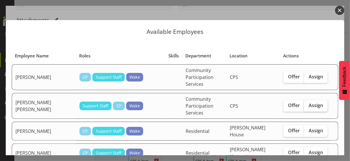
click at [308, 102] on span "Assign" at bounding box center [315, 105] width 14 height 6
click at [307, 104] on input "Assign" at bounding box center [306, 106] width 4 height 4
checkbox input "true"
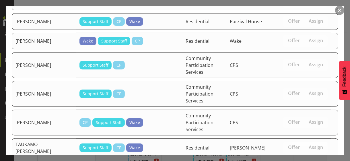
scroll to position [476, 0]
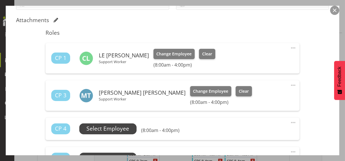
click at [118, 127] on span "Select Employee" at bounding box center [108, 128] width 43 height 8
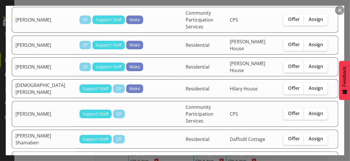
scroll to position [86, 0]
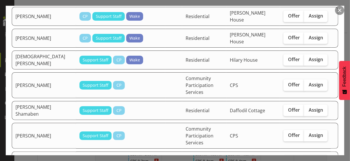
click at [308, 157] on span "Assign" at bounding box center [315, 160] width 14 height 6
click at [308, 159] on input "Assign" at bounding box center [306, 161] width 4 height 4
checkbox input "true"
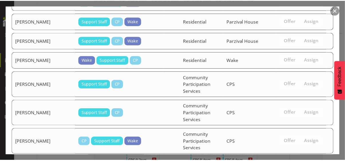
scroll to position [454, 0]
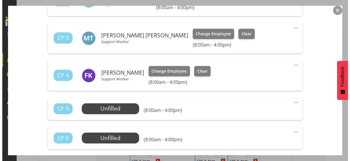
scroll to position [229, 0]
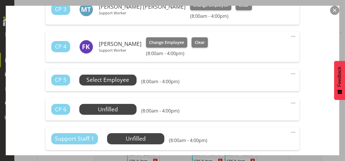
click at [112, 79] on span "Select Employee" at bounding box center [108, 80] width 43 height 8
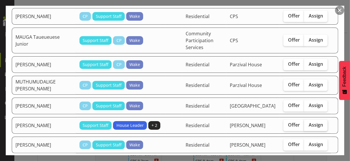
click at [313, 122] on span "Assign" at bounding box center [315, 125] width 14 height 6
click at [308, 123] on input "Assign" at bounding box center [306, 125] width 4 height 4
checkbox input "true"
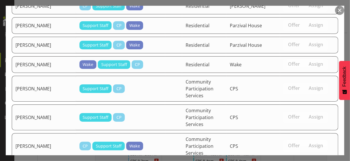
scroll to position [435, 0]
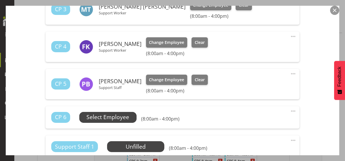
click at [122, 116] on span "Select Employee" at bounding box center [108, 117] width 43 height 8
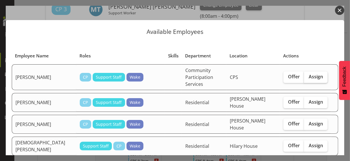
click at [308, 74] on span "Assign" at bounding box center [315, 77] width 14 height 6
click at [308, 75] on input "Assign" at bounding box center [306, 77] width 4 height 4
checkbox input "true"
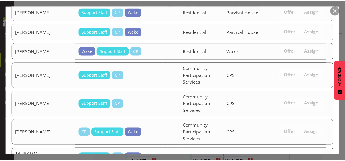
scroll to position [414, 0]
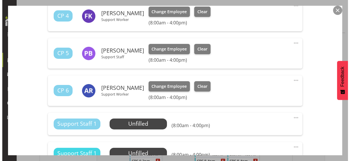
scroll to position [287, 0]
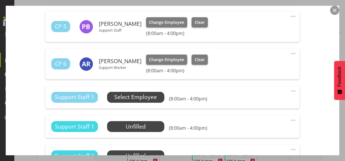
click at [142, 97] on span "Select Employee" at bounding box center [135, 97] width 43 height 8
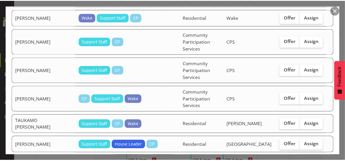
scroll to position [392, 0]
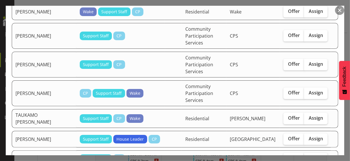
click at [315, 155] on span "Assign" at bounding box center [315, 158] width 14 height 6
click at [308, 156] on input "Assign" at bounding box center [306, 158] width 4 height 4
checkbox input "true"
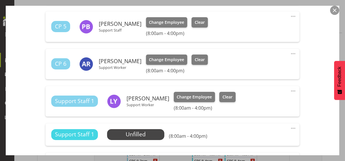
click at [313, 96] on div "Shift Instance Name CPS 8-4pm Location CPS Department Community Participation S…" at bounding box center [172, 95] width 313 height 638
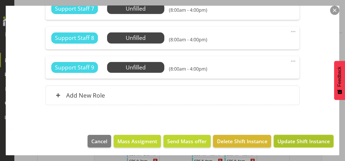
click at [293, 139] on span "Update Shift Instance" at bounding box center [304, 140] width 52 height 7
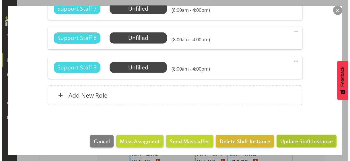
scroll to position [566, 0]
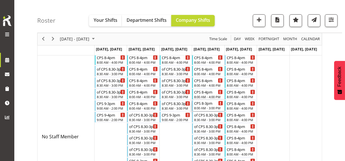
click at [207, 107] on div "8:00 AM - 3:00 PM" at bounding box center [208, 108] width 29 height 5
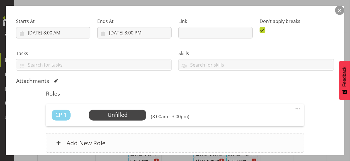
scroll to position [115, 0]
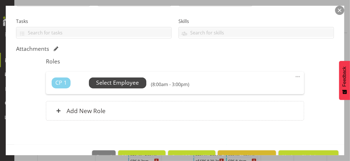
click at [119, 84] on span "Select Employee" at bounding box center [117, 83] width 43 height 8
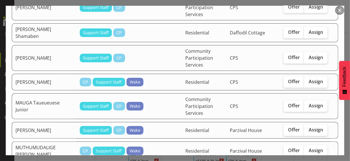
scroll to position [143, 0]
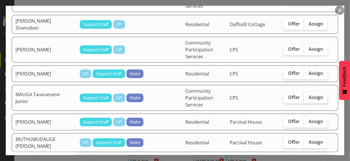
click at [306, 92] on label "Assign" at bounding box center [316, 97] width 24 height 11
click at [306, 95] on input "Assign" at bounding box center [306, 97] width 4 height 4
checkbox input "true"
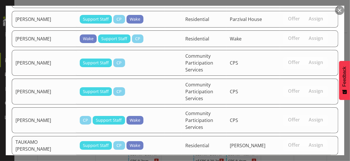
scroll to position [373, 0]
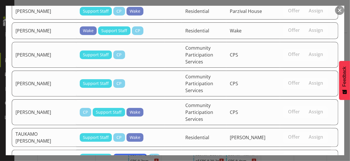
drag, startPoint x: 292, startPoint y: 140, endPoint x: 252, endPoint y: 134, distance: 40.3
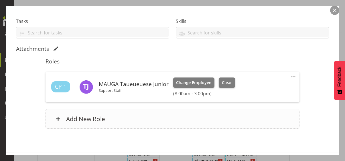
click at [145, 117] on div "Add New Role" at bounding box center [173, 118] width 254 height 19
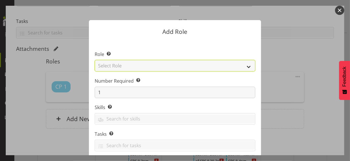
drag, startPoint x: 139, startPoint y: 62, endPoint x: 136, endPoint y: 68, distance: 7.3
click at [139, 62] on select "Select Role CP House Leader Support Staff Wake" at bounding box center [175, 65] width 161 height 11
select select "1091"
click at [95, 60] on select "Select Role CP House Leader Support Staff Wake" at bounding box center [175, 65] width 161 height 11
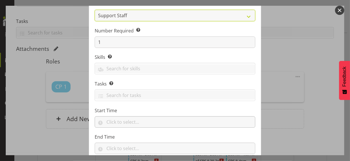
scroll to position [87, 0]
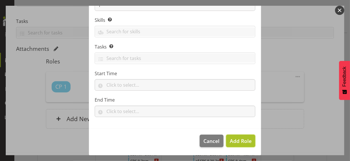
click at [235, 139] on span "Add Role" at bounding box center [241, 140] width 22 height 7
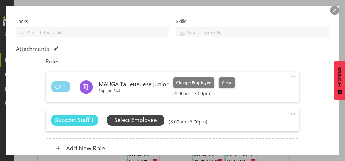
click at [136, 121] on span "Select Employee" at bounding box center [135, 120] width 43 height 8
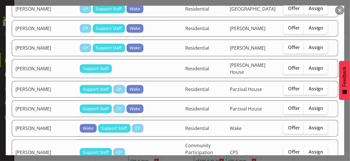
scroll to position [344, 0]
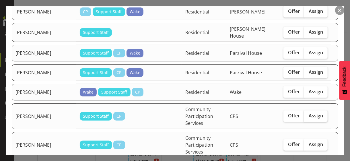
click at [313, 113] on span "Assign" at bounding box center [315, 116] width 14 height 6
click at [308, 114] on input "Assign" at bounding box center [306, 116] width 4 height 4
checkbox input "true"
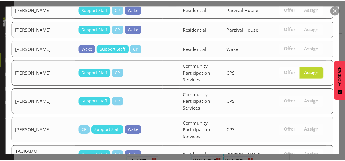
scroll to position [411, 0]
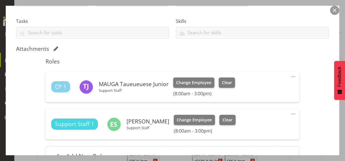
click at [320, 121] on div "Shift Instance Name CPS 8-3pm Location CPS Department Community Participation S…" at bounding box center [172, 60] width 313 height 225
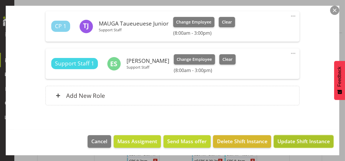
click at [296, 139] on span "Update Shift Instance" at bounding box center [304, 140] width 52 height 7
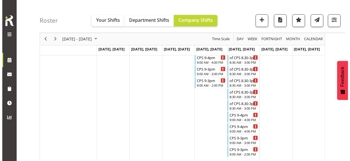
scroll to position [170, 0]
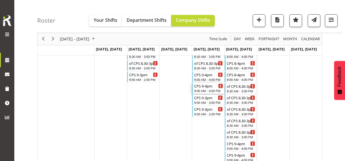
click at [208, 89] on div "9:00 AM - 4:00 PM" at bounding box center [208, 90] width 29 height 5
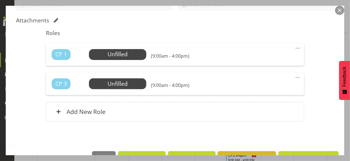
scroll to position [143, 0]
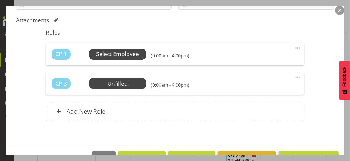
click at [121, 55] on span "Select Employee" at bounding box center [117, 54] width 43 height 8
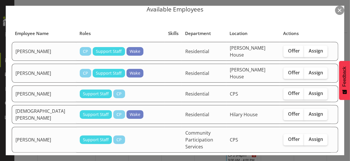
scroll to position [29, 0]
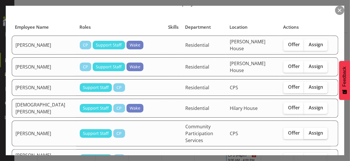
click at [313, 128] on label "Assign" at bounding box center [316, 133] width 24 height 11
click at [308, 131] on input "Assign" at bounding box center [306, 133] width 4 height 4
checkbox input "true"
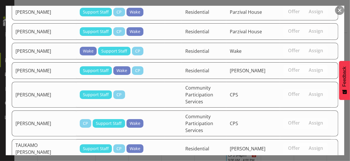
scroll to position [448, 0]
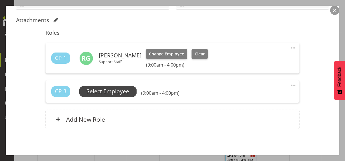
click at [115, 93] on span "Select Employee" at bounding box center [108, 91] width 43 height 8
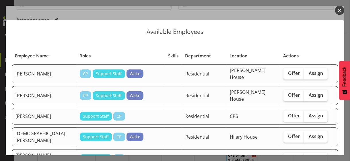
click at [313, 113] on span "Assign" at bounding box center [315, 116] width 14 height 6
click at [308, 114] on input "Assign" at bounding box center [306, 116] width 4 height 4
checkbox input "true"
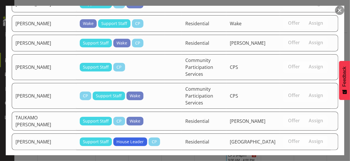
scroll to position [426, 0]
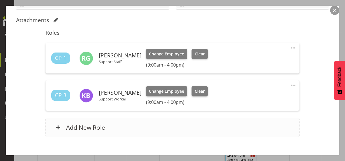
click at [163, 124] on div "Add New Role" at bounding box center [173, 127] width 254 height 19
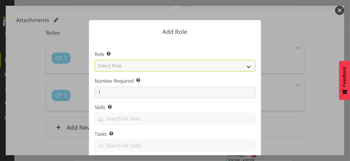
click at [125, 67] on select "Select Role CP House Leader Support Staff Wake" at bounding box center [175, 65] width 161 height 11
select select "1091"
click at [95, 60] on select "Select Role CP House Leader Support Staff Wake" at bounding box center [175, 65] width 161 height 11
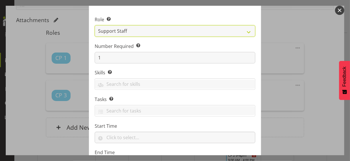
scroll to position [87, 0]
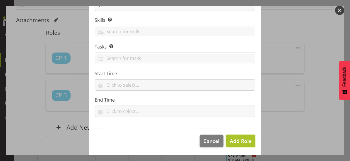
click at [234, 141] on span "Add Role" at bounding box center [241, 140] width 22 height 7
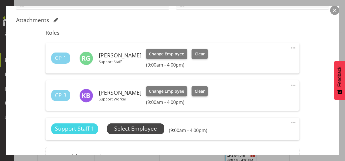
click at [151, 129] on span "Select Employee" at bounding box center [135, 128] width 43 height 8
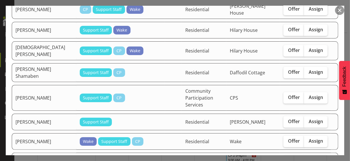
scroll to position [115, 0]
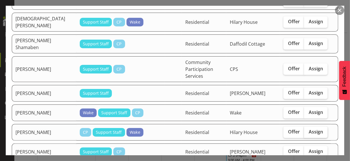
click at [312, 126] on label "Assign" at bounding box center [316, 131] width 24 height 11
click at [308, 130] on input "Assign" at bounding box center [306, 132] width 4 height 4
checkbox input "true"
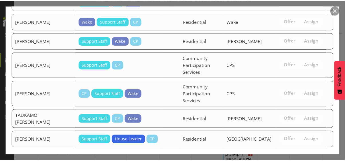
scroll to position [466, 0]
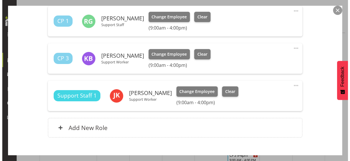
scroll to position [212, 0]
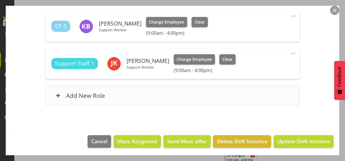
click at [156, 94] on div "Add New Role" at bounding box center [173, 95] width 254 height 19
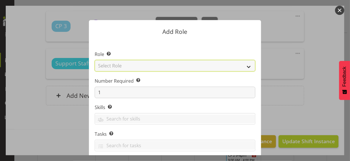
click at [131, 65] on select "Select Role CP House Leader Support Staff Wake" at bounding box center [175, 65] width 161 height 11
select select "1091"
click at [95, 60] on select "Select Role CP House Leader Support Staff Wake" at bounding box center [175, 65] width 161 height 11
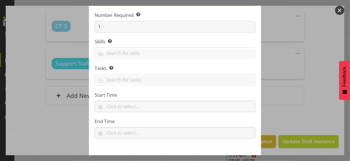
scroll to position [87, 0]
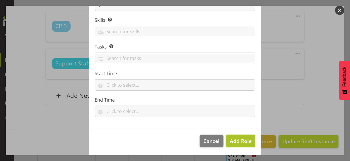
click at [234, 141] on span "Add Role" at bounding box center [241, 140] width 22 height 7
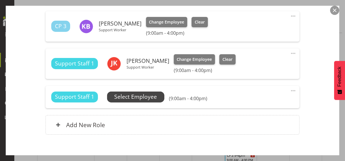
click at [144, 95] on span "Select Employee" at bounding box center [135, 97] width 43 height 8
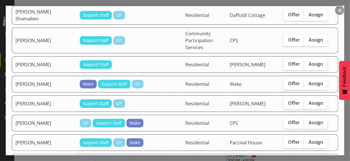
scroll to position [172, 0]
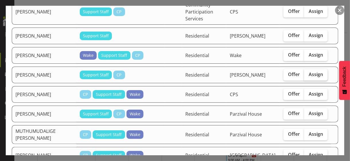
click at [309, 71] on span "Assign" at bounding box center [315, 74] width 14 height 6
click at [308, 73] on input "Assign" at bounding box center [306, 75] width 4 height 4
checkbox input "true"
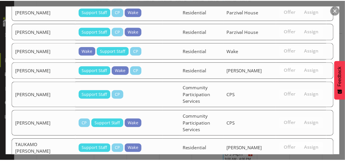
scroll to position [448, 0]
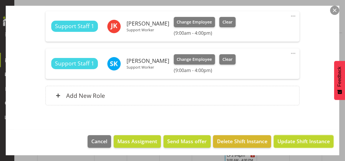
click at [299, 140] on span "Update Shift Instance" at bounding box center [304, 140] width 52 height 7
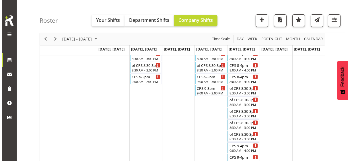
scroll to position [147, 0]
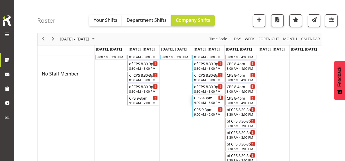
click at [206, 102] on div "9:00 AM - 3:00 PM" at bounding box center [208, 102] width 29 height 5
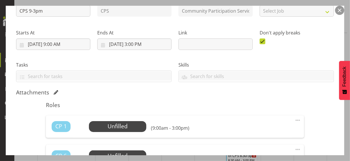
scroll to position [115, 0]
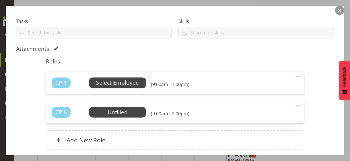
click at [123, 83] on span "Select Employee" at bounding box center [117, 83] width 43 height 8
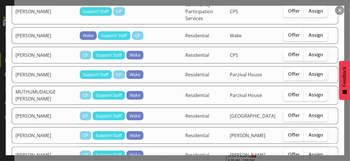
scroll to position [172, 0]
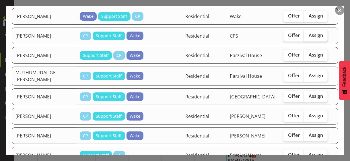
click at [310, 32] on span "Assign" at bounding box center [315, 35] width 14 height 6
click at [308, 34] on input "Assign" at bounding box center [306, 36] width 4 height 4
checkbox input "true"
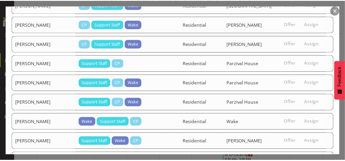
scroll to position [368, 0]
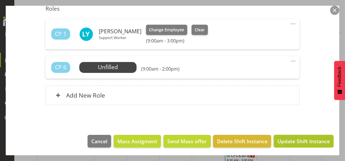
click at [302, 140] on span "Update Shift Instance" at bounding box center [304, 140] width 52 height 7
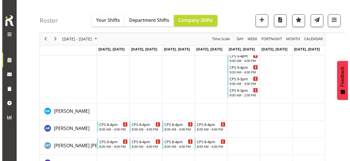
scroll to position [181, 0]
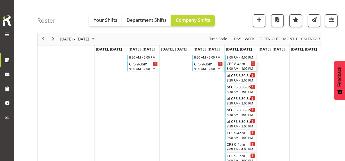
click at [239, 68] on div "8:00 AM - 4:00 PM" at bounding box center [241, 68] width 29 height 5
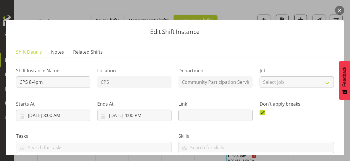
scroll to position [86, 0]
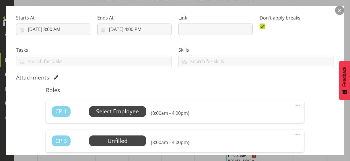
click at [121, 112] on span "Select Employee" at bounding box center [117, 111] width 43 height 8
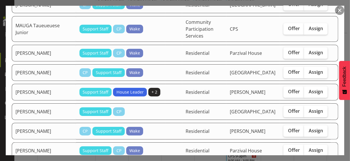
scroll to position [344, 0]
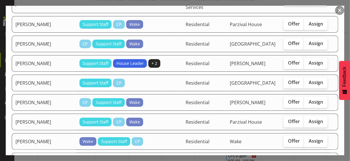
checkbox input "true"
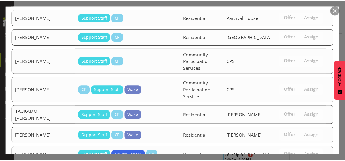
scroll to position [516, 0]
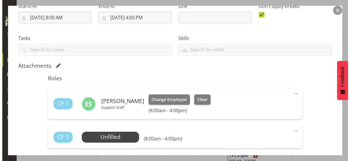
scroll to position [143, 0]
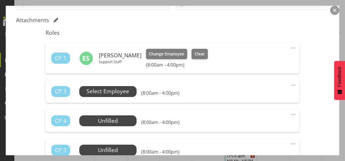
click at [115, 89] on span "Select Employee" at bounding box center [108, 91] width 43 height 8
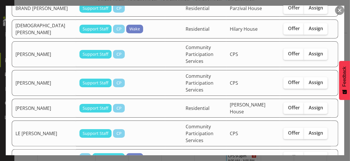
scroll to position [172, 0]
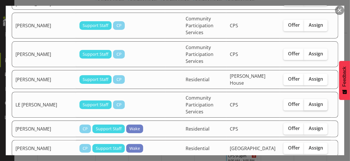
click at [308, 101] on span "Assign" at bounding box center [315, 104] width 14 height 6
click at [308, 102] on input "Assign" at bounding box center [306, 104] width 4 height 4
checkbox input "true"
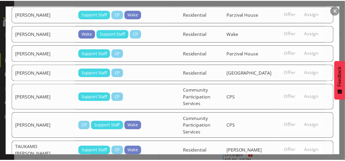
scroll to position [495, 0]
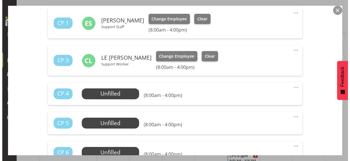
scroll to position [201, 0]
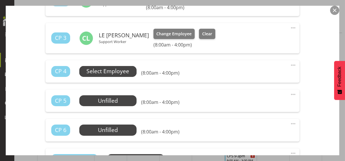
click at [116, 71] on span "Select Employee" at bounding box center [108, 71] width 43 height 8
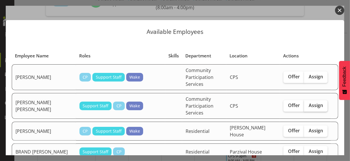
drag, startPoint x: 315, startPoint y: 95, endPoint x: 311, endPoint y: 96, distance: 3.6
click at [315, 102] on span "Assign" at bounding box center [315, 105] width 14 height 6
click at [308, 104] on input "Assign" at bounding box center [306, 106] width 4 height 4
checkbox input "true"
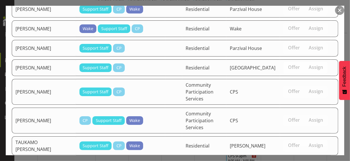
scroll to position [474, 0]
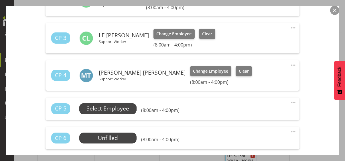
click at [123, 109] on span "Select Employee" at bounding box center [108, 108] width 43 height 8
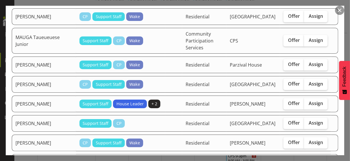
scroll to position [258, 0]
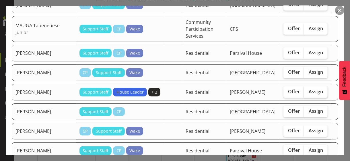
click at [312, 89] on span "Assign" at bounding box center [315, 92] width 14 height 6
click at [308, 90] on input "Assign" at bounding box center [306, 92] width 4 height 4
checkbox input "true"
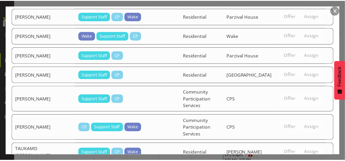
scroll to position [452, 0]
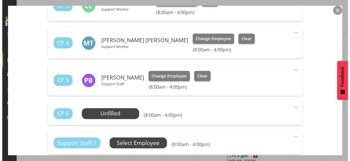
scroll to position [258, 0]
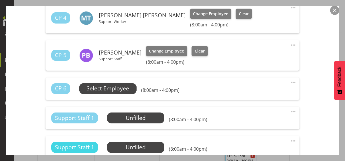
click at [117, 88] on span "Select Employee" at bounding box center [108, 88] width 43 height 8
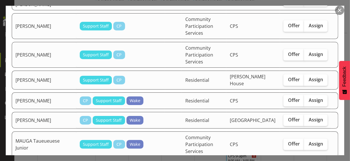
scroll to position [143, 0]
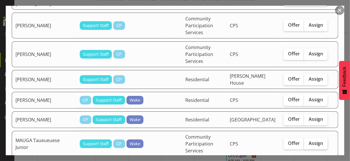
click at [313, 140] on span "Assign" at bounding box center [315, 143] width 14 height 6
click at [308, 141] on input "Assign" at bounding box center [306, 143] width 4 height 4
checkbox input "true"
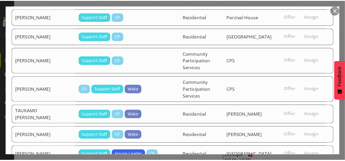
scroll to position [421, 0]
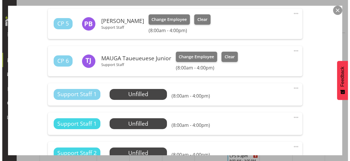
scroll to position [315, 0]
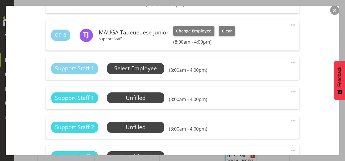
click at [157, 68] on span "Select Employee" at bounding box center [135, 68] width 43 height 8
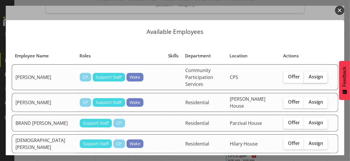
click at [309, 75] on span "Assign" at bounding box center [315, 77] width 14 height 6
click at [308, 75] on input "Assign" at bounding box center [306, 77] width 4 height 4
checkbox input "true"
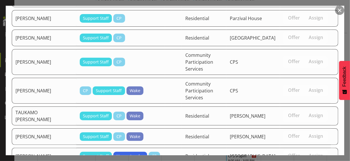
scroll to position [400, 0]
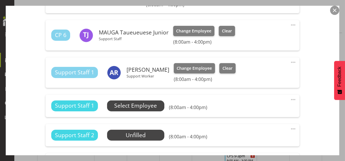
click at [154, 104] on span "Select Employee" at bounding box center [135, 105] width 43 height 8
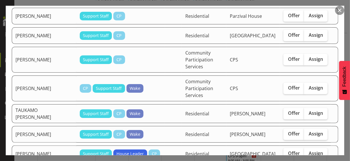
scroll to position [500, 0]
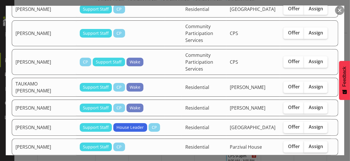
click at [309, 143] on span "Assign" at bounding box center [315, 146] width 14 height 6
click at [308, 145] on input "Assign" at bounding box center [306, 147] width 4 height 4
checkbox input "true"
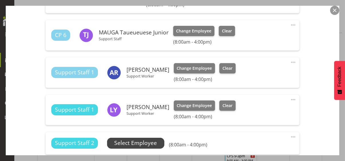
click at [143, 143] on span "Select Employee" at bounding box center [135, 143] width 43 height 8
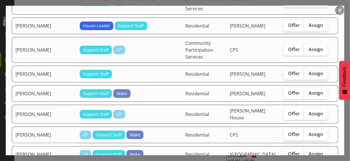
scroll to position [172, 0]
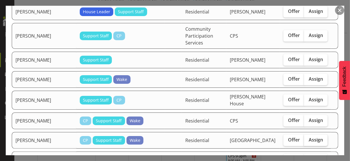
click at [308, 137] on span "Assign" at bounding box center [315, 140] width 14 height 6
click at [308, 138] on input "Assign" at bounding box center [306, 140] width 4 height 4
checkbox input "true"
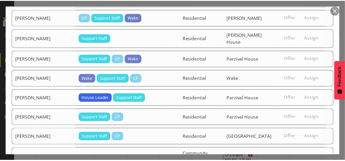
scroll to position [481, 0]
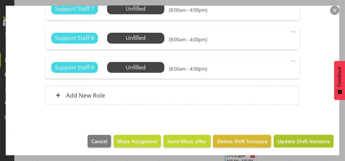
click at [300, 138] on span "Update Shift Instance" at bounding box center [304, 140] width 52 height 7
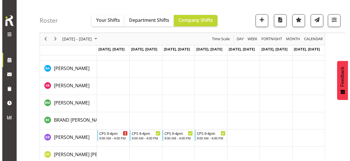
scroll to position [124, 0]
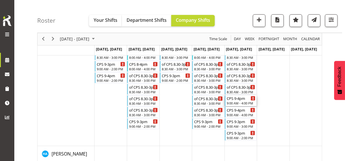
click at [243, 99] on div "CPS 9-4pm" at bounding box center [241, 98] width 29 height 6
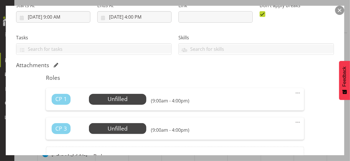
scroll to position [143, 0]
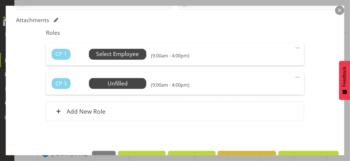
click at [118, 53] on span "Select Employee" at bounding box center [117, 54] width 43 height 8
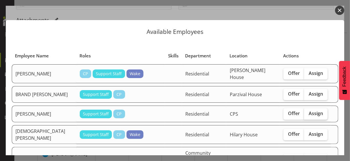
click at [313, 111] on span "Assign" at bounding box center [315, 113] width 14 height 6
click at [308, 112] on input "Assign" at bounding box center [306, 114] width 4 height 4
checkbox input "true"
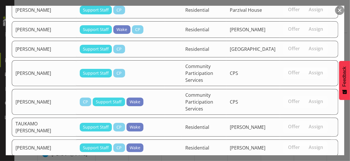
scroll to position [400, 0]
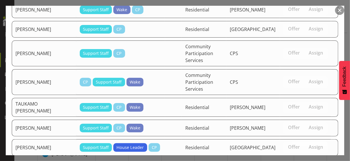
drag, startPoint x: 297, startPoint y: 140, endPoint x: 293, endPoint y: 139, distance: 3.9
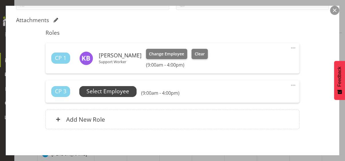
click at [128, 91] on span "Select Employee" at bounding box center [108, 91] width 43 height 8
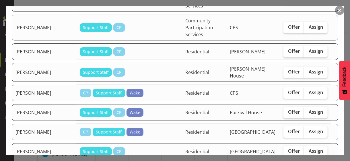
scroll to position [123, 0]
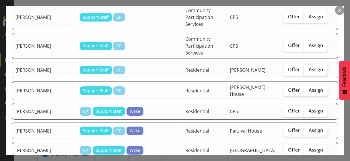
click at [309, 67] on span "Assign" at bounding box center [315, 70] width 14 height 6
click at [308, 68] on input "Assign" at bounding box center [306, 70] width 4 height 4
checkbox input "true"
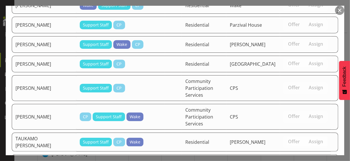
scroll to position [381, 0]
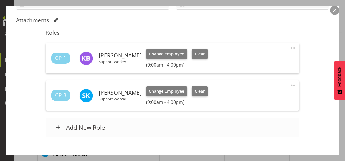
click at [168, 126] on div "Add New Role" at bounding box center [173, 127] width 254 height 19
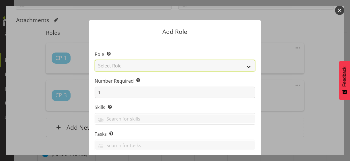
drag, startPoint x: 140, startPoint y: 64, endPoint x: 139, endPoint y: 71, distance: 6.3
click at [140, 64] on select "Select Role CP House Leader Support Staff Wake" at bounding box center [175, 65] width 161 height 11
select select "1091"
click at [95, 60] on select "Select Role CP House Leader Support Staff Wake" at bounding box center [175, 65] width 161 height 11
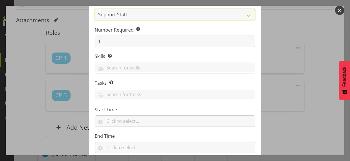
scroll to position [87, 0]
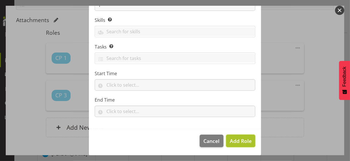
click at [234, 141] on span "Add Role" at bounding box center [241, 140] width 22 height 7
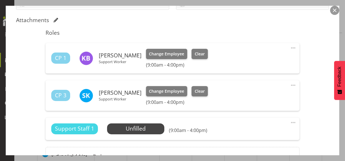
click at [290, 121] on span at bounding box center [293, 122] width 7 height 7
click at [251, 134] on link "Edit" at bounding box center [269, 135] width 55 height 10
select select "8"
select select "2025"
select select "16"
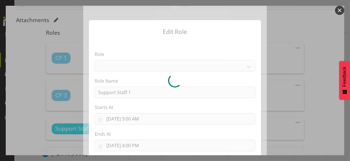
select select "1091"
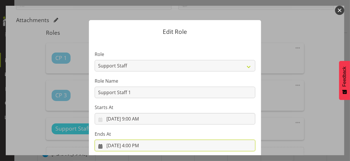
click at [131, 145] on input "9/5/2025, 4:00 PM" at bounding box center [175, 145] width 161 height 11
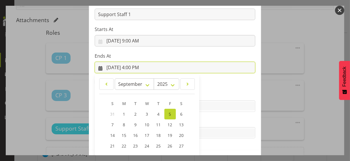
scroll to position [126, 0]
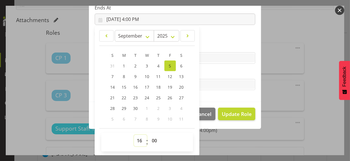
drag, startPoint x: 137, startPoint y: 140, endPoint x: 137, endPoint y: 136, distance: 4.0
click at [137, 140] on select "00 01 02 03 04 05 06 07 08 09 10 11 12 13 14 15 16 17 18 19 20 21 22 23" at bounding box center [140, 140] width 13 height 11
select select "12"
click at [134, 135] on select "00 01 02 03 04 05 06 07 08 09 10 11 12 13 14 15 16 17 18 19 20 21 22 23" at bounding box center [140, 140] width 13 height 11
click at [215, 73] on label "Tasks" at bounding box center [175, 73] width 161 height 7
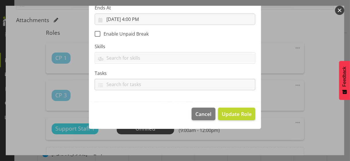
type input "9/5/2025, 12:00 PM"
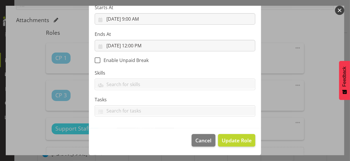
scroll to position [99, 0]
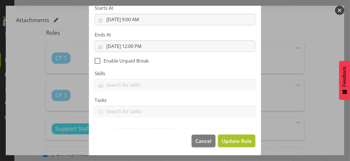
click at [231, 140] on span "Update Role" at bounding box center [237, 140] width 30 height 7
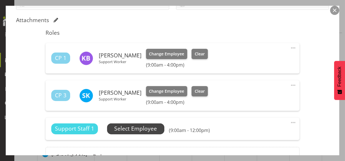
click at [145, 128] on span "Select Employee" at bounding box center [135, 128] width 43 height 8
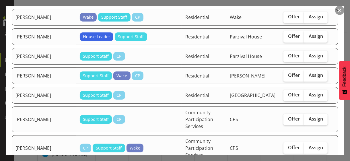
scroll to position [602, 0]
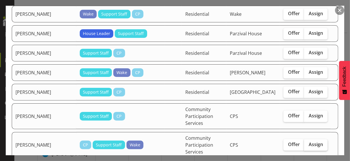
click at [308, 141] on span "Assign" at bounding box center [315, 144] width 14 height 6
click at [308, 142] on input "Assign" at bounding box center [306, 144] width 4 height 4
checkbox input "true"
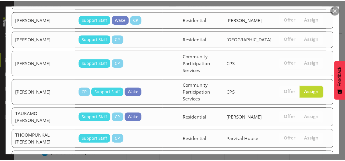
scroll to position [710, 0]
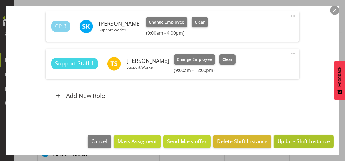
click at [301, 140] on span "Update Shift Instance" at bounding box center [304, 140] width 52 height 7
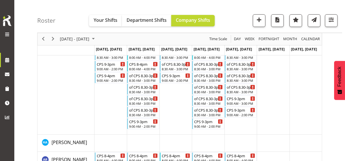
scroll to position [284, 0]
